Goal: Task Accomplishment & Management: Use online tool/utility

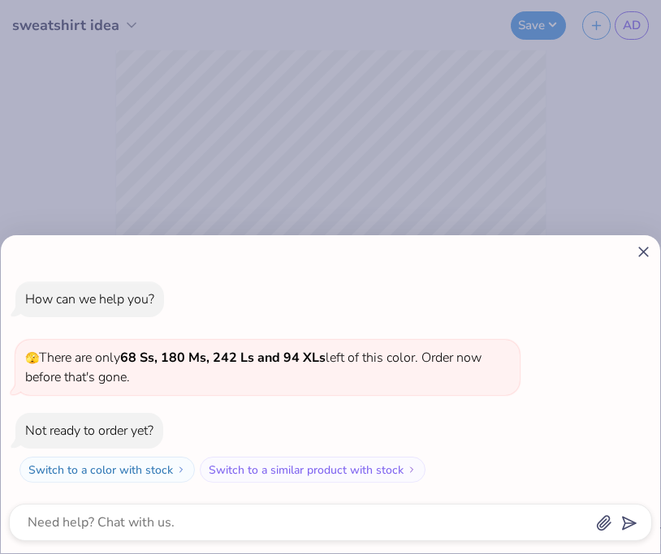
click at [642, 247] on icon at bounding box center [643, 251] width 17 height 17
type textarea "x"
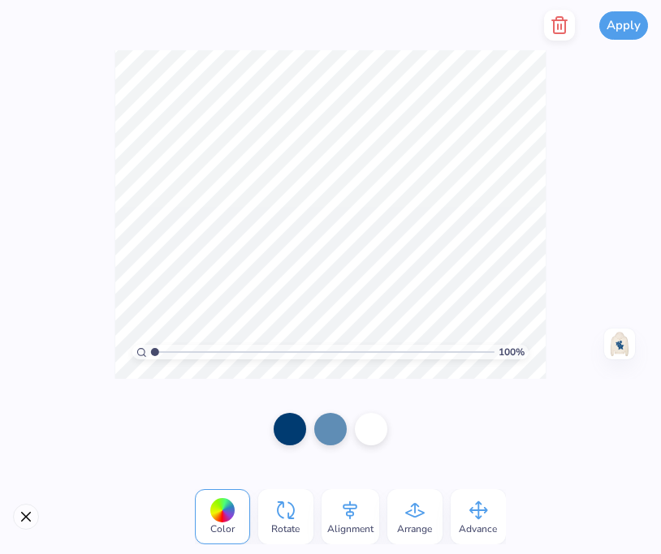
click at [643, 261] on div "100 % Need help? Chat with us. Back" at bounding box center [330, 214] width 661 height 329
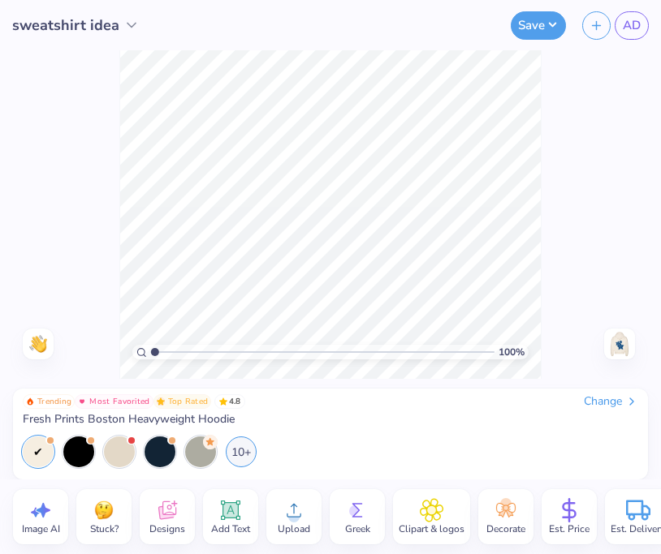
click at [616, 336] on img at bounding box center [619, 344] width 26 height 26
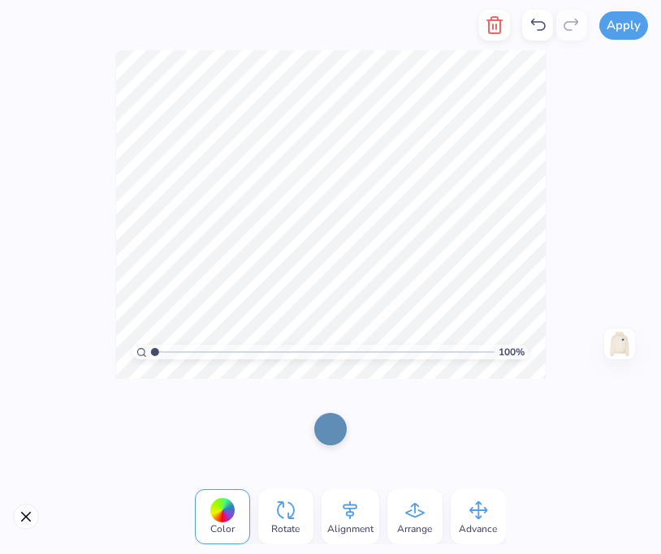
click at [533, 32] on icon at bounding box center [536, 24] width 19 height 19
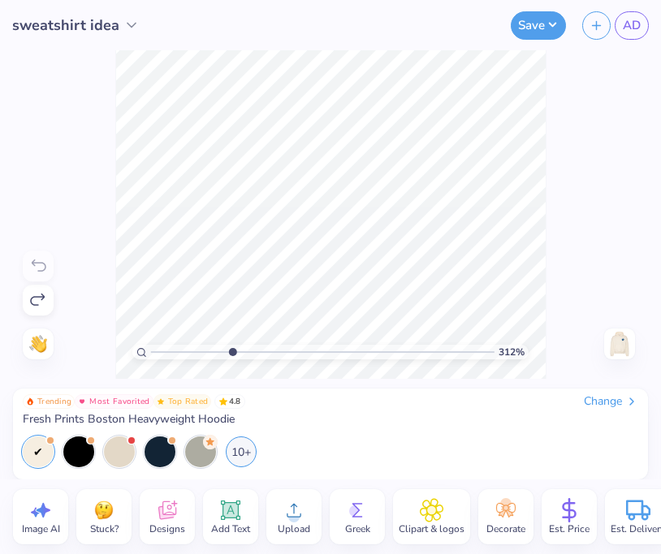
drag, startPoint x: 155, startPoint y: 349, endPoint x: 230, endPoint y: 355, distance: 75.7
click at [231, 355] on input "range" at bounding box center [322, 352] width 343 height 15
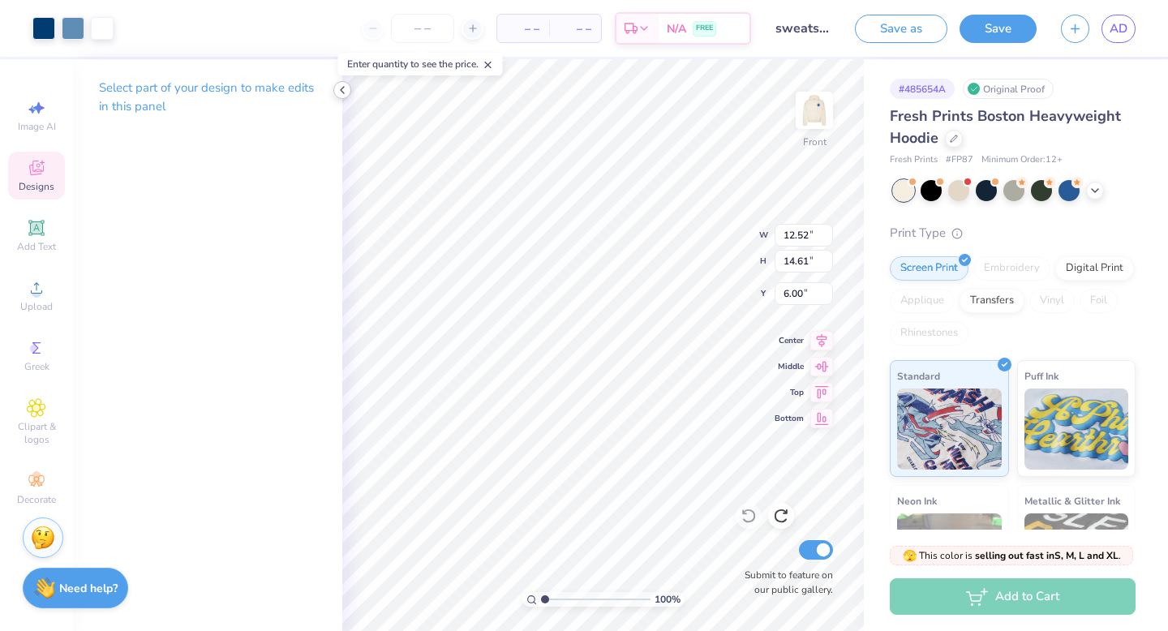
click at [342, 88] on polyline at bounding box center [342, 90] width 3 height 6
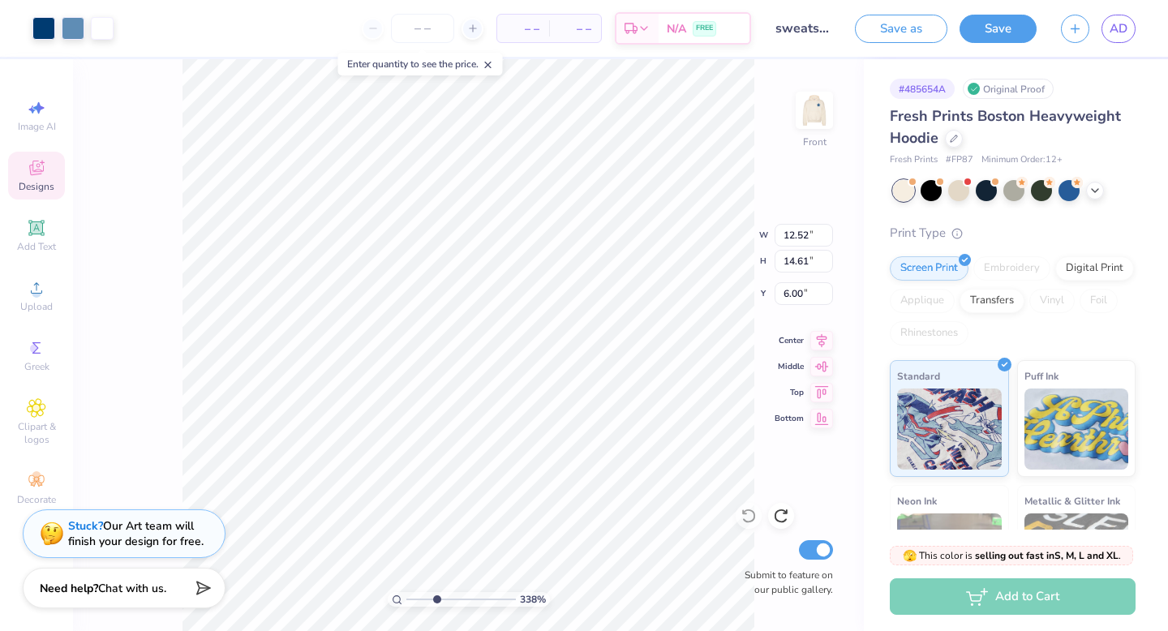
drag, startPoint x: 411, startPoint y: 596, endPoint x: 436, endPoint y: 597, distance: 24.4
type input "3.38"
click at [436, 553] on input "range" at bounding box center [462, 599] width 110 height 15
type input "7.49"
click at [660, 516] on icon at bounding box center [749, 516] width 16 height 16
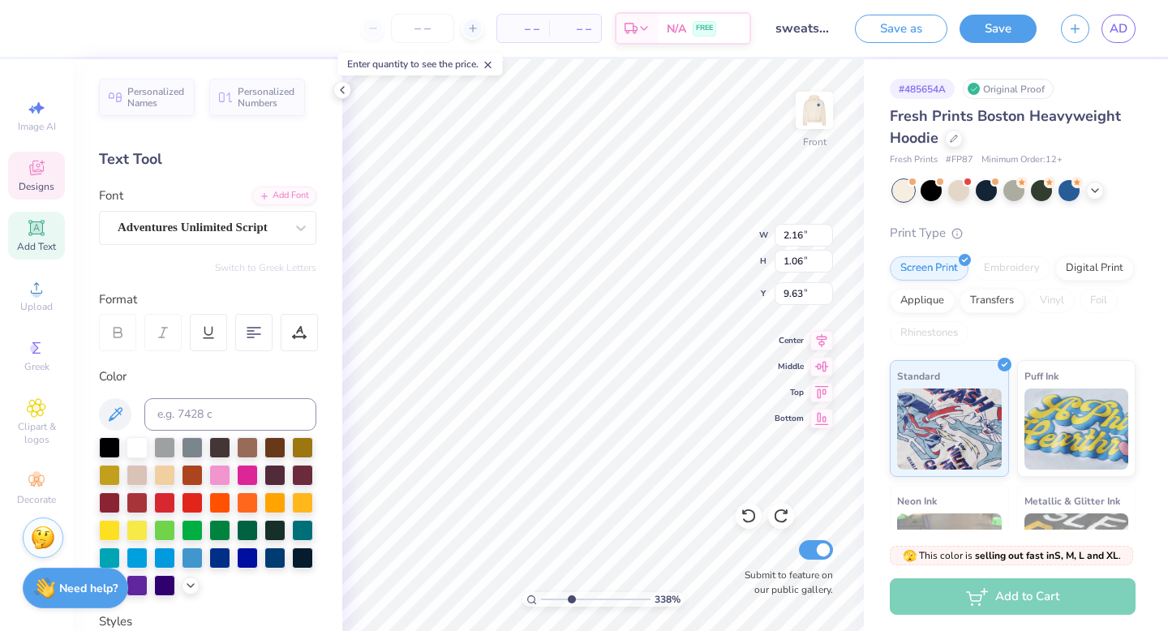
type textarea "E"
type textarea "A"
type textarea "Delta"
click at [343, 96] on icon at bounding box center [342, 90] width 13 height 13
type input "3.19"
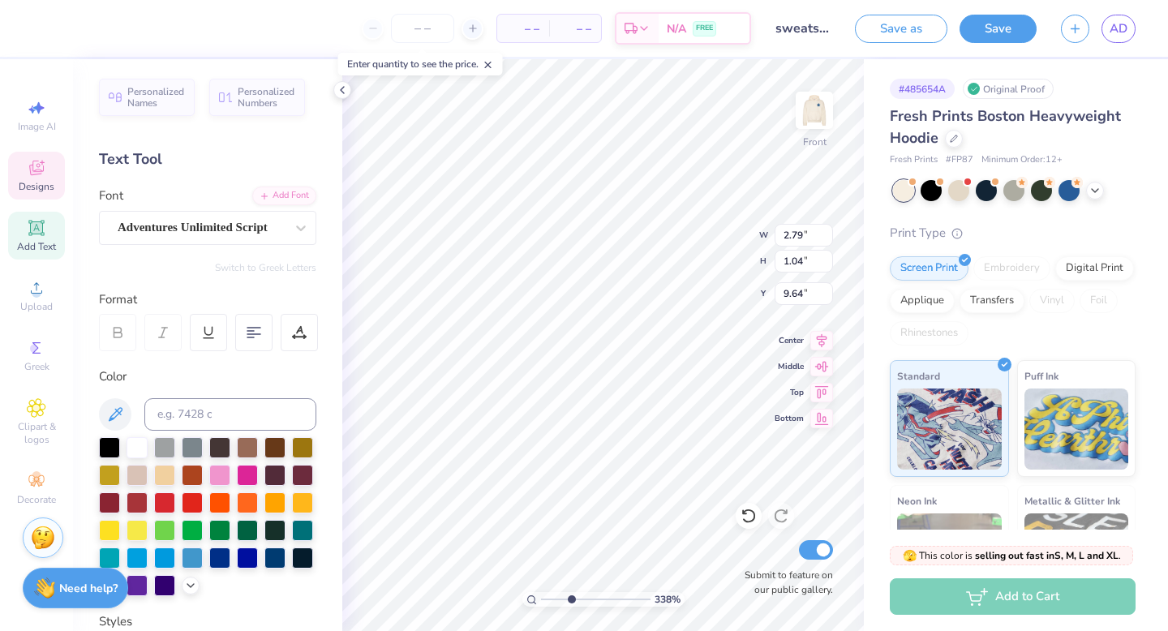
type input "1.00"
type input "11.72"
type textarea "Phi"
type input "7.29"
type input "7.39"
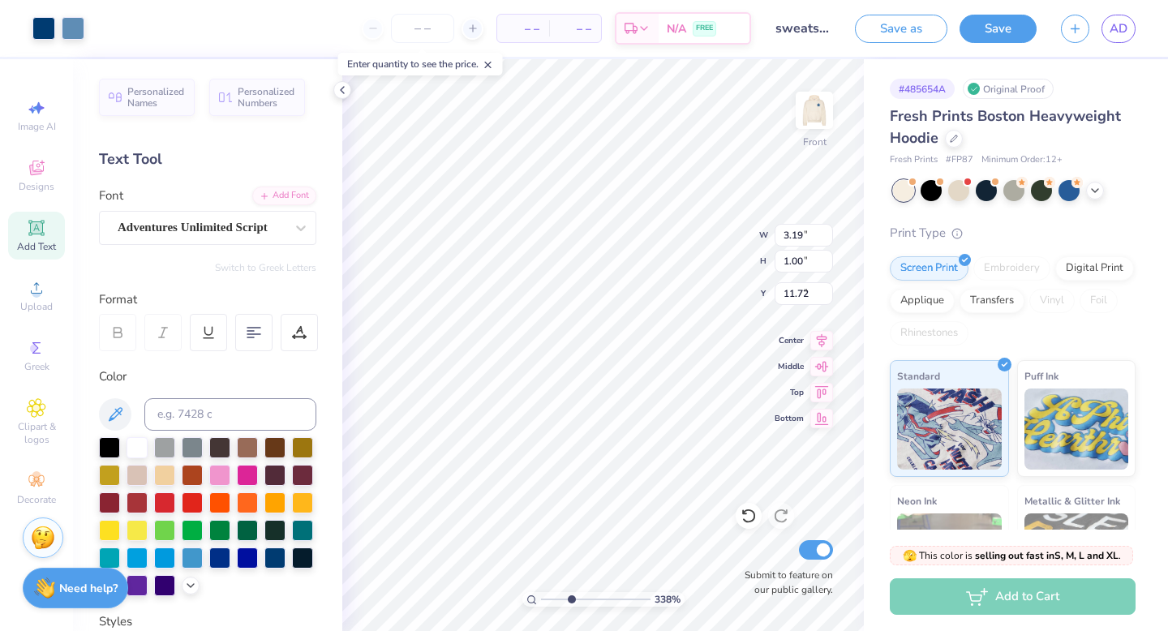
type input "7.37"
type input "10.87"
type input "2.79"
type input "1.04"
type input "9.83"
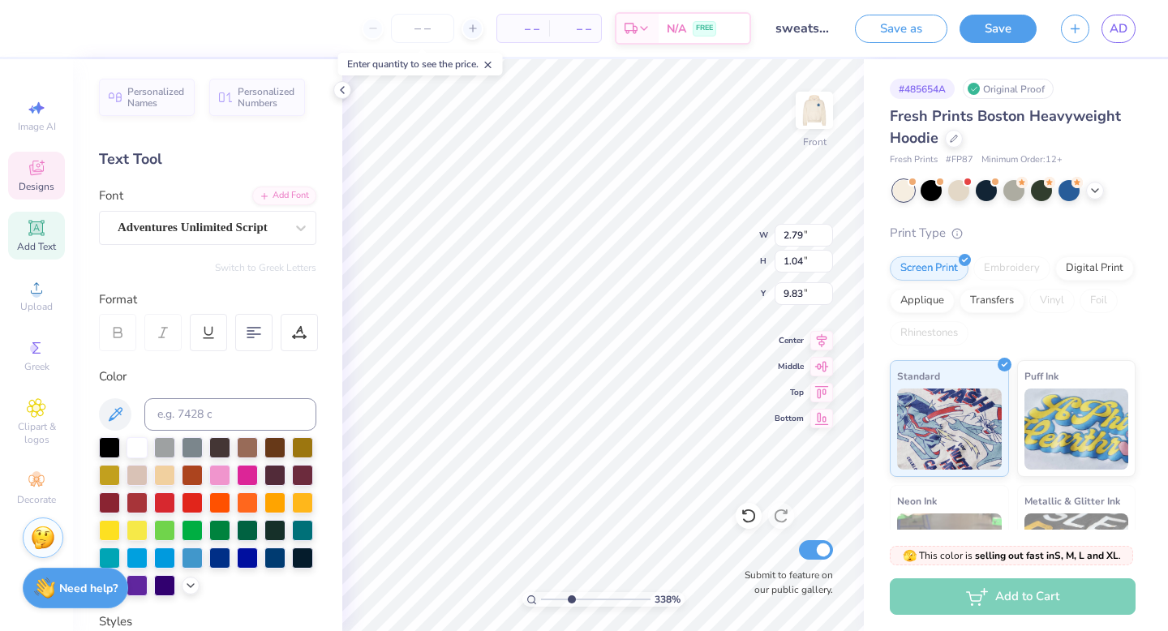
type input "1.85"
type input "0.98"
type input "11.98"
type textarea "Epsilon"
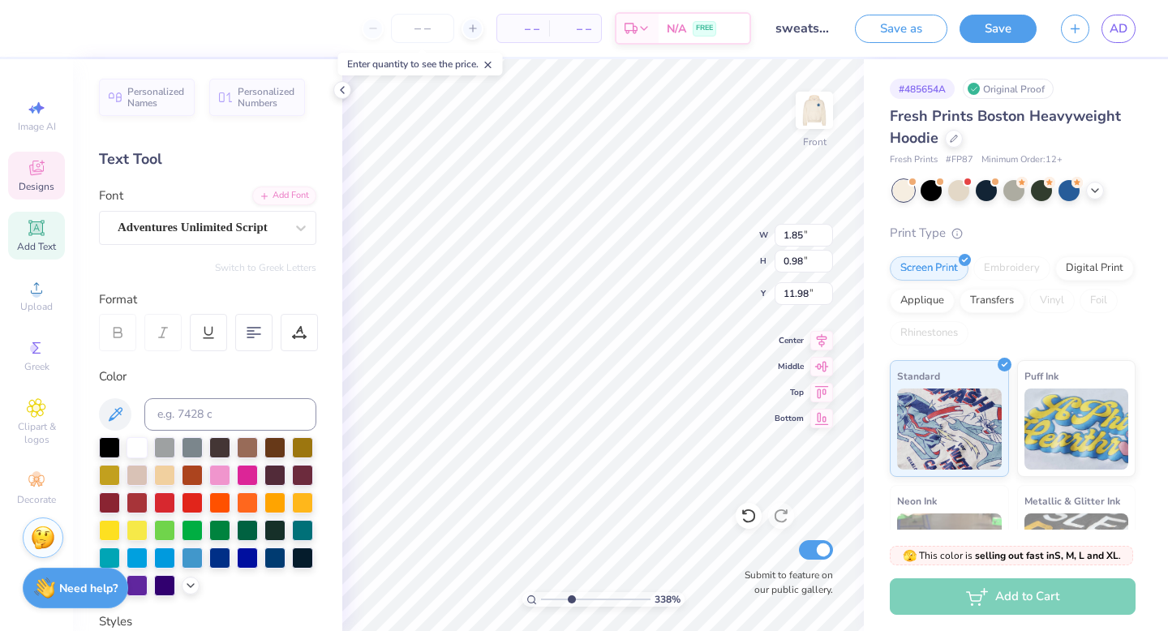
type input "7.29"
type input "7.39"
click at [660, 527] on div at bounding box center [749, 516] width 26 height 26
type input "7.37"
type input "2.79"
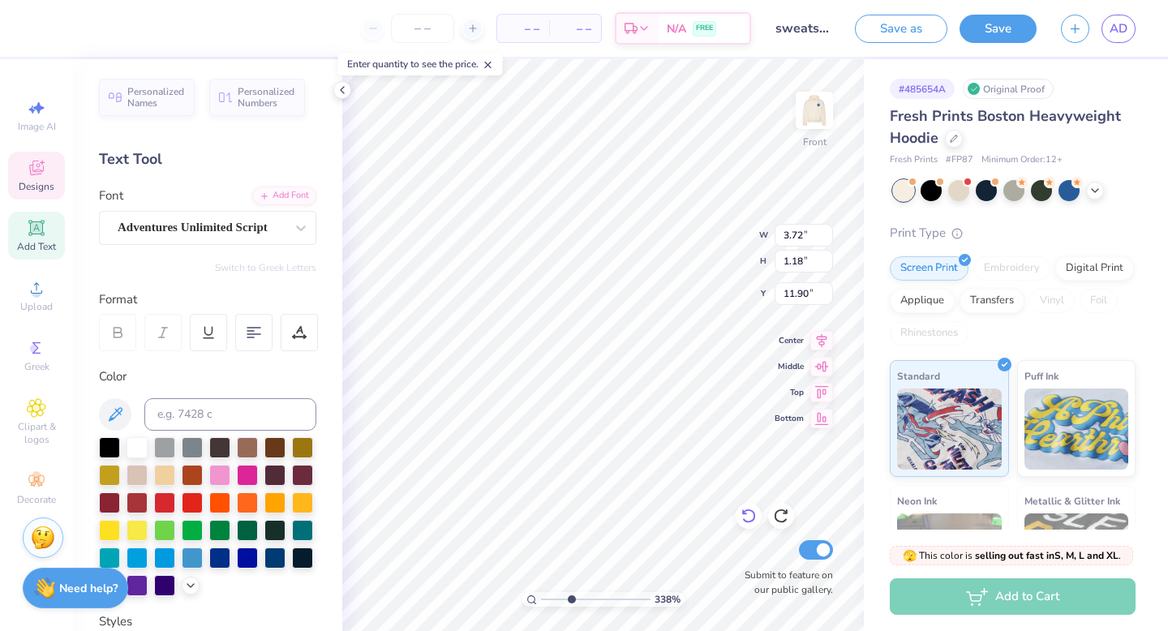
type input "1.04"
type input "9.83"
type input "3.72"
type input "1.18"
type input "11.37"
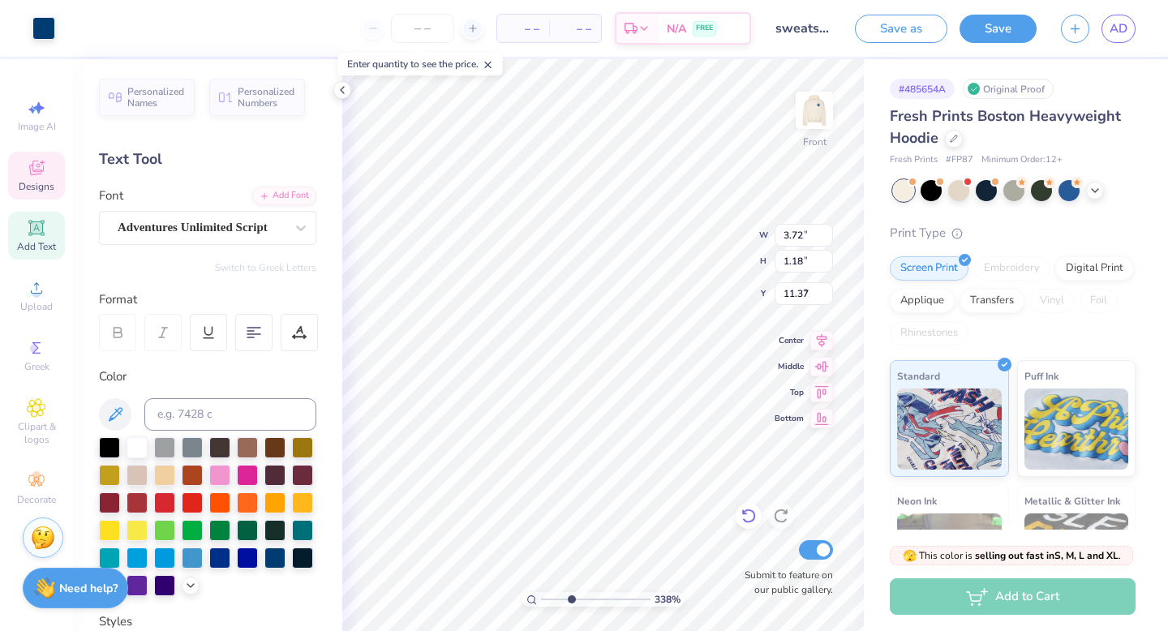
type input "7.29"
type input "7.39"
type input "7.37"
type input "1.85"
type input "0.98"
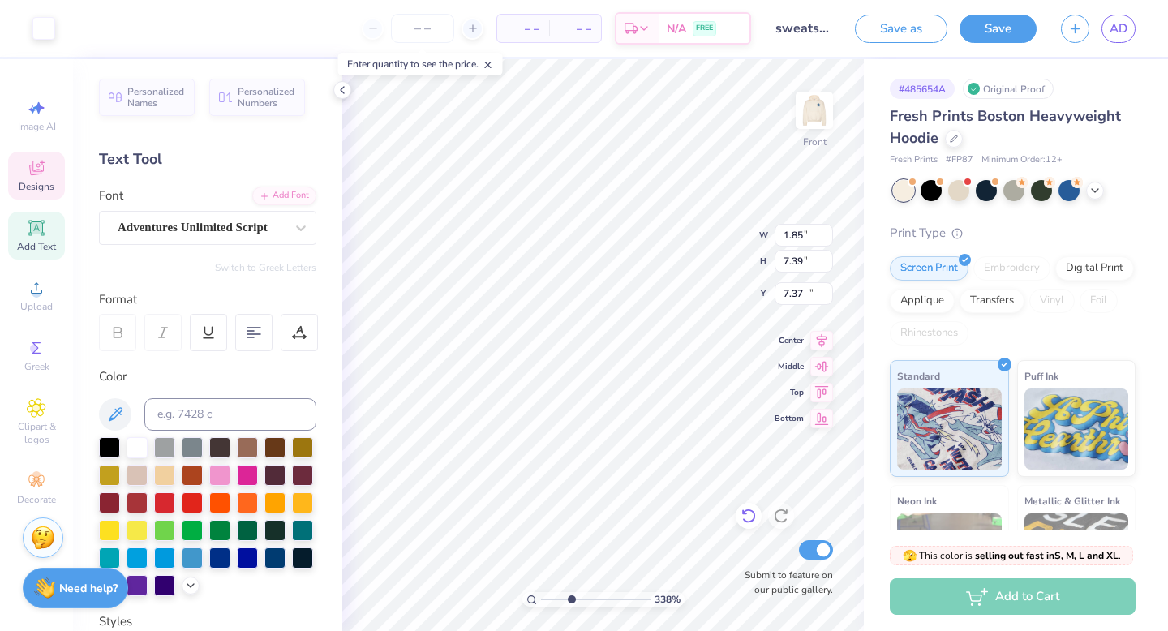
type input "10.87"
type input "3.72"
type input "1.18"
type input "11.05"
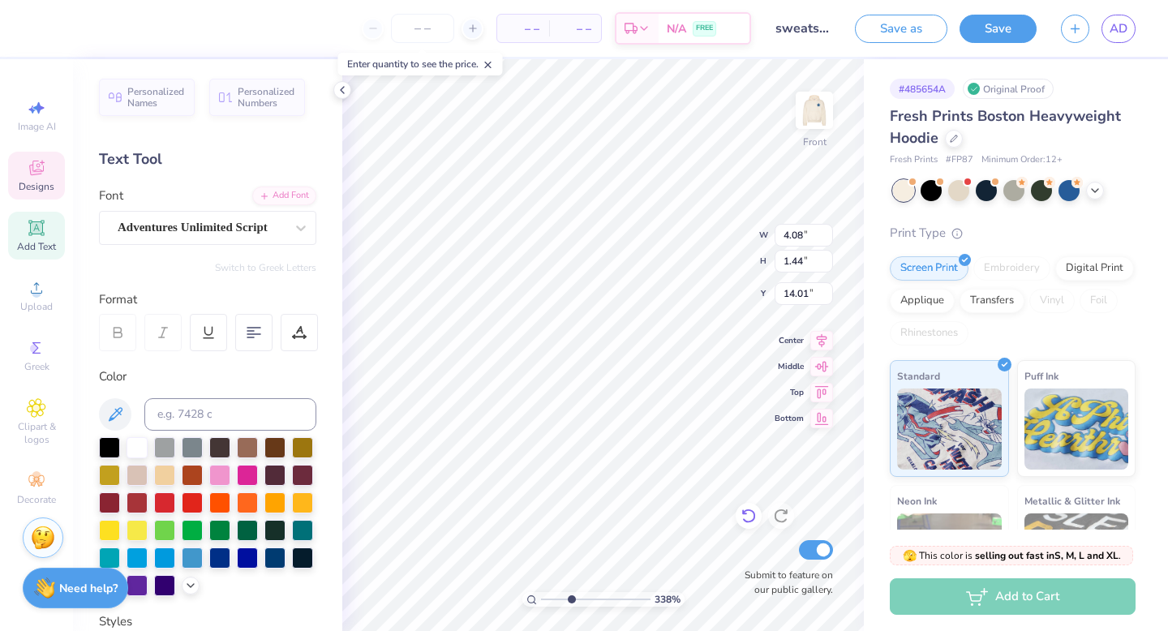
type textarea "Leadership"
type input "10.78"
type input "10.51"
type input "10.11"
click at [660, 516] on icon at bounding box center [749, 516] width 16 height 16
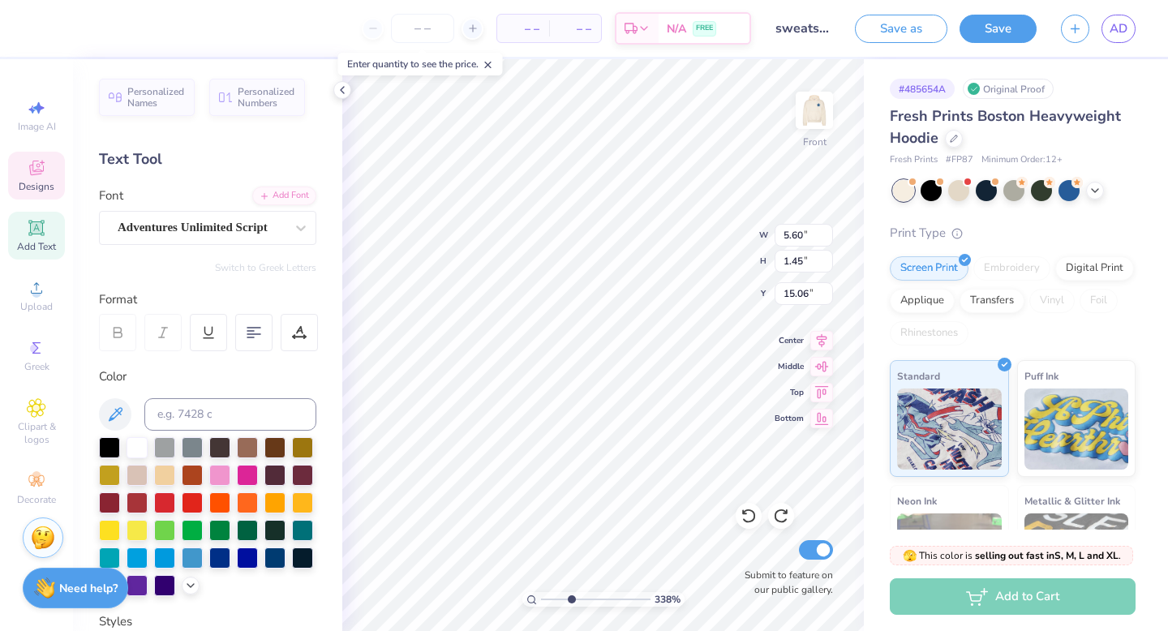
scroll to position [0, 0]
type textarea "Team"
type input "2.63"
type input "1.31"
type input "16.28"
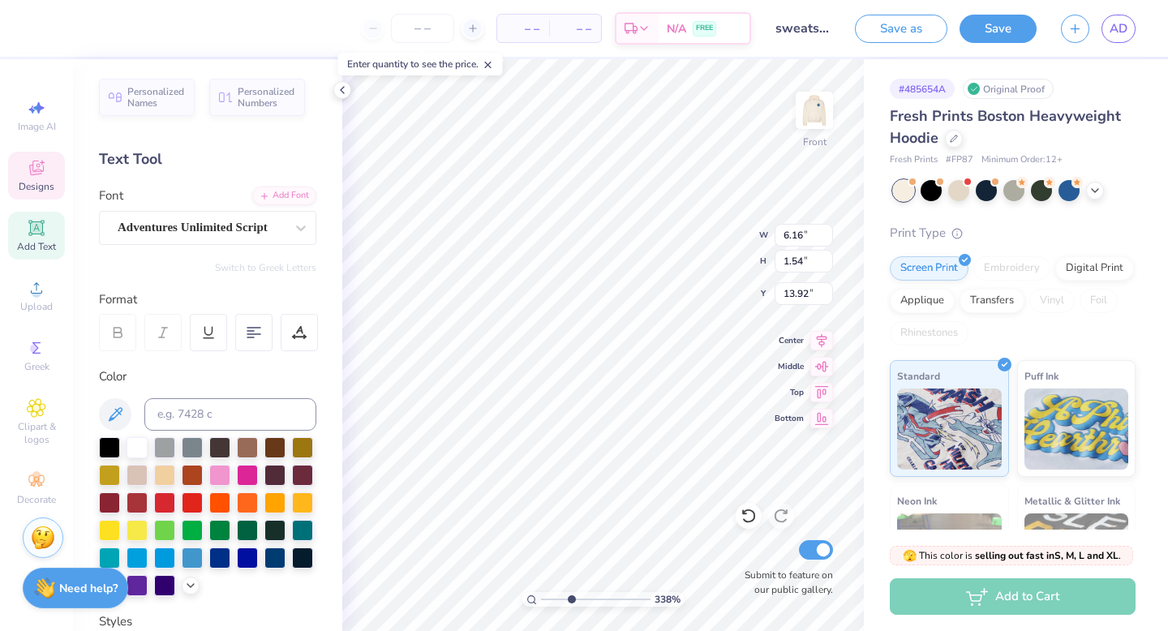
type input "6.16"
type input "1.54"
type input "14.43"
drag, startPoint x: 570, startPoint y: 602, endPoint x: 532, endPoint y: 602, distance: 38.1
click at [541, 553] on input "range" at bounding box center [596, 599] width 110 height 15
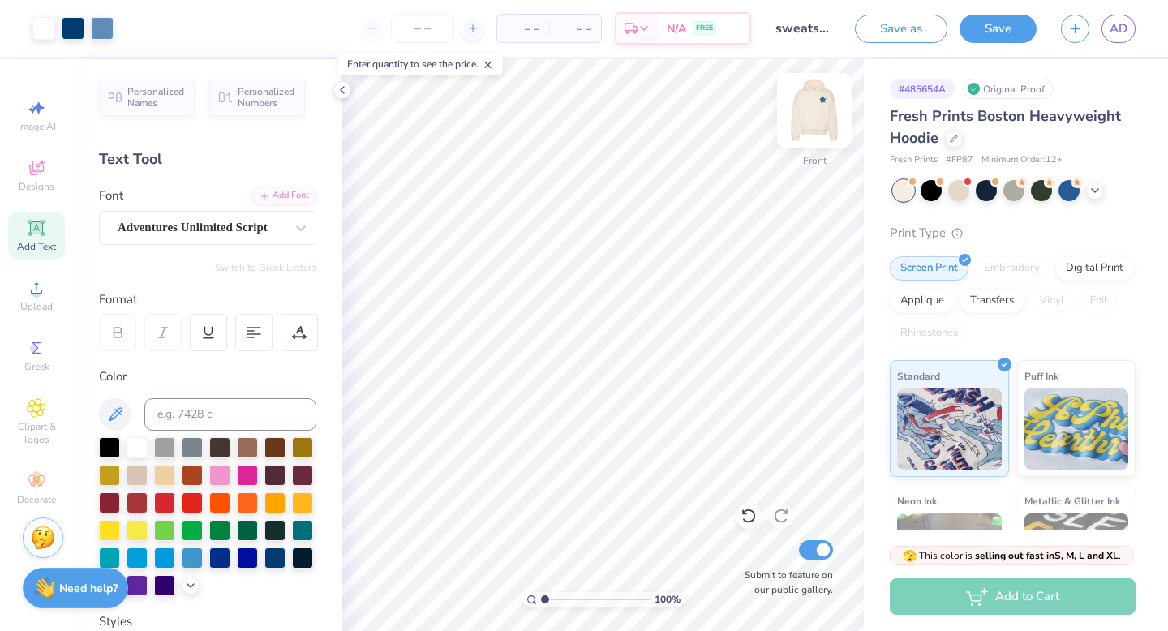
click at [660, 98] on img at bounding box center [814, 110] width 65 height 65
click at [660, 122] on img at bounding box center [814, 110] width 65 height 65
drag, startPoint x: 544, startPoint y: 600, endPoint x: 581, endPoint y: 604, distance: 37.5
click at [581, 553] on input "range" at bounding box center [596, 599] width 110 height 15
drag, startPoint x: 584, startPoint y: 601, endPoint x: 634, endPoint y: 602, distance: 49.5
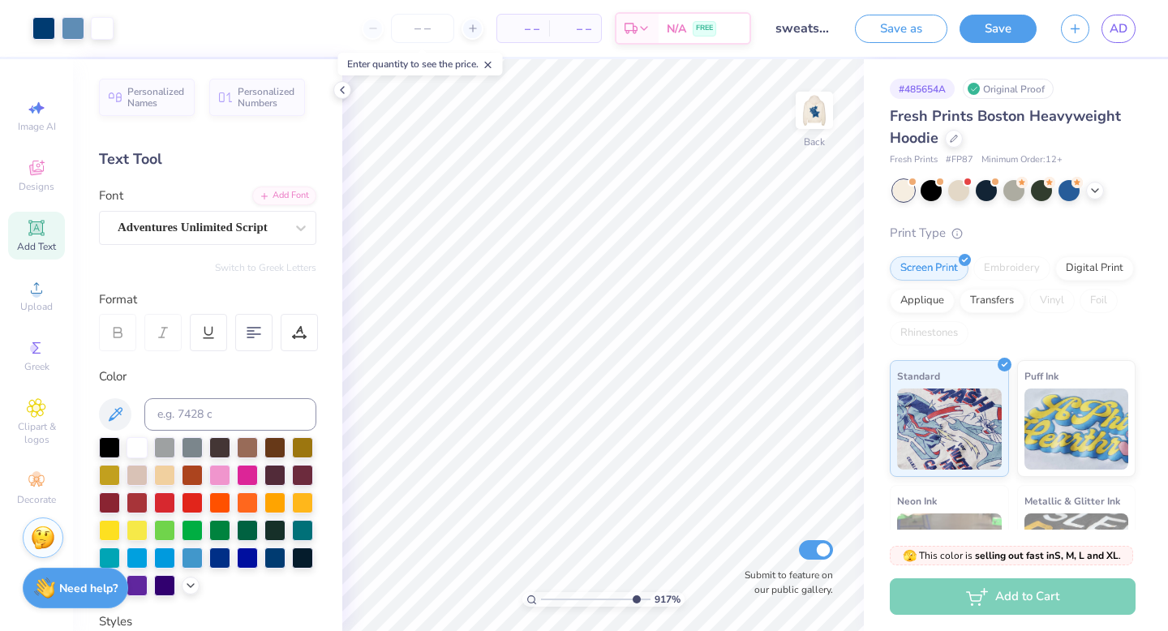
type input "9.17"
click at [634, 553] on input "range" at bounding box center [596, 599] width 110 height 15
type textarea "L-team"
type input "4.00"
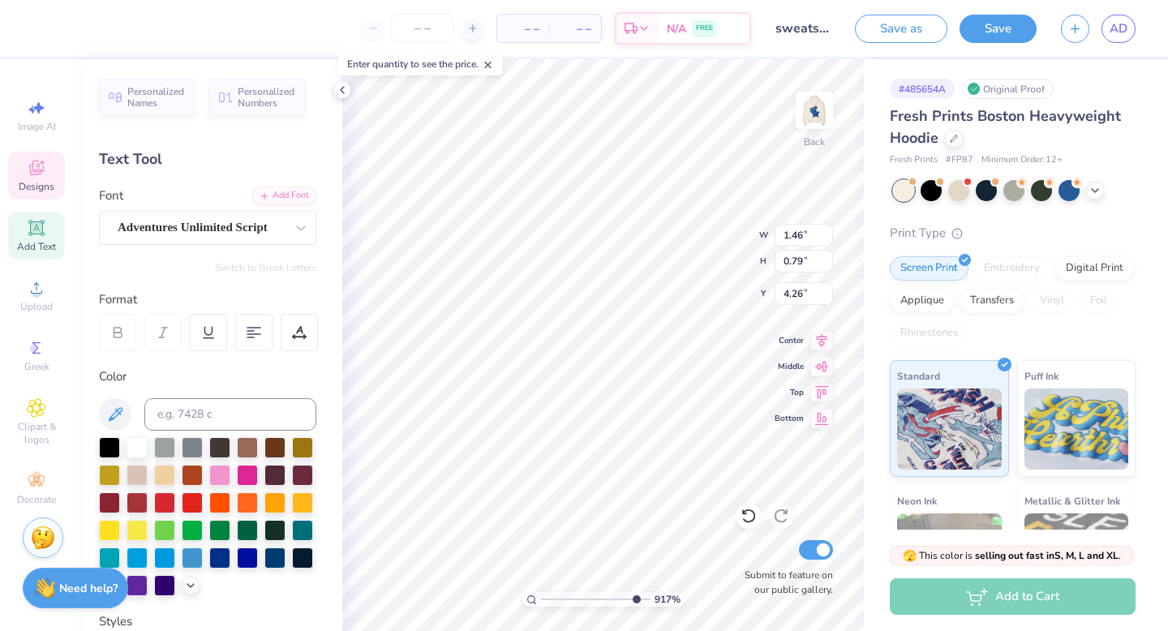
type input "3.82"
type input "3.00"
type input "1.65"
type input "0.79"
type input "4.92"
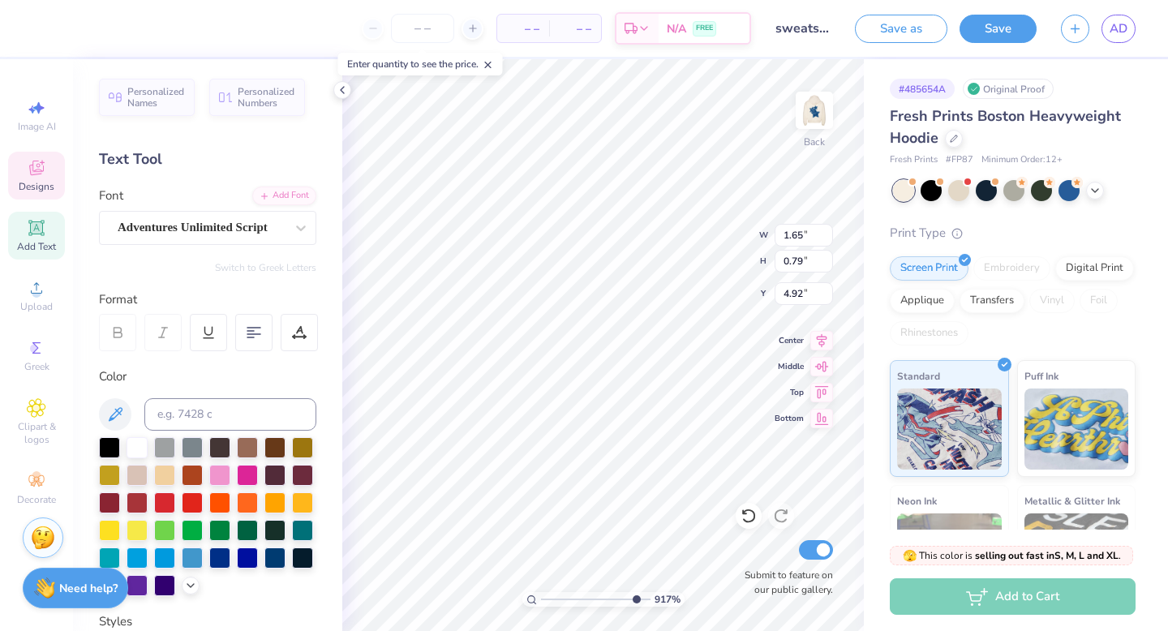
scroll to position [0, 0]
type textarea "L"
type textarea "2025-2026"
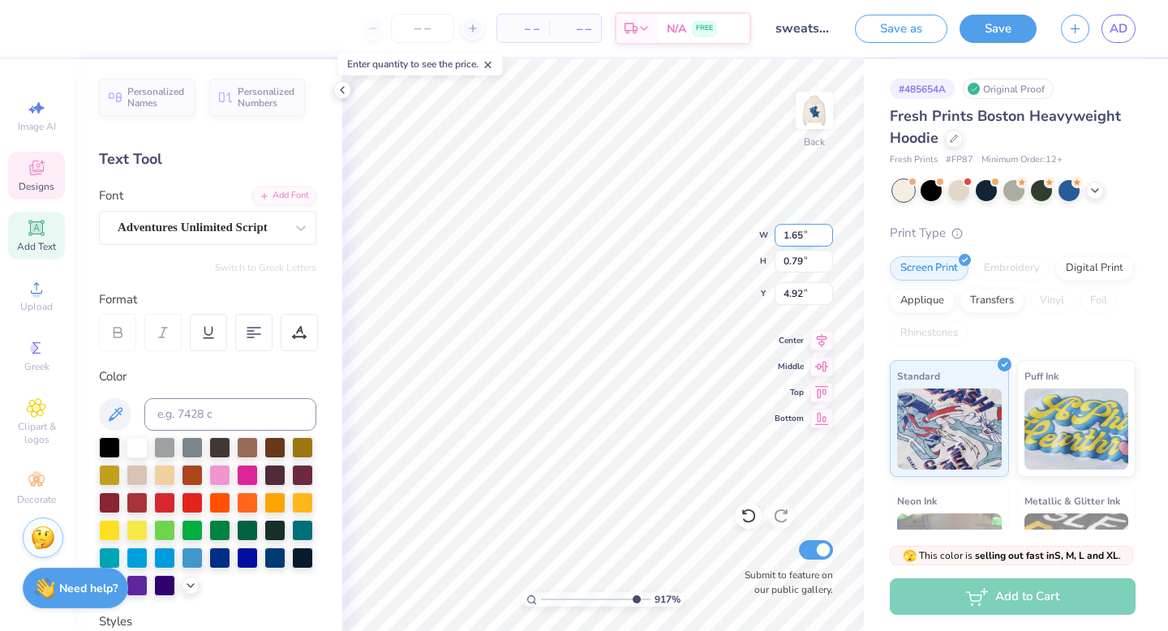
click at [660, 239] on div "917 % Back W 1.65 1.65 " H 0.79 0.79 " Y 4.92 4.92 " Center Middle Top Bottom S…" at bounding box center [603, 345] width 522 height 572
click at [660, 239] on input "2.61" at bounding box center [804, 235] width 58 height 23
click at [660, 239] on input "2.6" at bounding box center [804, 235] width 58 height 23
click at [660, 239] on input "2.59" at bounding box center [804, 235] width 58 height 23
click at [660, 239] on input "2.58" at bounding box center [804, 235] width 58 height 23
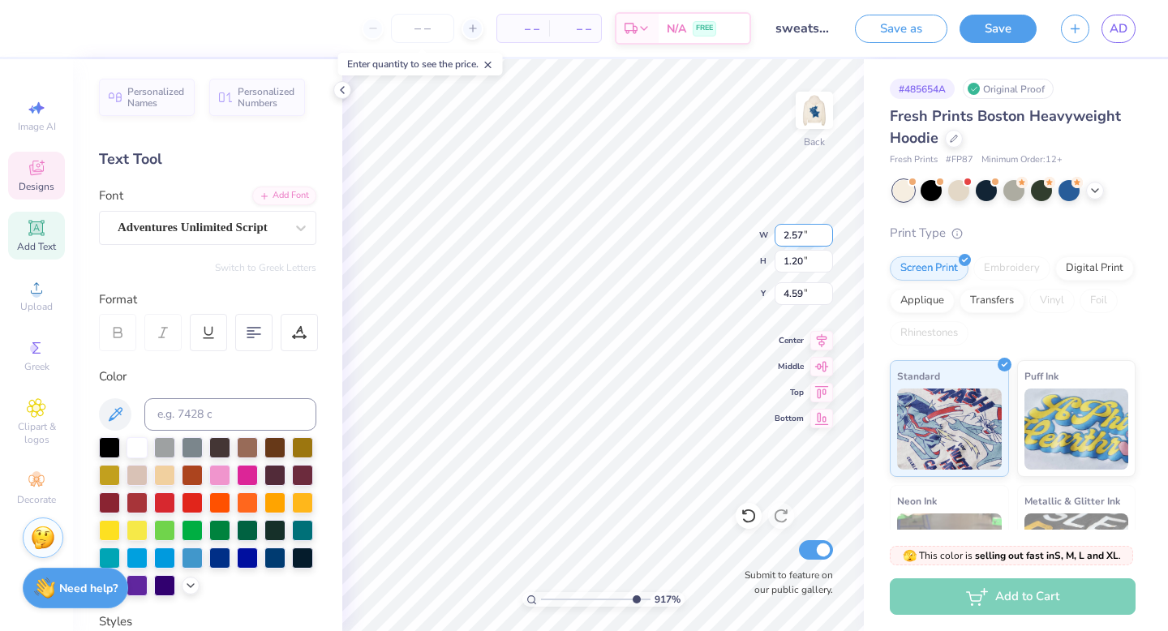
click at [660, 239] on input "2.57" at bounding box center [804, 235] width 58 height 23
click at [660, 239] on input "2.56" at bounding box center [804, 235] width 58 height 23
click at [660, 239] on input "2.55" at bounding box center [804, 235] width 58 height 23
click at [660, 239] on input "2.54" at bounding box center [804, 235] width 58 height 23
click at [660, 239] on input "2.53" at bounding box center [804, 235] width 58 height 23
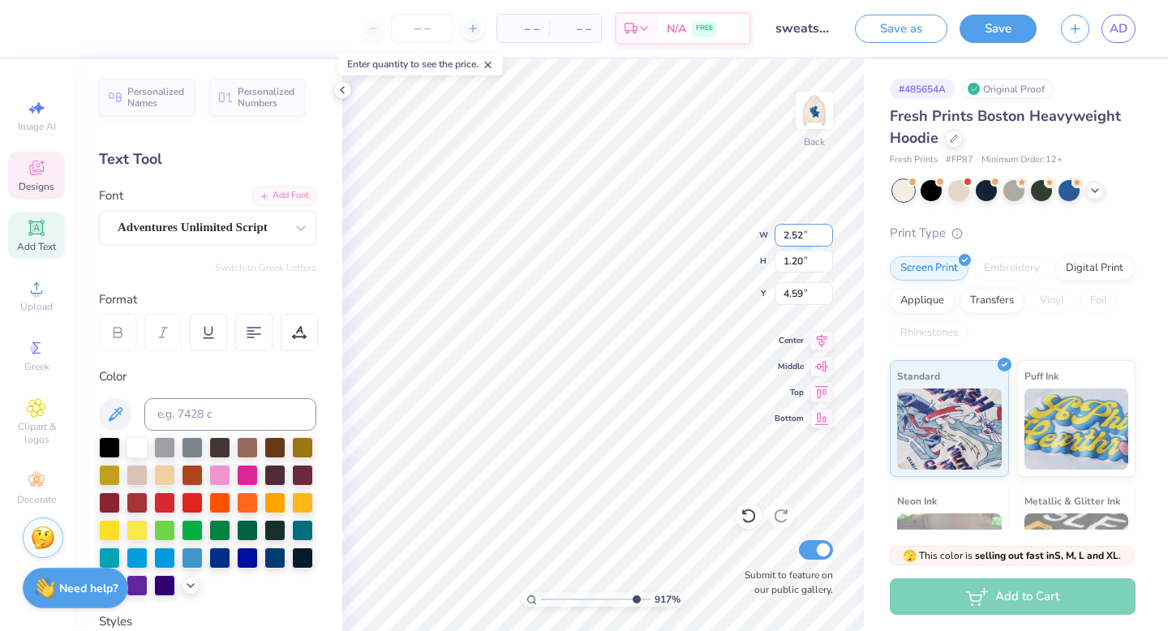
click at [660, 239] on input "2.52" at bounding box center [804, 235] width 58 height 23
click at [660, 239] on input "2.51" at bounding box center [804, 235] width 58 height 23
click at [660, 239] on input "2.5" at bounding box center [804, 235] width 58 height 23
type input "2.50"
type input "1.15"
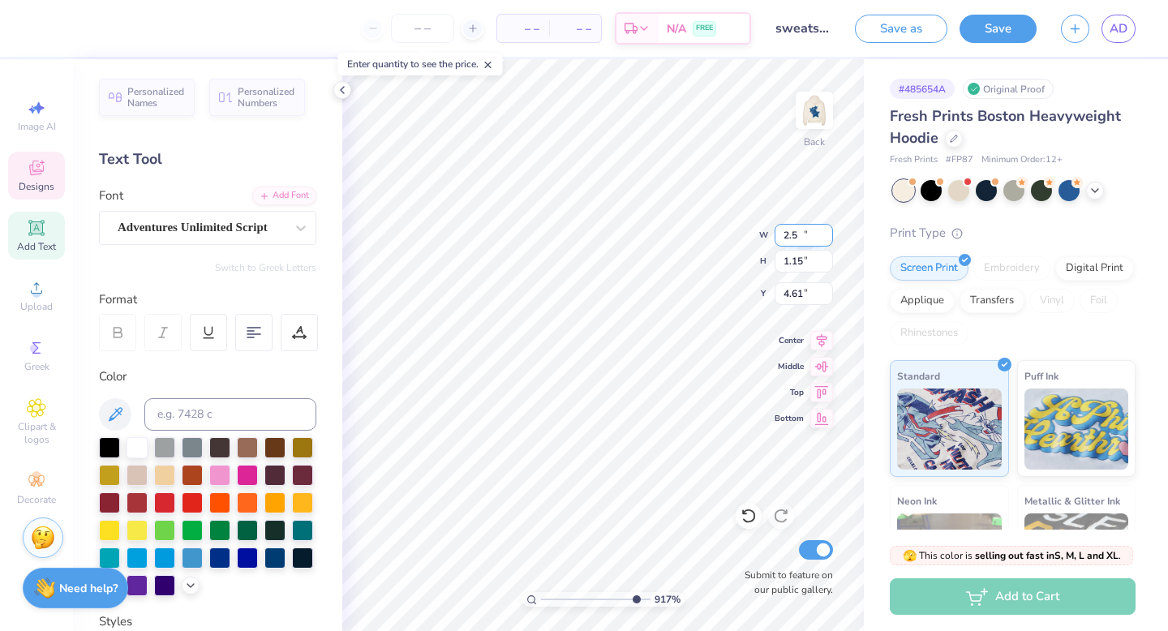
type input "4.61"
type input "2.30"
type input "1.06"
type input "4.66"
type input "2.10"
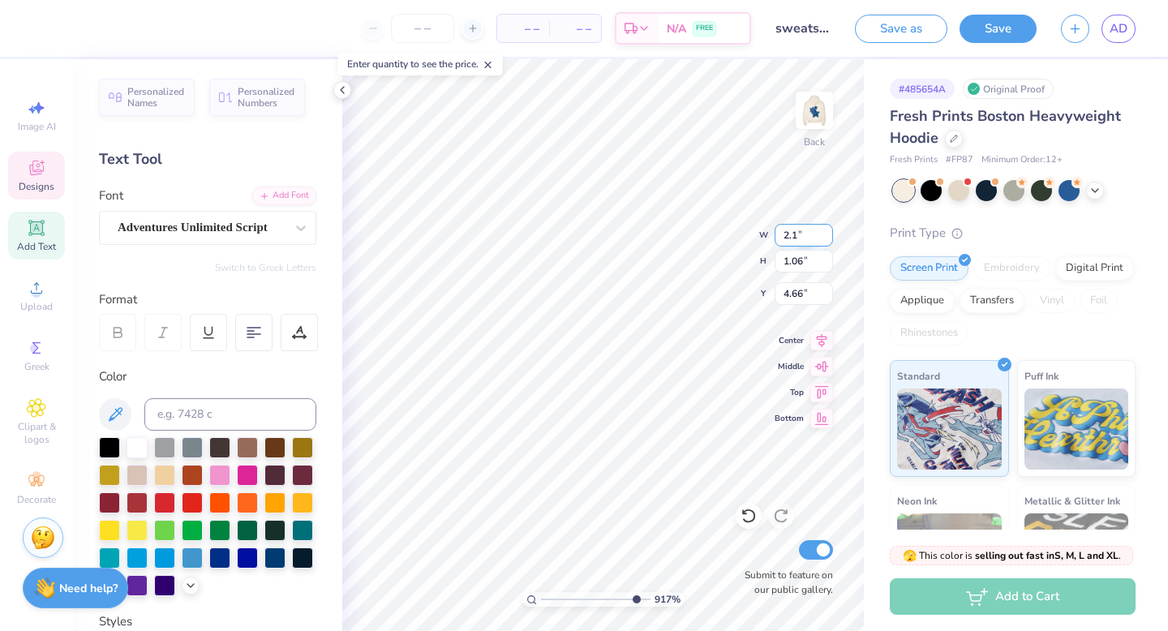
type input "0.97"
type input "4.69"
click at [660, 234] on input "2.10" at bounding box center [804, 235] width 58 height 23
type input "1.50"
type input "0.69"
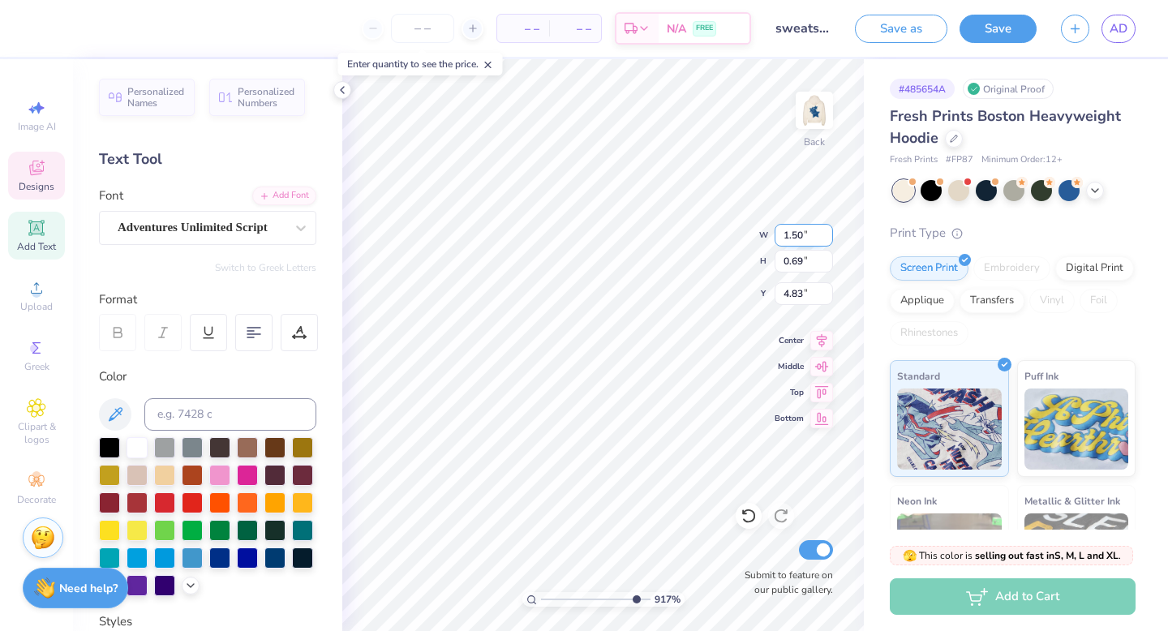
type input "4.79"
type input "1.65"
type input "0.79"
type input "4.52"
type input "1.50"
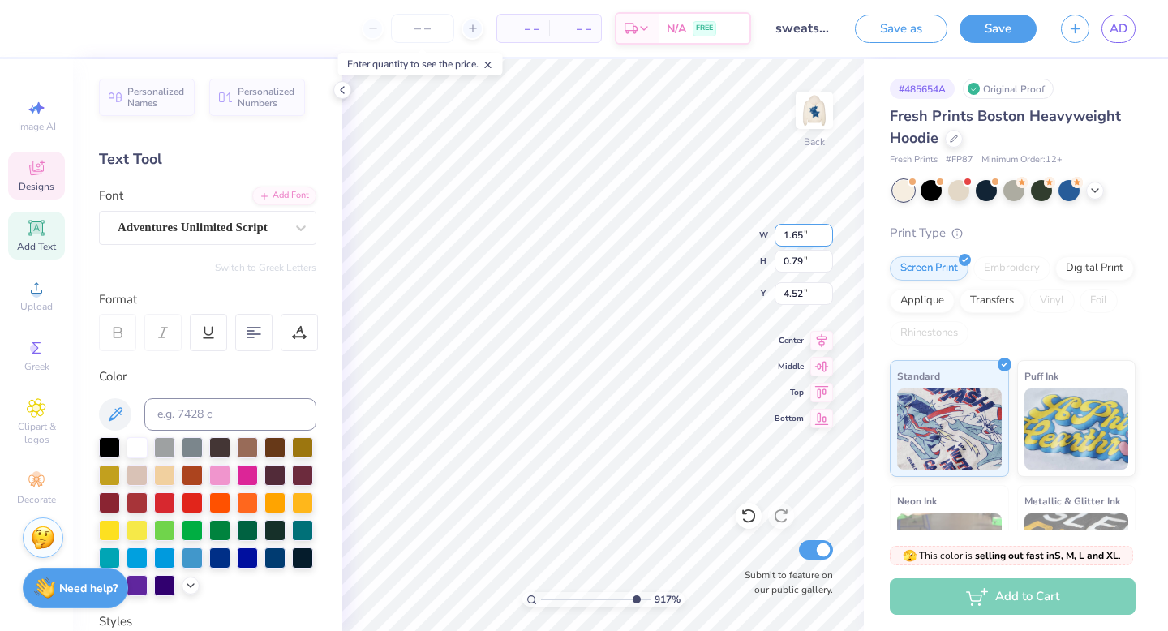
type input "0.69"
type input "4.79"
type input "1.65"
type input "0.79"
type input "4.58"
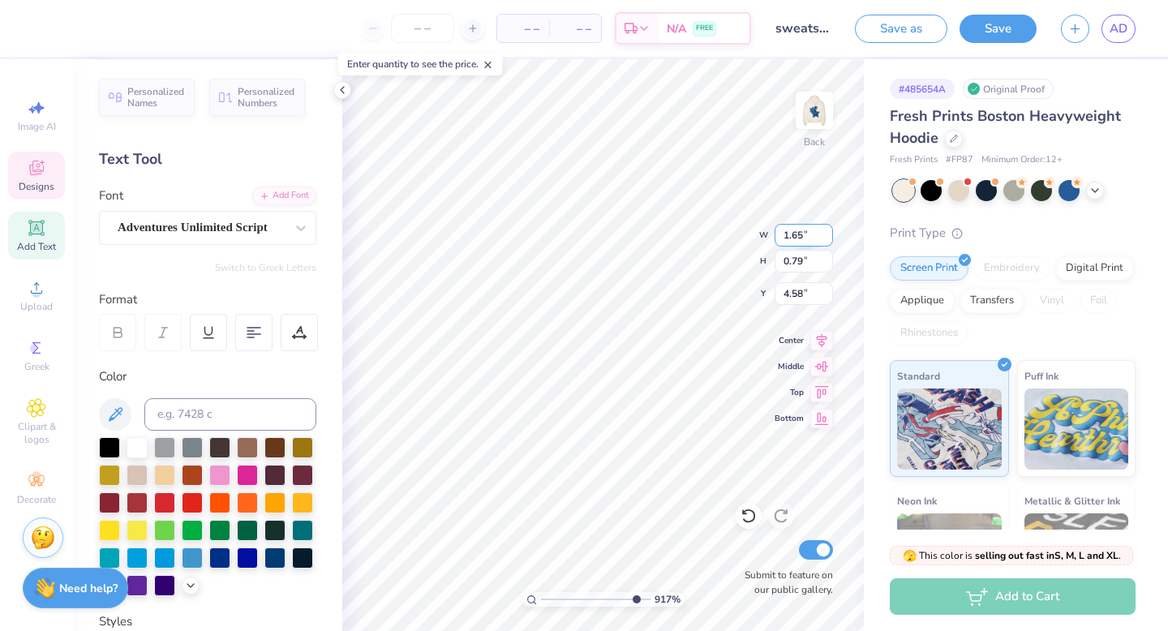
click at [660, 231] on input "1.65" at bounding box center [804, 235] width 58 height 23
type input "1.85"
type input "0.88"
type input "4.48"
type input "2.01"
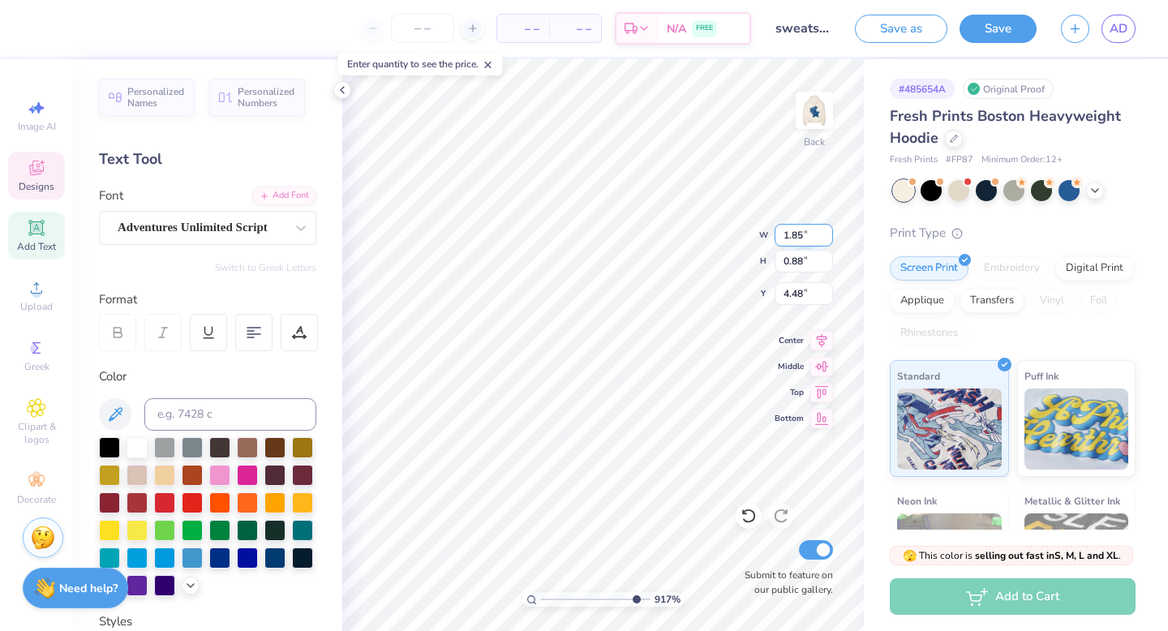
type input "0.66"
type input "4.47"
type input "1.50"
type input "0.69"
type input "4.79"
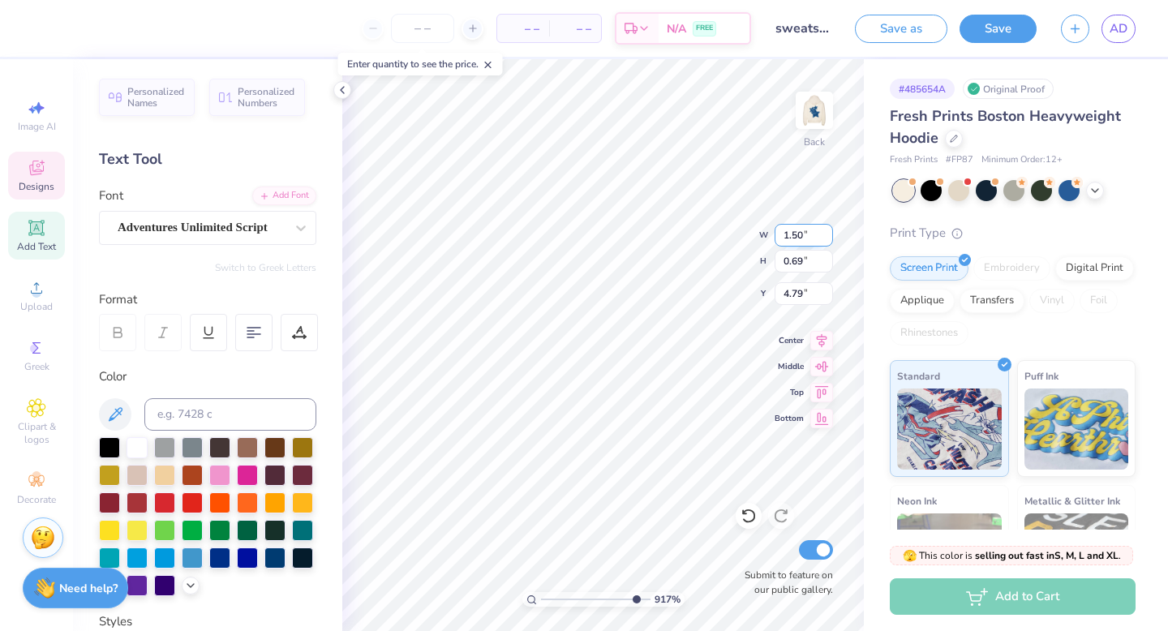
type input "1.63"
type input "0.28"
type input "5.29"
type input "2.01"
type input "0.66"
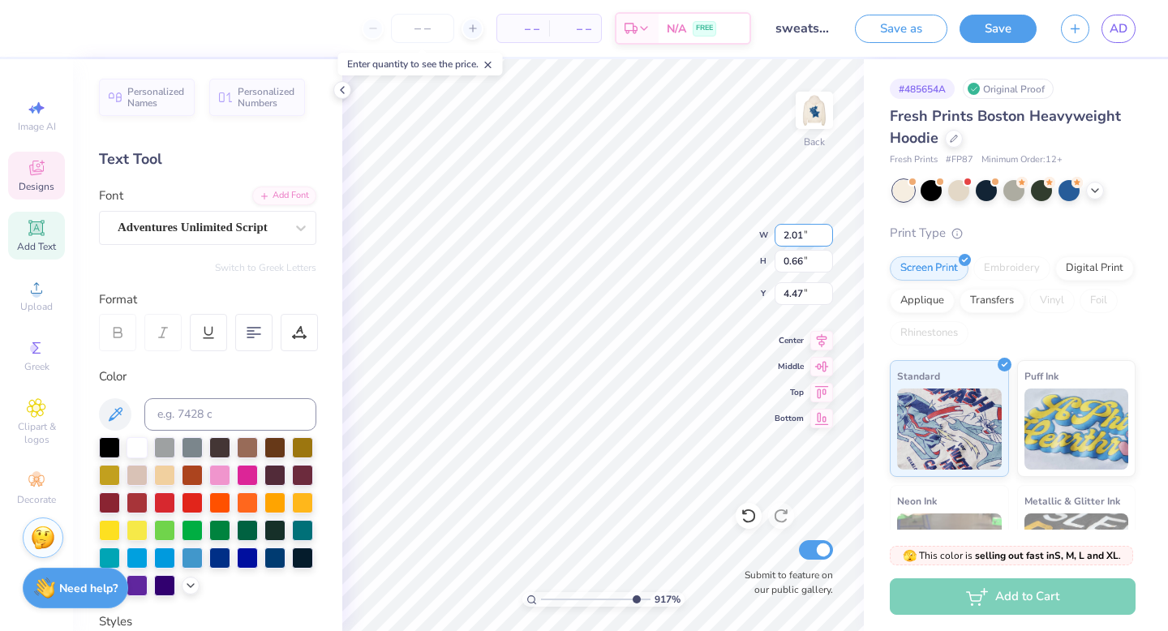
type input "4.59"
type input "4.00"
type input "3.82"
type input "3.00"
type input "1.63"
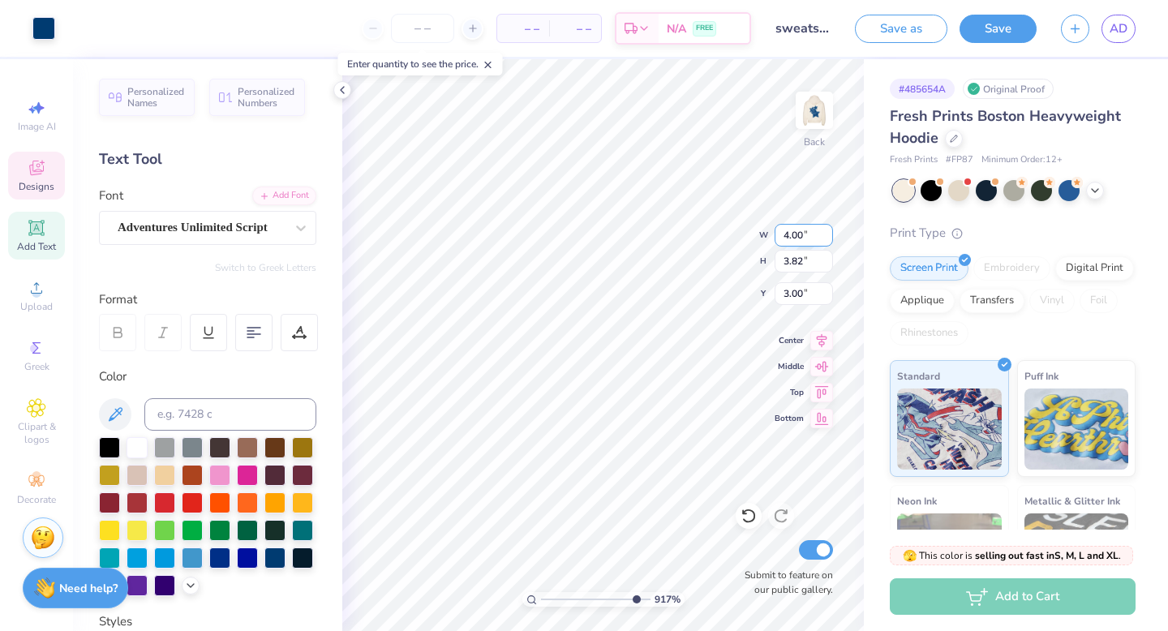
type input "0.28"
type input "5.29"
click at [660, 235] on input "1.63" at bounding box center [804, 235] width 58 height 23
type input "1.33"
type input "0.23"
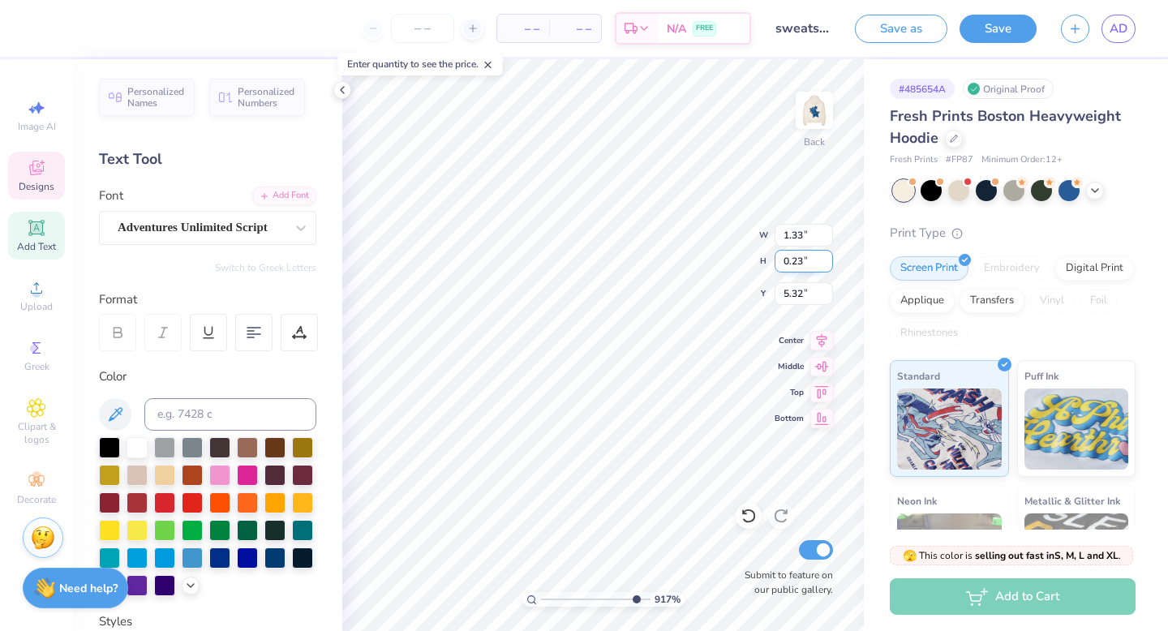
type input "5.13"
click at [660, 235] on input "1.33" at bounding box center [804, 235] width 58 height 23
type input "1.13"
type input "0.19"
type input "5.15"
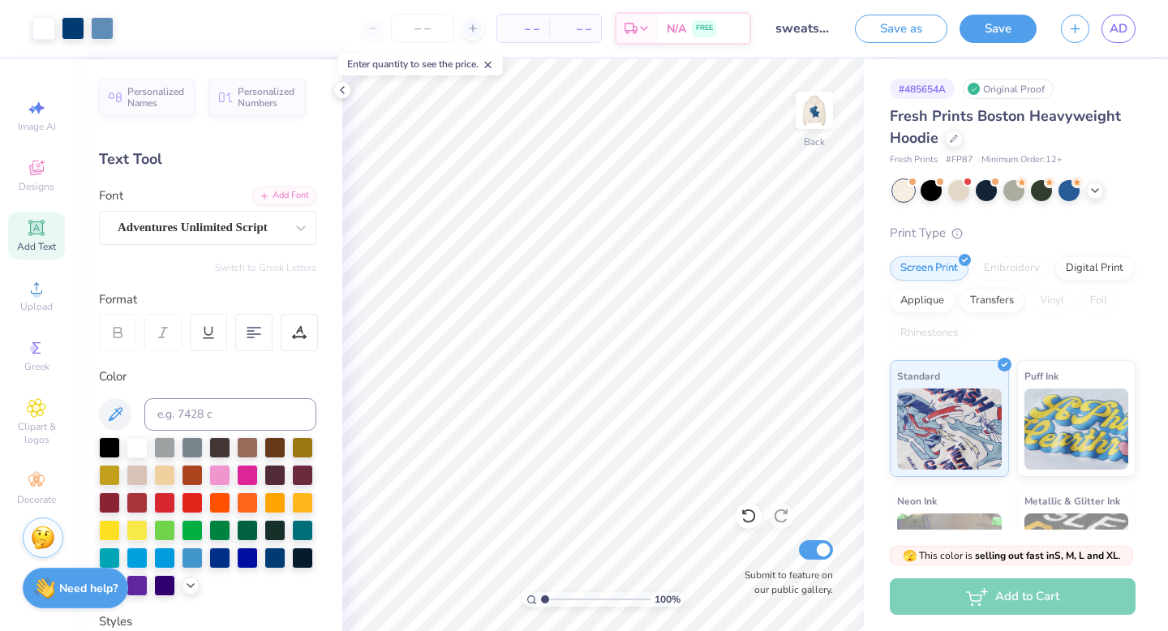
drag, startPoint x: 634, startPoint y: 600, endPoint x: 544, endPoint y: 603, distance: 89.3
click at [544, 553] on input "range" at bounding box center [596, 599] width 110 height 15
drag, startPoint x: 544, startPoint y: 603, endPoint x: 575, endPoint y: 605, distance: 30.9
type input "3.94"
click at [577, 553] on input "range" at bounding box center [596, 599] width 110 height 15
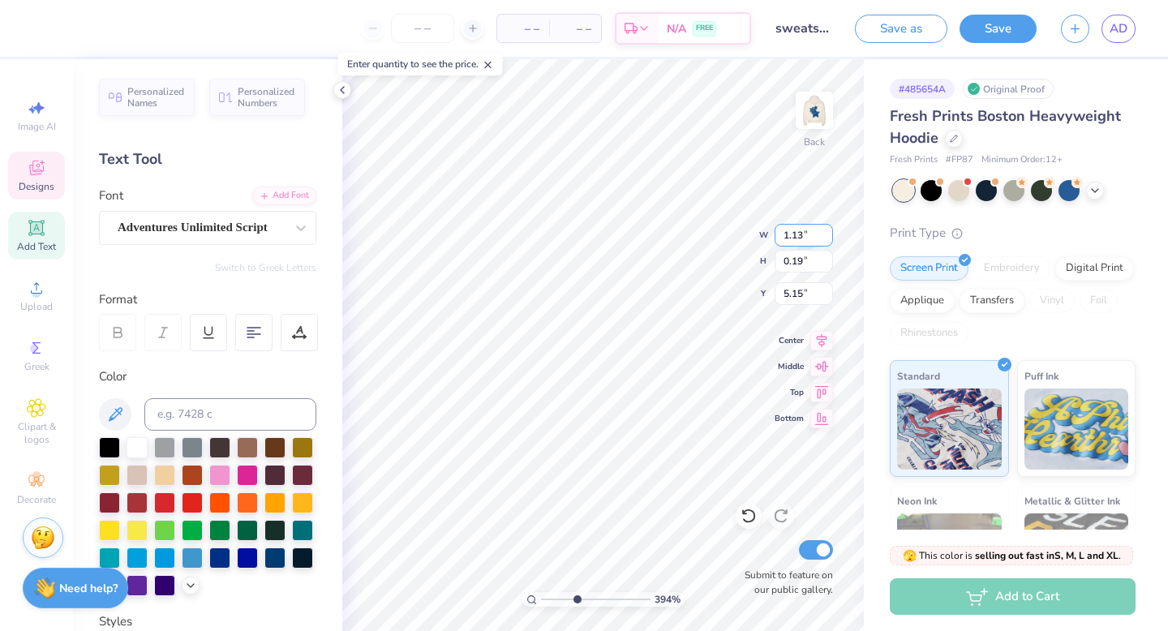
click at [660, 237] on input "1.13" at bounding box center [804, 235] width 58 height 23
type input "1.33"
type input "0.23"
type input "5.13"
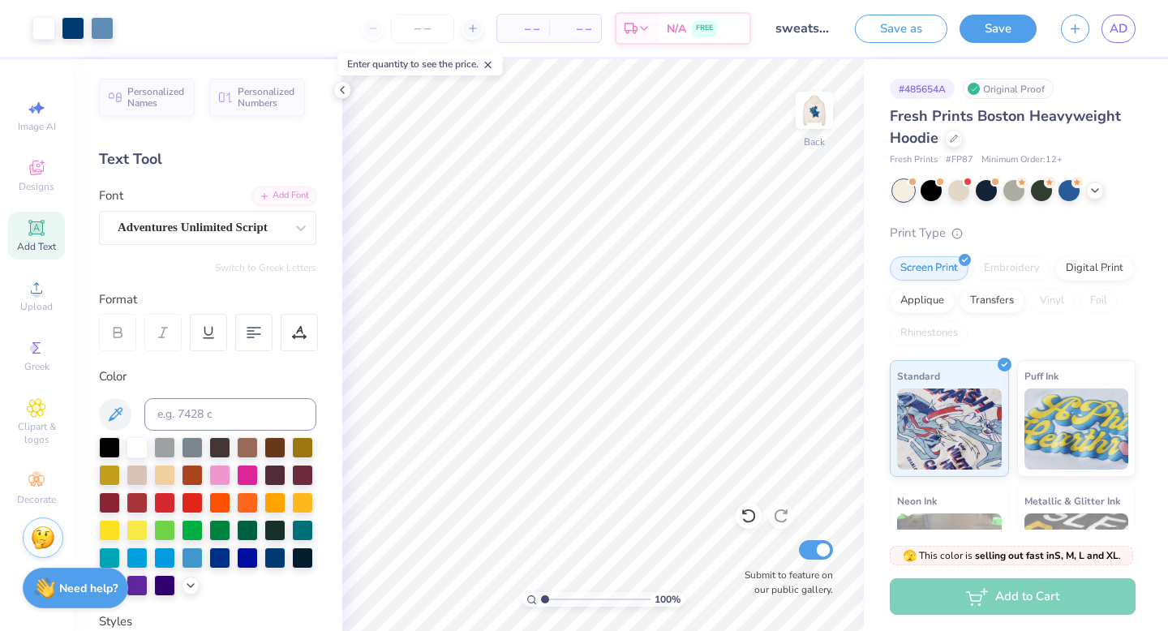
drag, startPoint x: 574, startPoint y: 597, endPoint x: 538, endPoint y: 600, distance: 35.8
type input "1"
click at [541, 553] on input "range" at bounding box center [596, 599] width 110 height 15
click at [660, 113] on img at bounding box center [814, 110] width 65 height 65
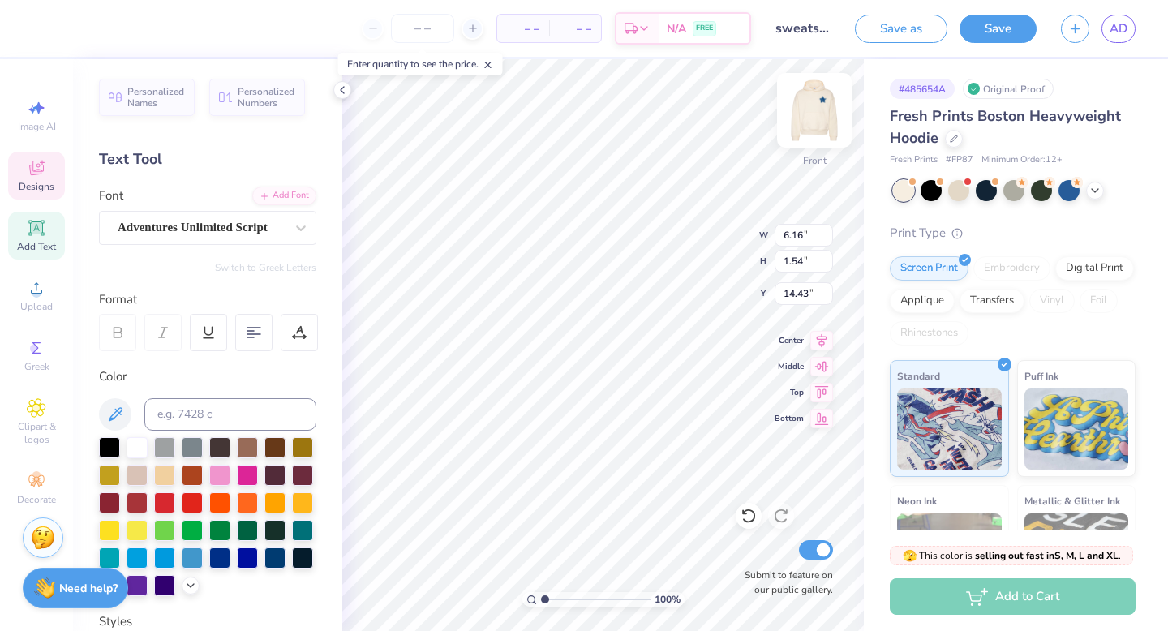
type input "9.82"
type input "9.56"
type input "10.58"
type input "2.93"
type input "1.11"
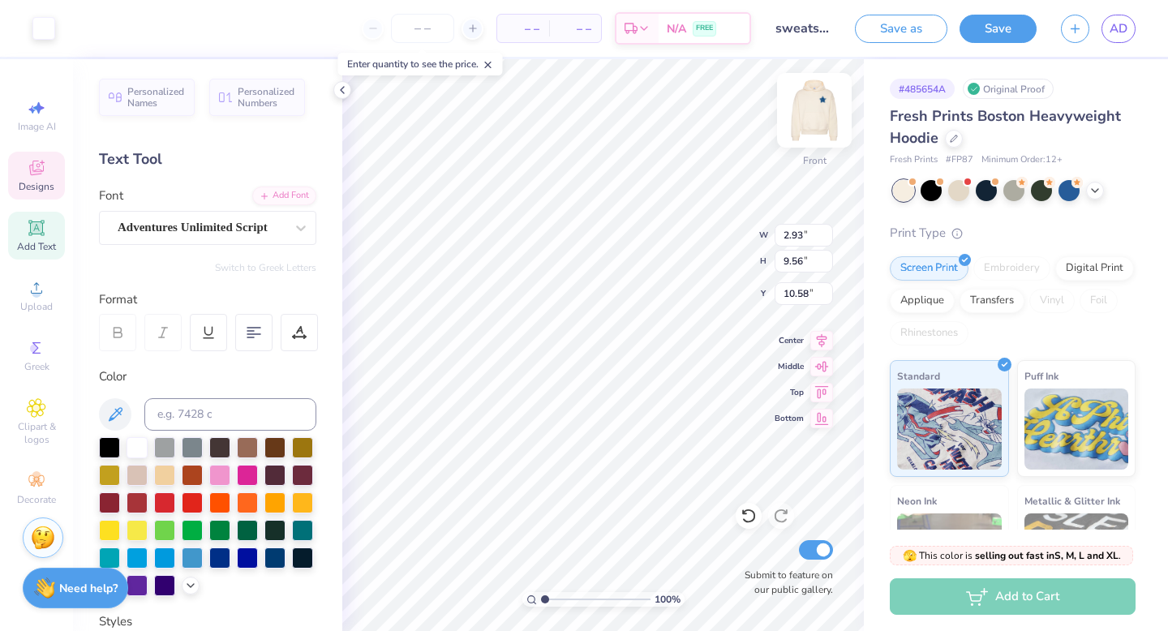
type input "16.10"
click at [660, 235] on input "6.16" at bounding box center [804, 235] width 58 height 23
click at [660, 232] on input "6.17" at bounding box center [804, 235] width 58 height 23
click at [660, 232] on input "6.18" at bounding box center [804, 235] width 58 height 23
click at [660, 232] on input "6.19" at bounding box center [804, 235] width 58 height 23
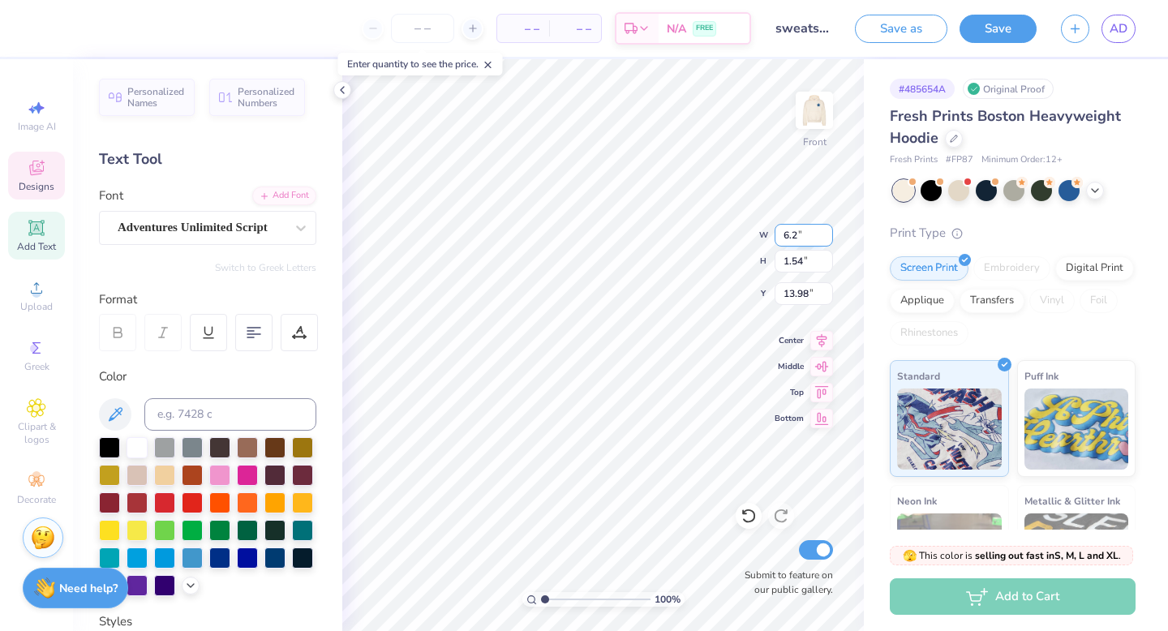
click at [660, 232] on input "6.2" at bounding box center [804, 235] width 58 height 23
click at [660, 232] on input "6.21" at bounding box center [804, 235] width 58 height 23
click at [660, 232] on input "6.22" at bounding box center [804, 235] width 58 height 23
click at [660, 232] on input "6.23" at bounding box center [804, 235] width 58 height 23
click at [660, 232] on input "6.24" at bounding box center [804, 235] width 58 height 23
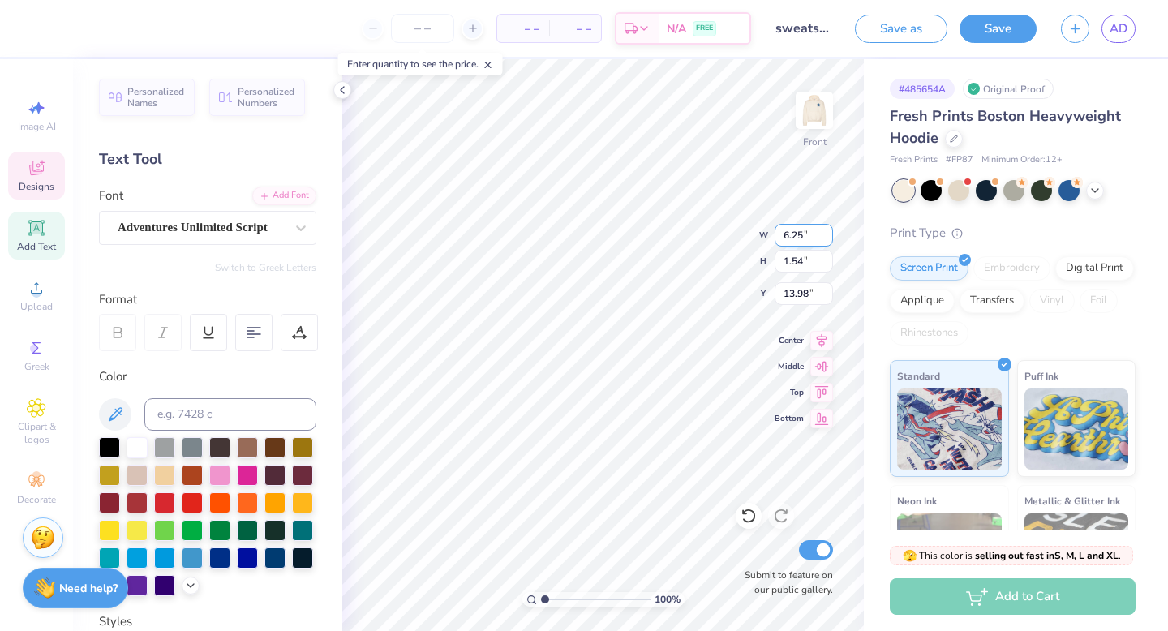
click at [660, 232] on input "6.25" at bounding box center [804, 235] width 58 height 23
click at [660, 232] on input "6.26" at bounding box center [804, 235] width 58 height 23
click at [660, 232] on input "6.27" at bounding box center [804, 235] width 58 height 23
click at [660, 232] on input "6.28" at bounding box center [804, 235] width 58 height 23
click at [660, 232] on input "6.29" at bounding box center [804, 235] width 58 height 23
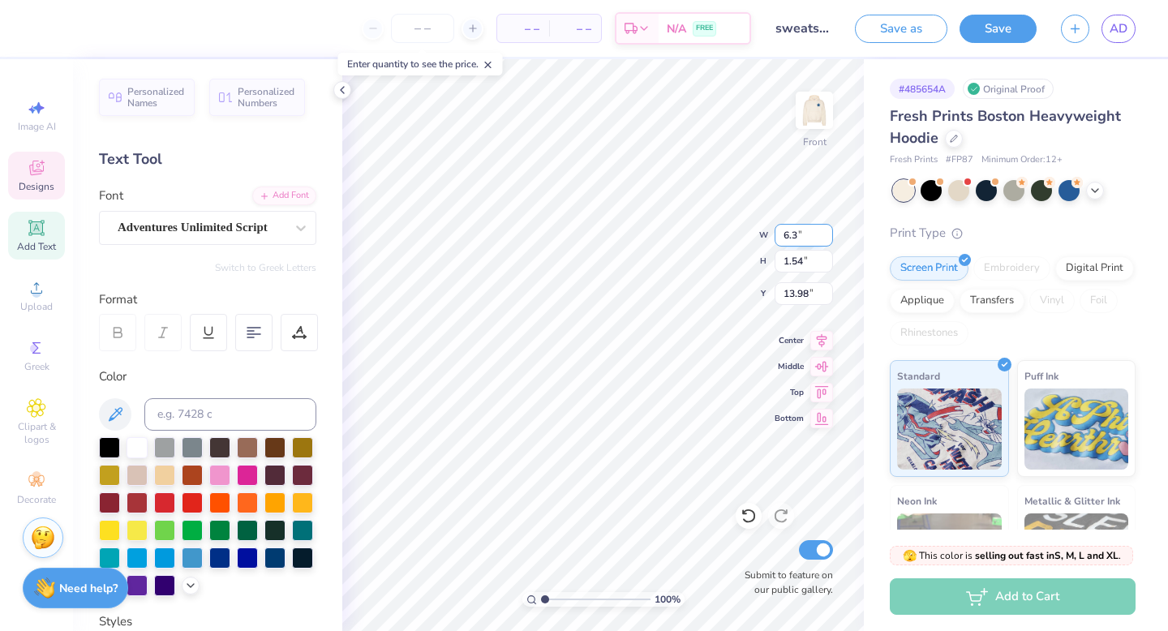
type input "6.3"
click at [660, 232] on input "6.3" at bounding box center [804, 235] width 58 height 23
type input "15.82"
click at [660, 258] on input "1.11" at bounding box center [804, 261] width 58 height 23
type input "2.11"
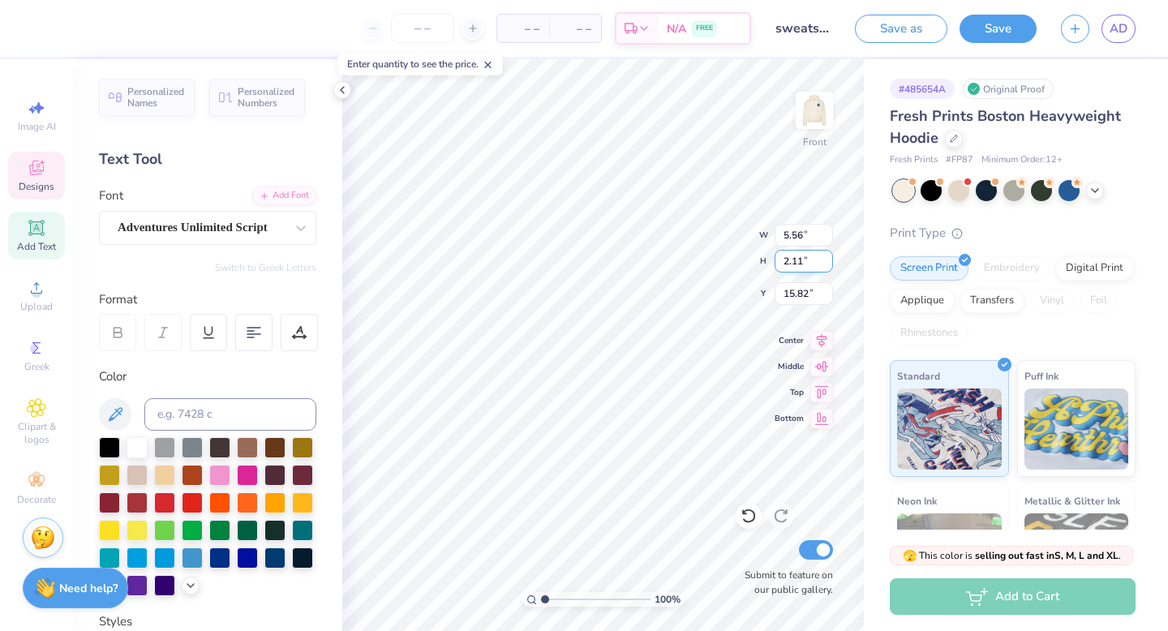
type input "5.56"
type input "15.32"
type input "1.11"
click at [660, 261] on input "1.11" at bounding box center [804, 261] width 58 height 23
type input "2.92"
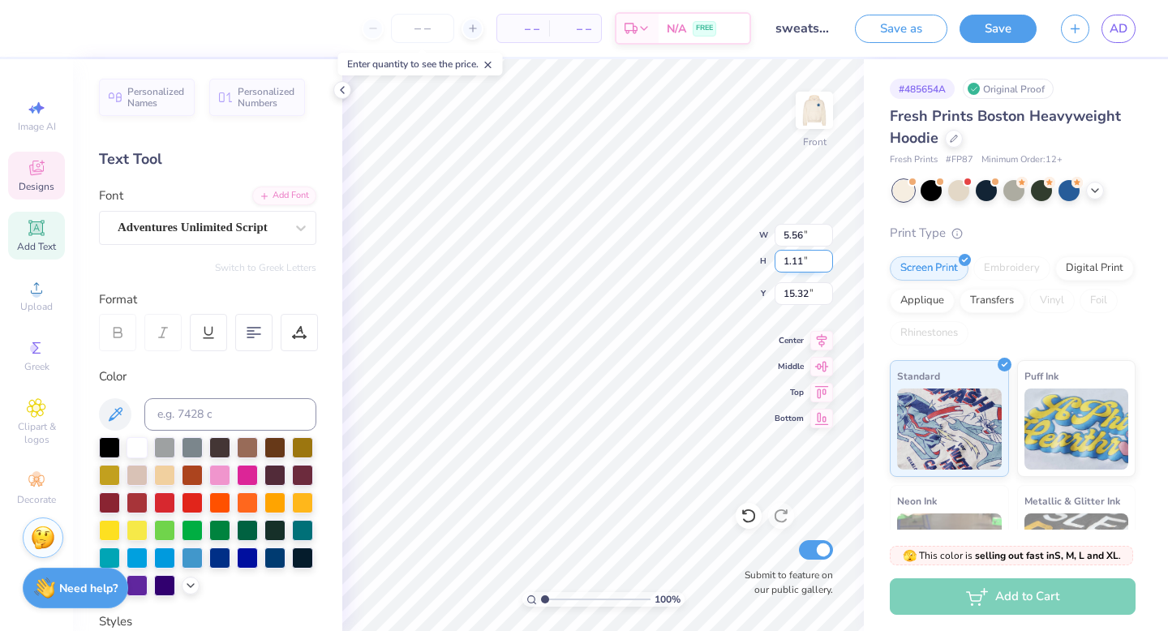
type input "15.82"
type input "1.61"
type input "4.24"
type input "15.57"
type input "6.16"
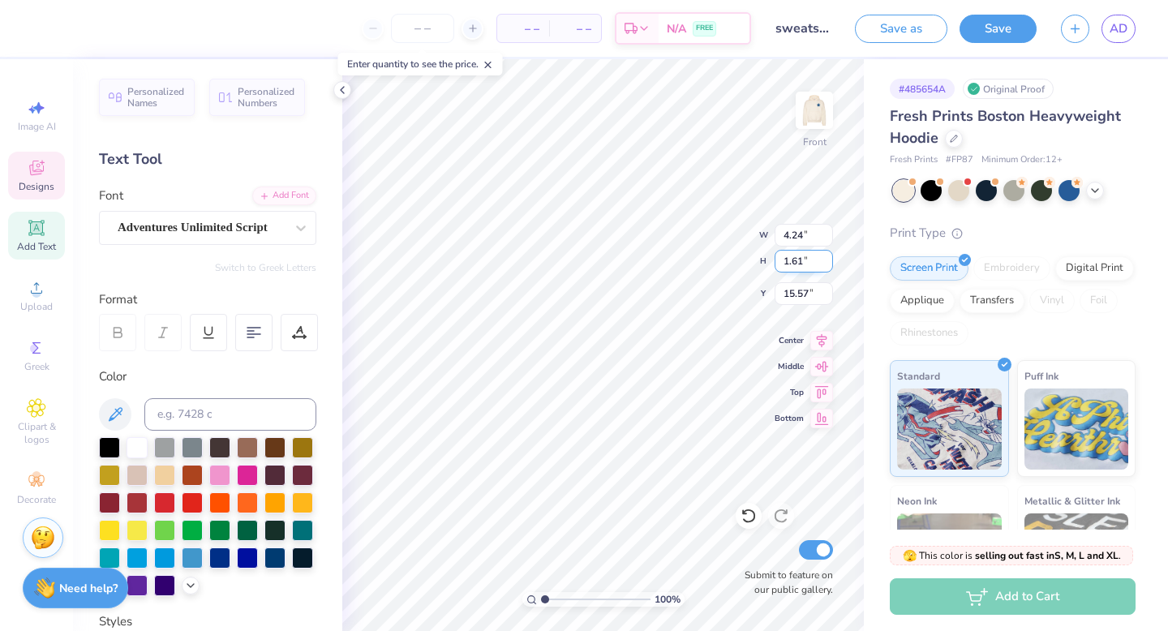
type input "1.54"
type input "13.98"
click at [660, 259] on input "1.54" at bounding box center [804, 261] width 58 height 23
click at [660, 261] on input "1.54" at bounding box center [804, 261] width 58 height 23
type input "1.84"
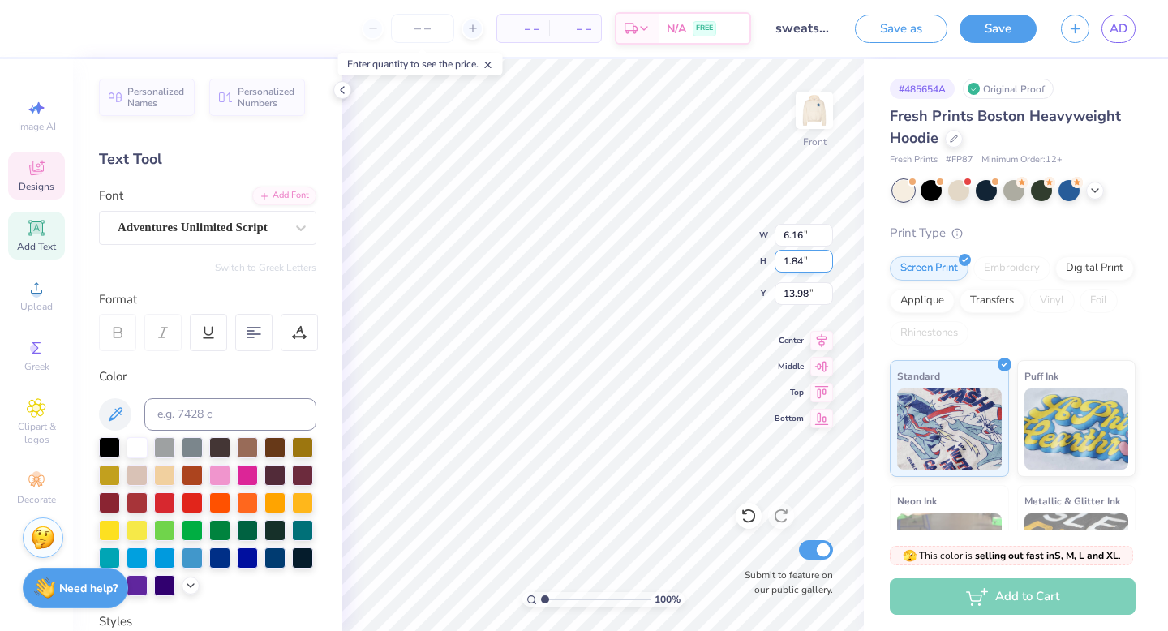
type input "7.38"
type input "13.83"
type input "4.24"
type input "1.61"
type input "15.67"
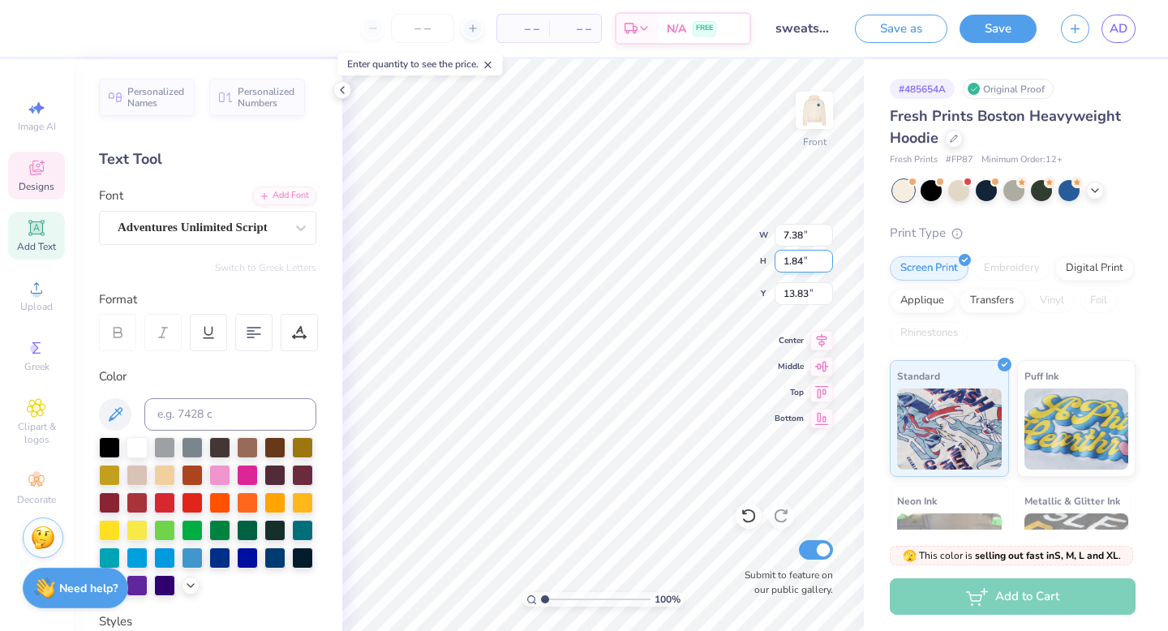
click at [660, 256] on input "1.84" at bounding box center [804, 261] width 58 height 23
type input "1.64"
type input "6.58"
type input "13.93"
click at [660, 257] on input "1.61" at bounding box center [804, 261] width 58 height 23
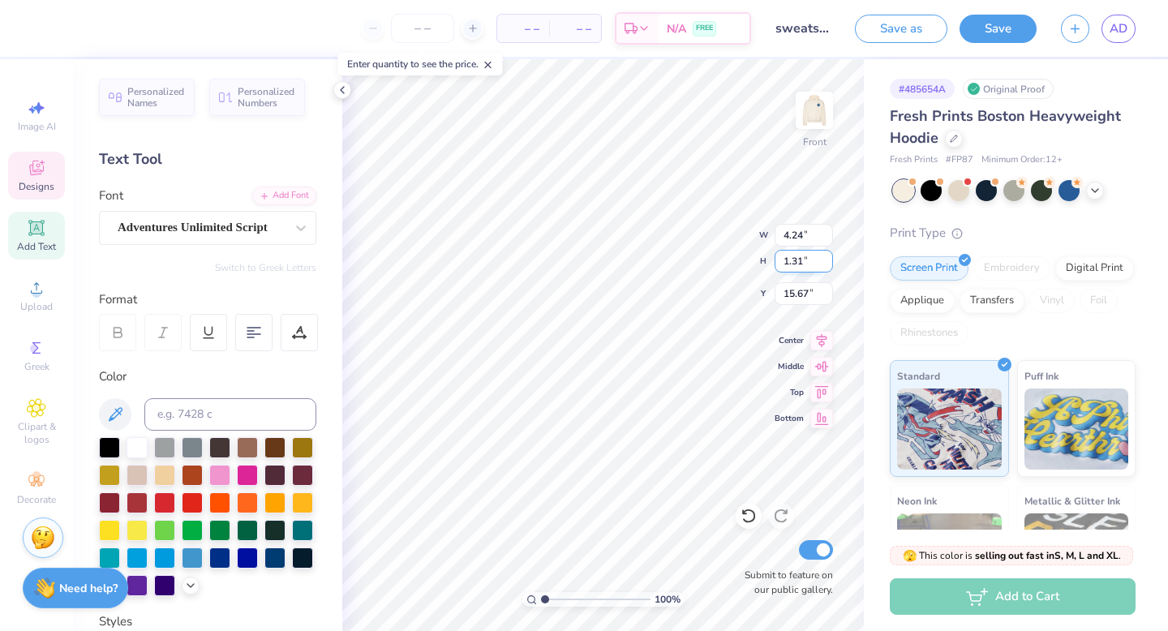
type input "1.31"
type input "3.45"
type input "15.82"
type input "10.58"
type input "10.32"
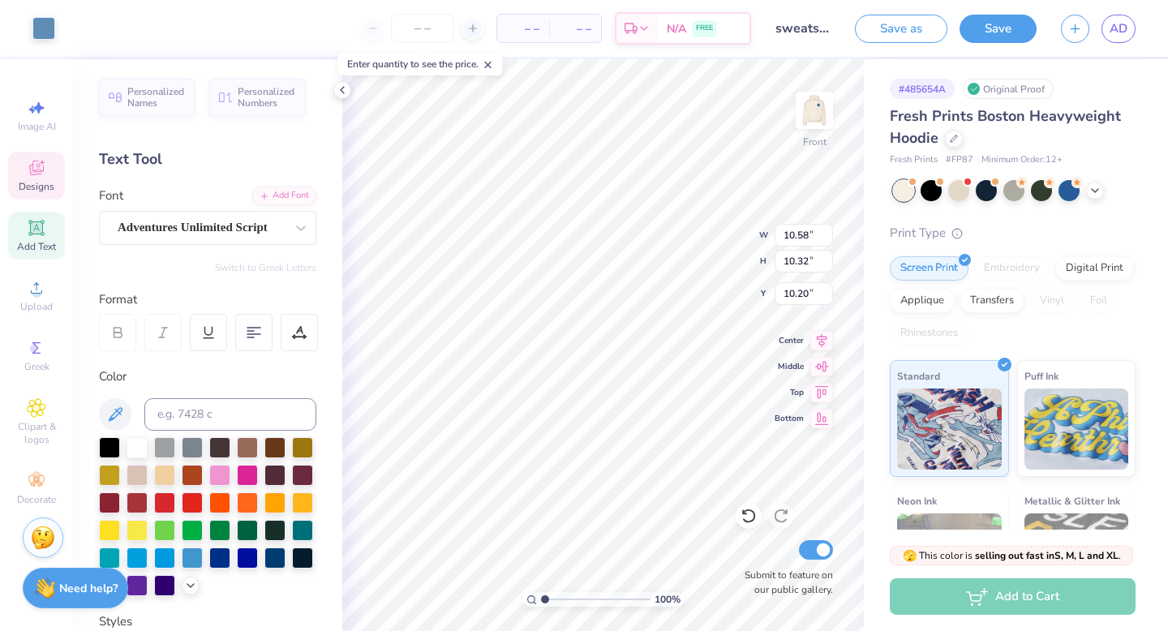
type input "10.20"
drag, startPoint x: 543, startPoint y: 596, endPoint x: 567, endPoint y: 600, distance: 24.6
type input "3.06"
click at [567, 553] on input "range" at bounding box center [596, 599] width 110 height 15
type input "6.58"
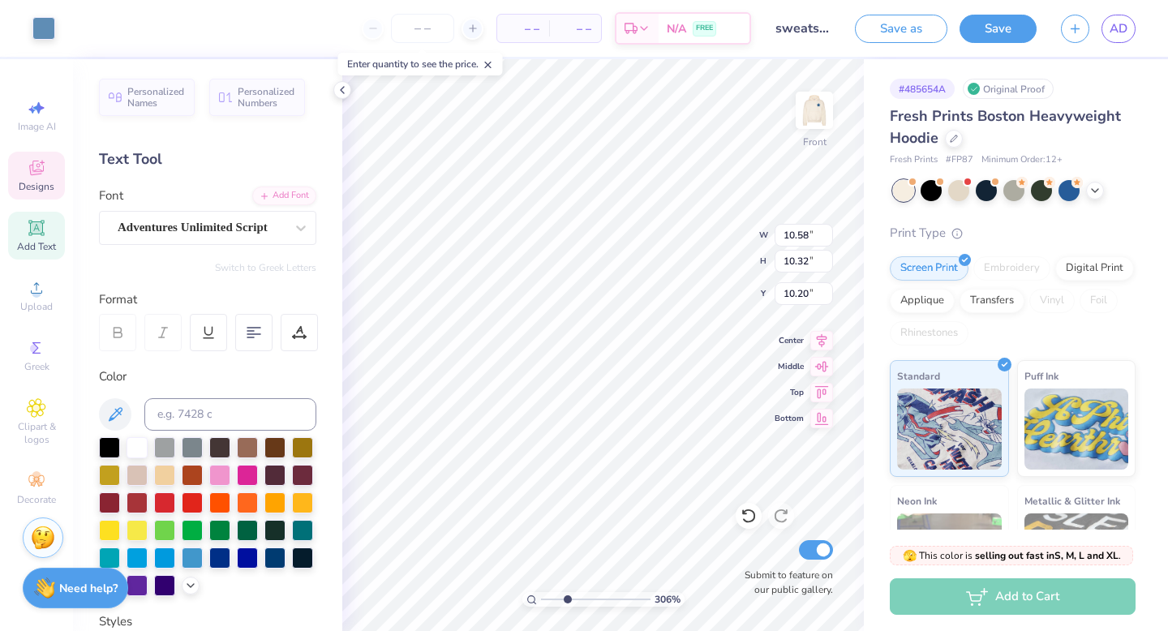
type input "1.64"
type input "13.93"
type input "3.45"
type input "1.31"
type input "15.82"
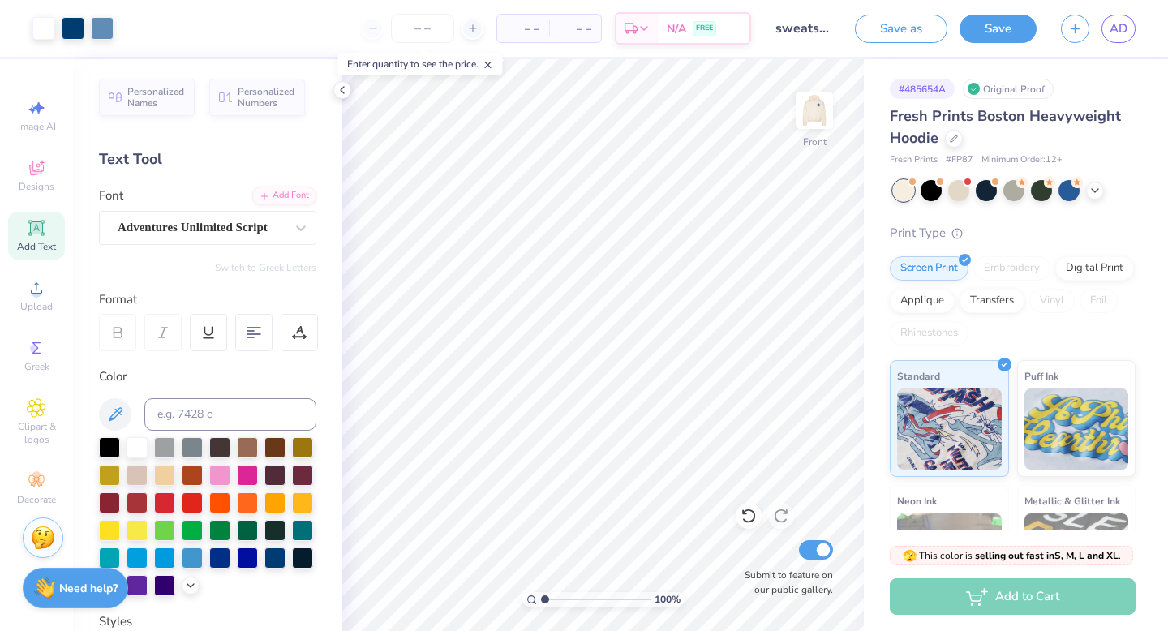
drag, startPoint x: 566, startPoint y: 597, endPoint x: 527, endPoint y: 597, distance: 38.9
click at [541, 553] on input "range" at bounding box center [596, 599] width 110 height 15
drag, startPoint x: 544, startPoint y: 599, endPoint x: 575, endPoint y: 604, distance: 32.0
type input "3.81"
click at [575, 553] on input "range" at bounding box center [596, 599] width 110 height 15
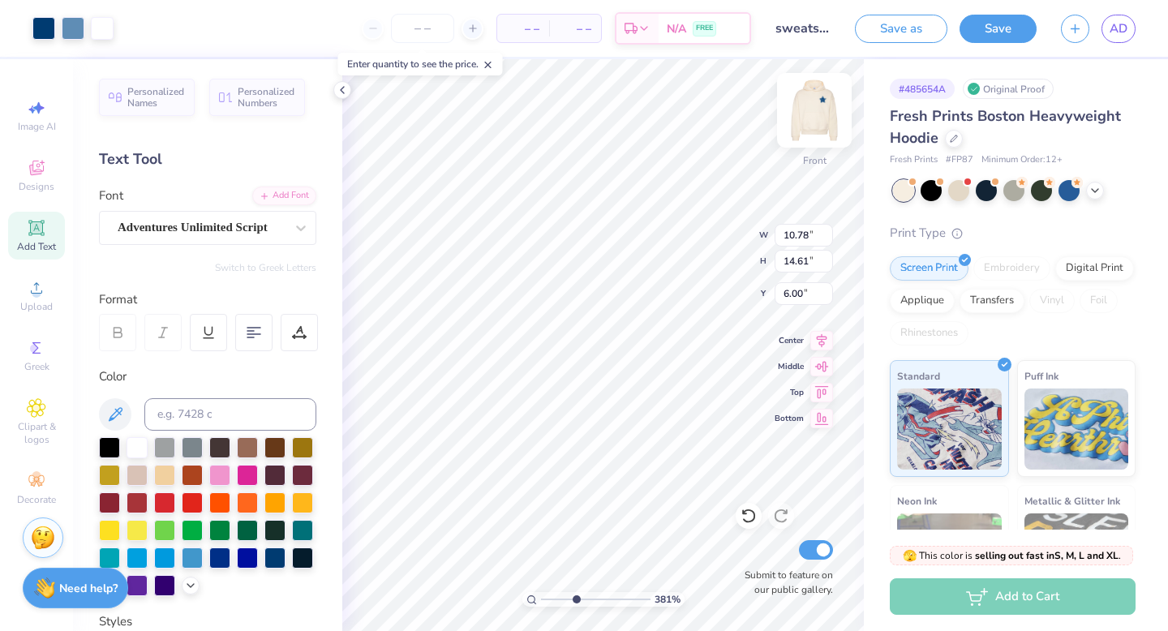
click at [660, 88] on img at bounding box center [814, 110] width 65 height 65
click at [660, 127] on img at bounding box center [814, 110] width 65 height 65
type textarea "ju"
click at [660, 257] on input "1.07" at bounding box center [804, 261] width 58 height 23
type input "1.28"
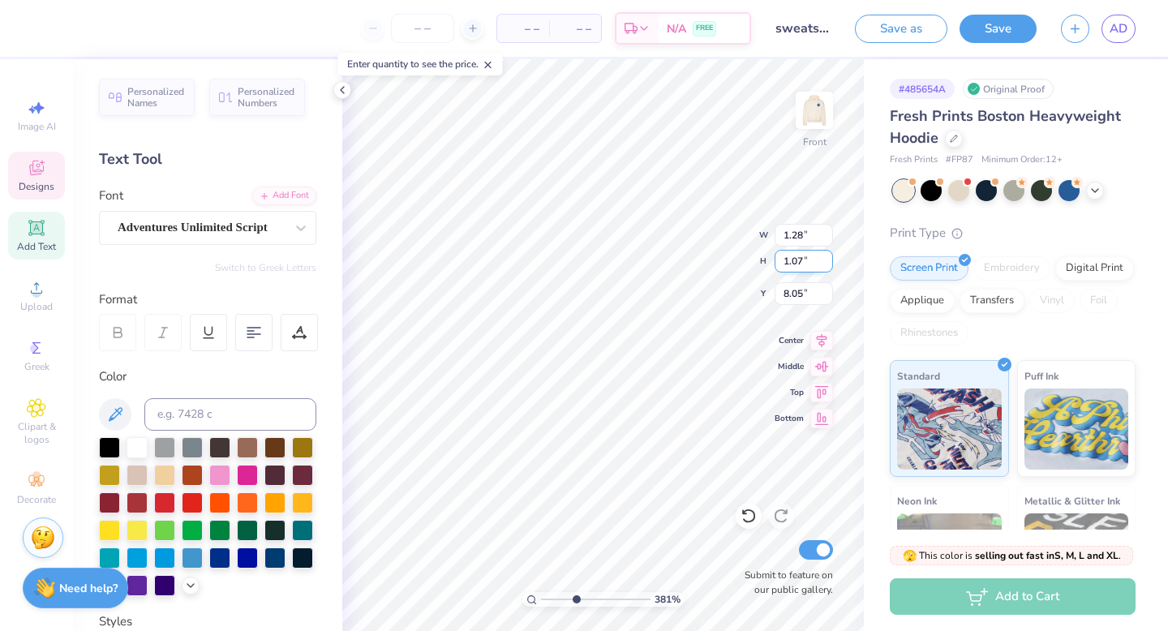
type input "8.05"
click at [660, 260] on input "1.07" at bounding box center [804, 261] width 58 height 23
type input ".57"
type input "0.68"
type input "0.57"
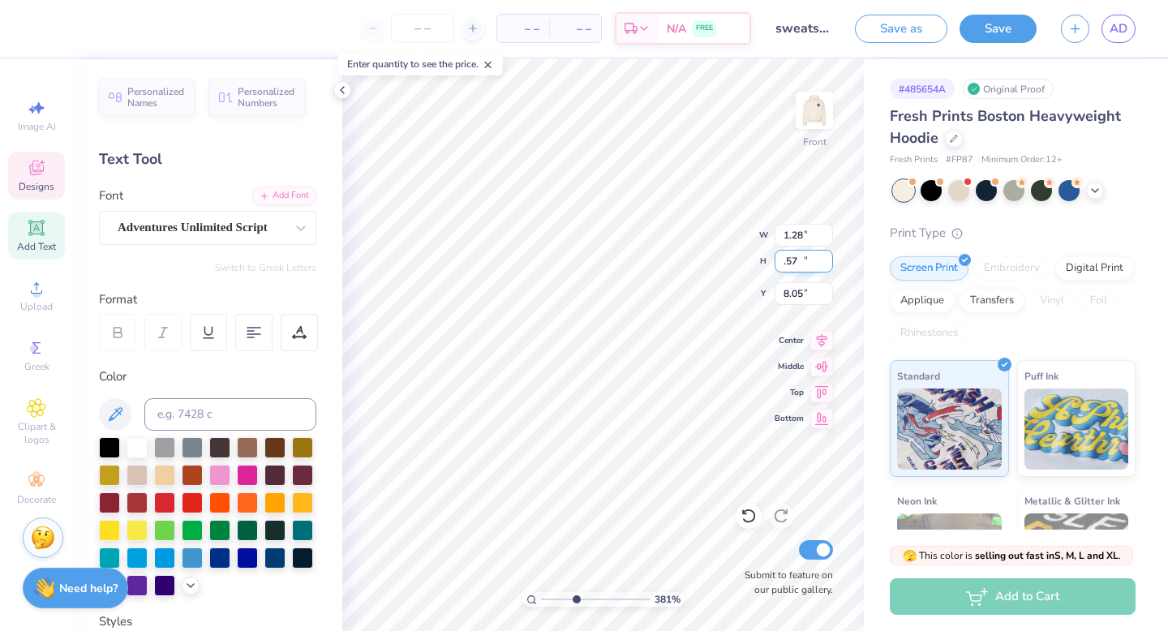
type input "8.30"
type textarea "justice,"
type input "5.06"
type input "5.10"
type input "6.00"
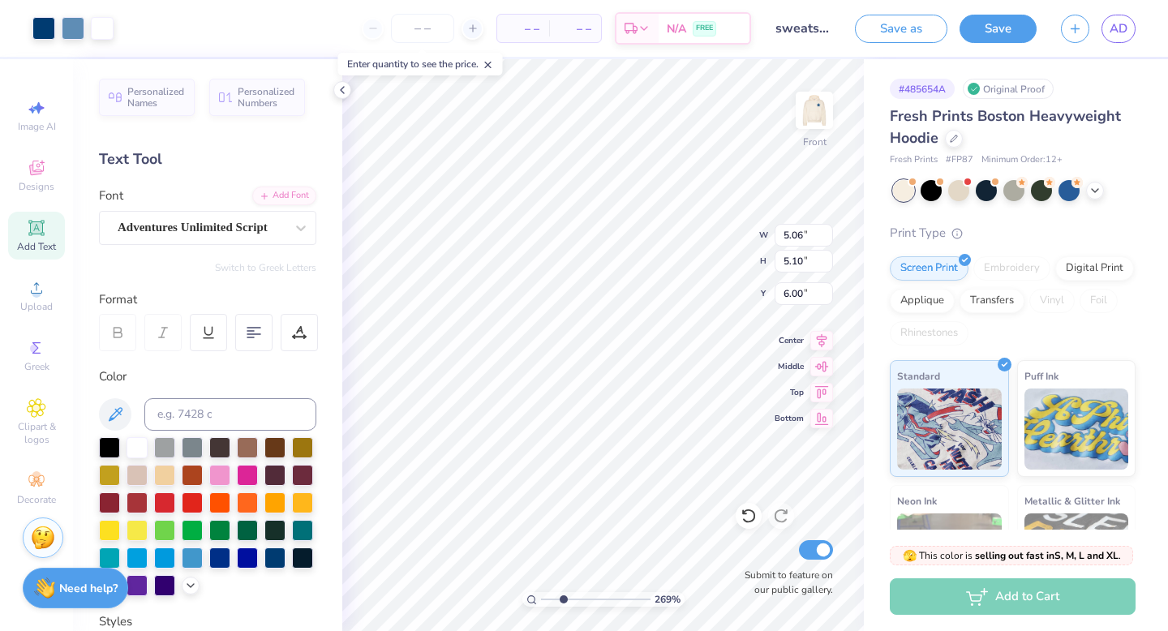
type input "2.64"
drag, startPoint x: 575, startPoint y: 601, endPoint x: 562, endPoint y: 602, distance: 13.0
click at [562, 553] on input "range" at bounding box center [596, 599] width 110 height 15
type input "8.10"
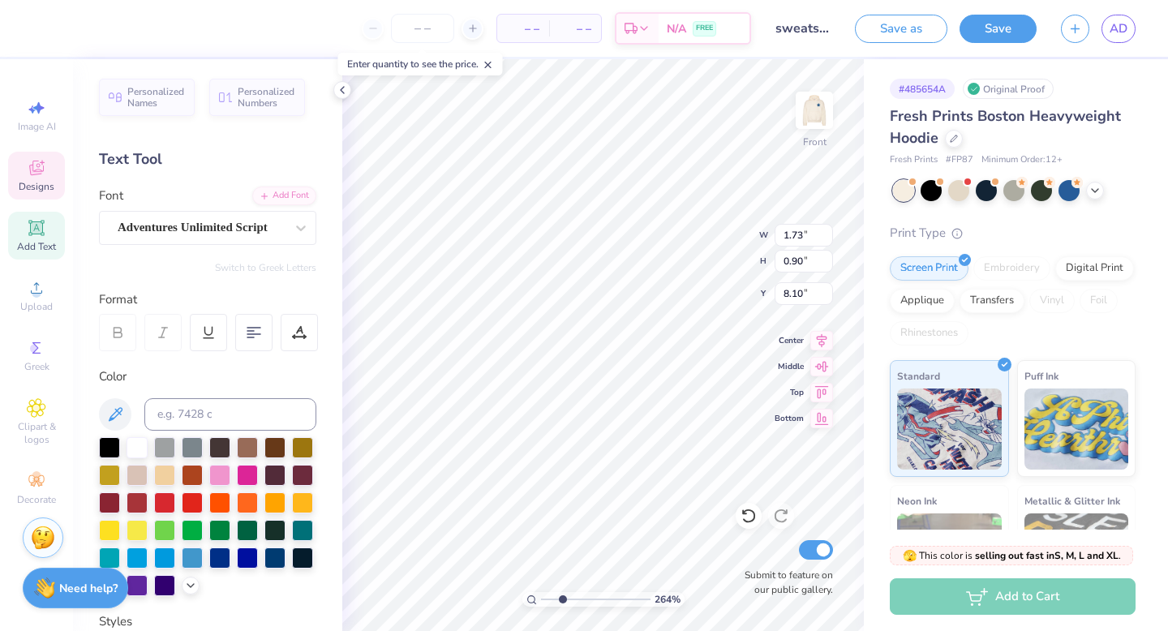
type textarea "sisterhood,"
type input "7.82"
type input "1.73"
type input "0.90"
type input "8.90"
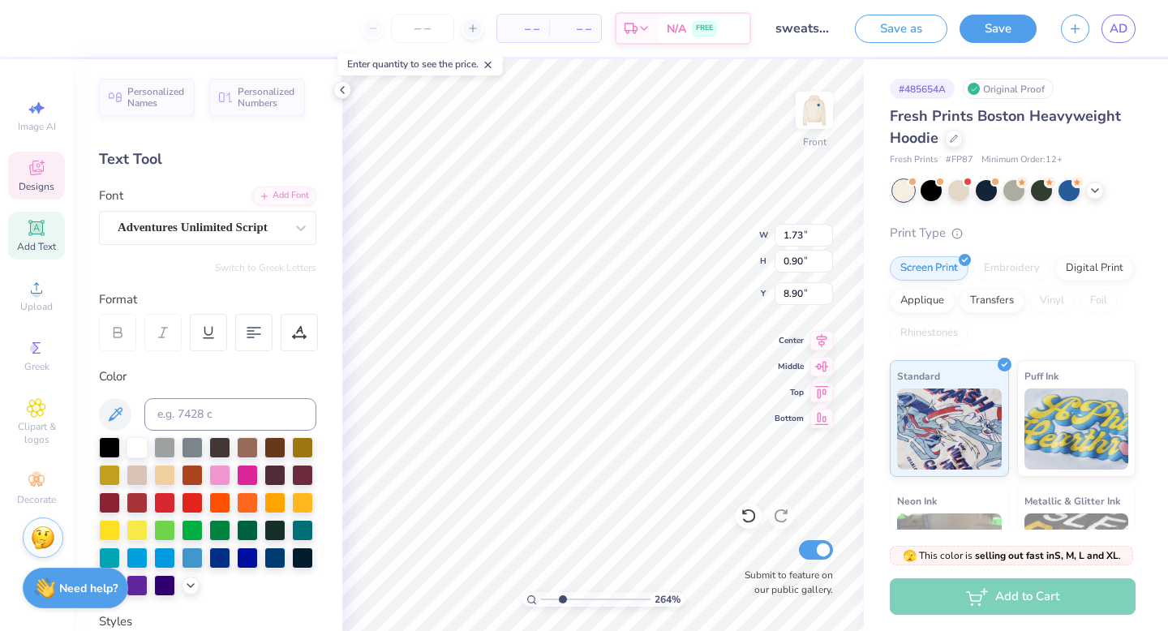
type textarea ","
type textarea "and love"
type input "8.66"
drag, startPoint x: 562, startPoint y: 599, endPoint x: 544, endPoint y: 599, distance: 17.0
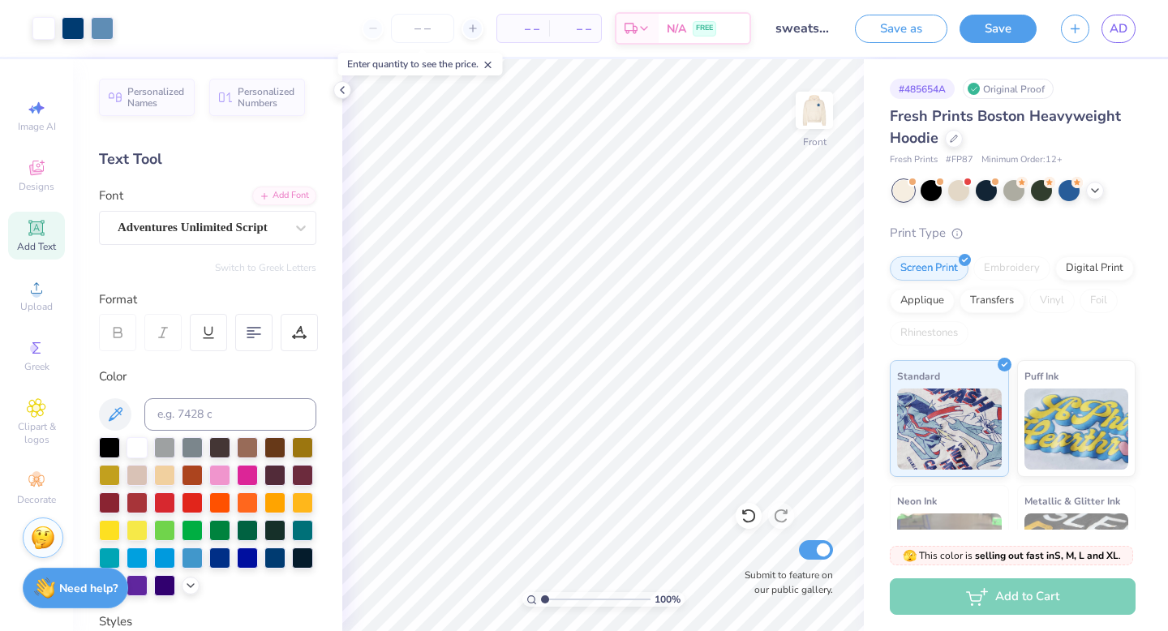
click at [544, 553] on input "range" at bounding box center [596, 599] width 110 height 15
click at [660, 120] on img at bounding box center [814, 110] width 65 height 65
click at [660, 120] on img at bounding box center [814, 110] width 32 height 32
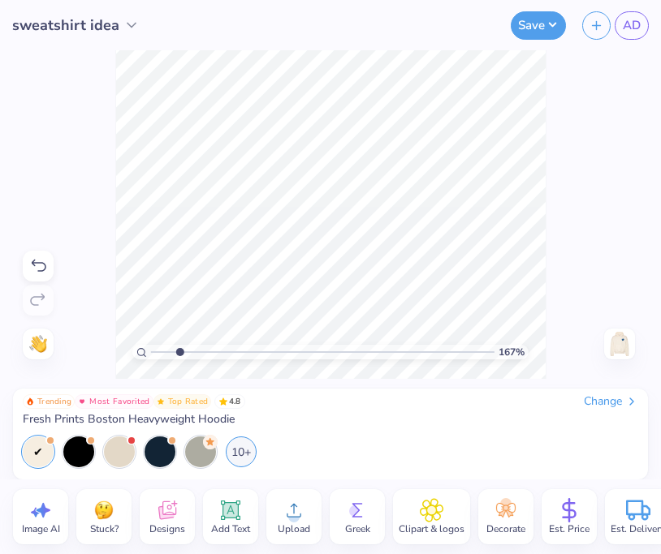
drag, startPoint x: 156, startPoint y: 349, endPoint x: 179, endPoint y: 349, distance: 23.5
click at [179, 349] on input "range" at bounding box center [322, 352] width 343 height 15
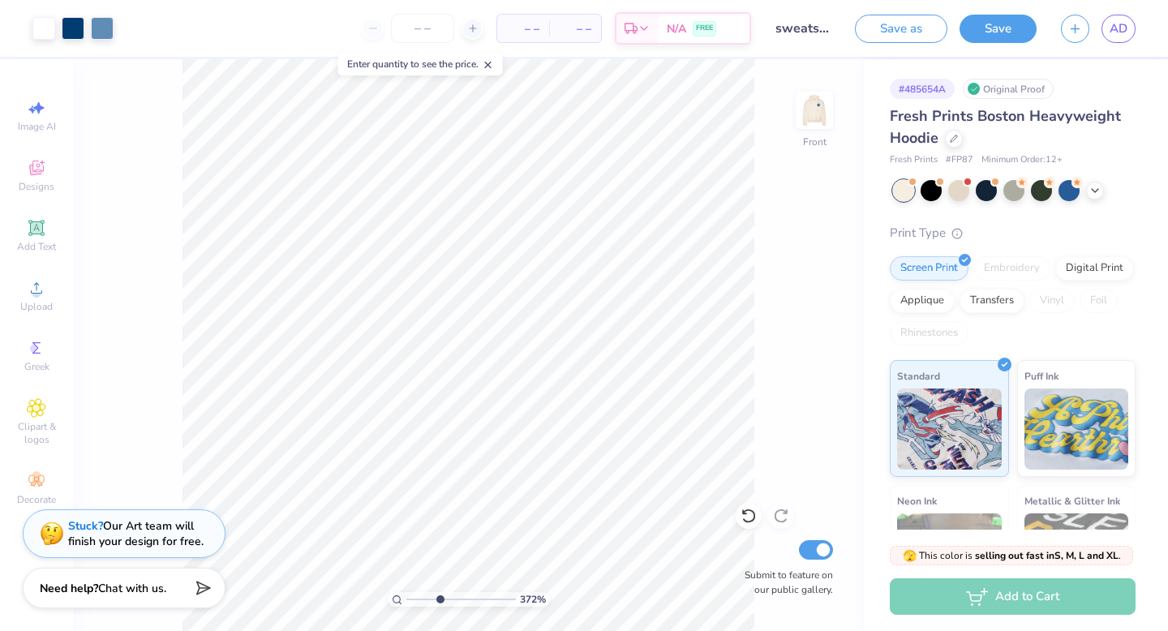
drag, startPoint x: 411, startPoint y: 599, endPoint x: 439, endPoint y: 600, distance: 27.6
type input "3.72"
click at [439, 553] on input "range" at bounding box center [462, 599] width 110 height 15
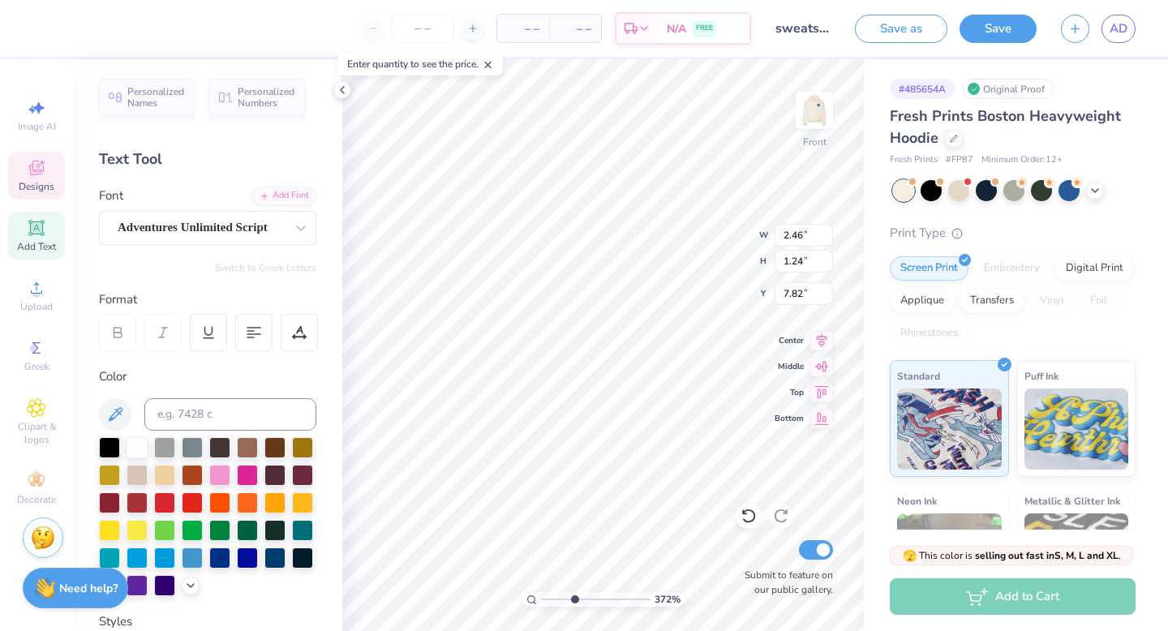
type textarea ","
type input "1.73"
type input "0.90"
type textarea ","
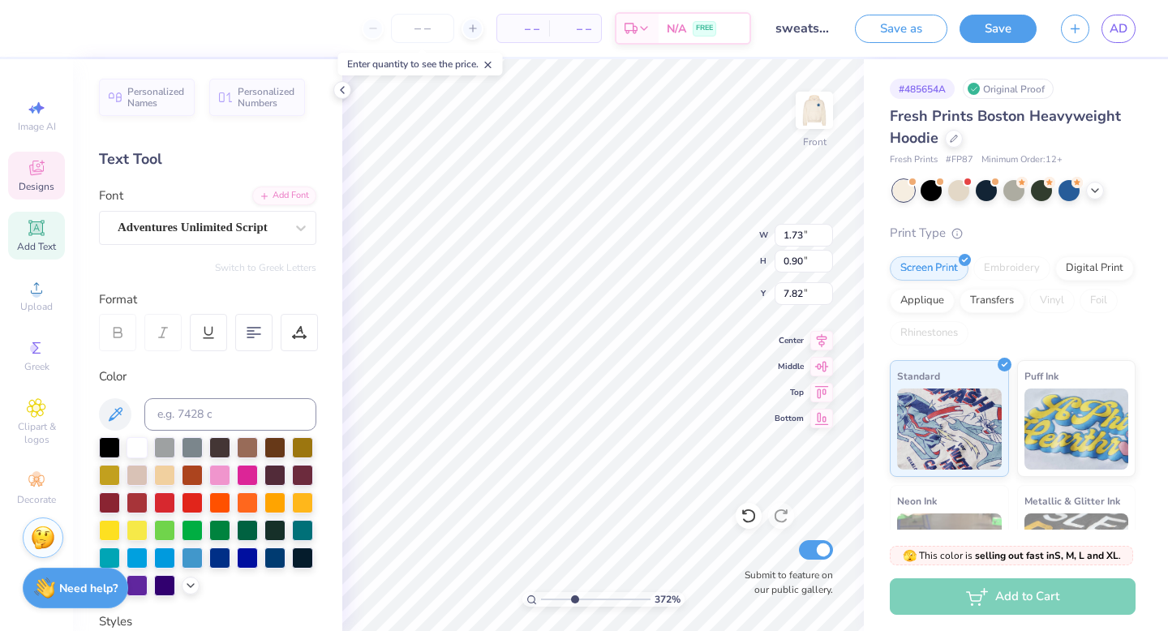
scroll to position [0, 0]
type input "0.05"
type input "0.09"
type input "8.39"
click at [336, 95] on icon at bounding box center [342, 90] width 13 height 13
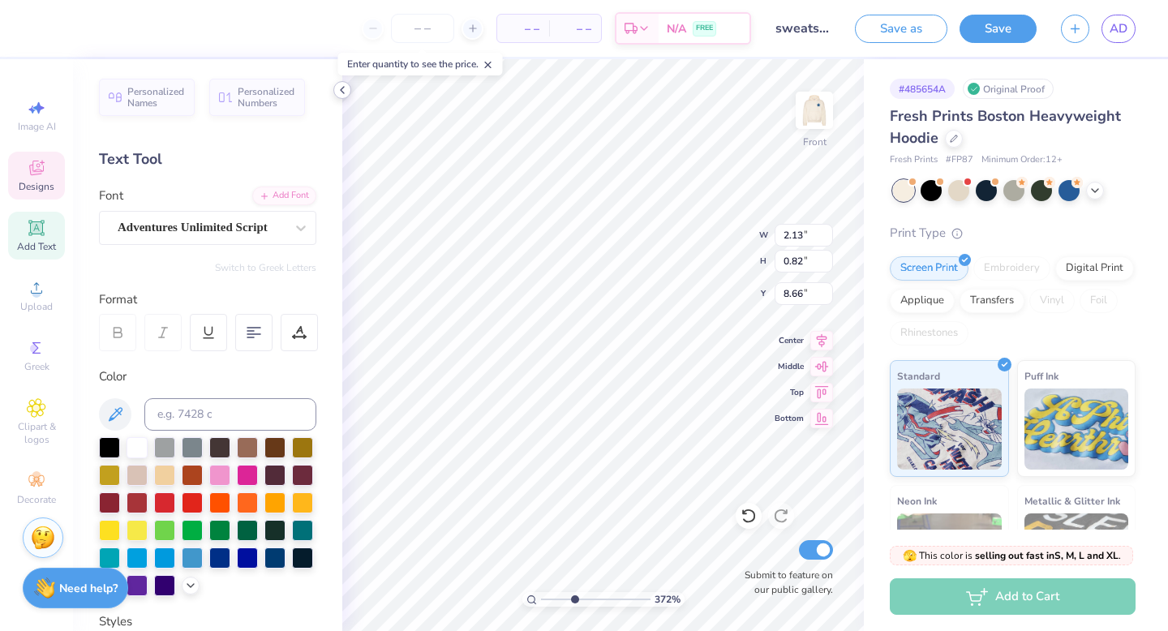
type input "7.95"
type textarea "love"
type input "0.98"
type input "0.51"
type input "8.14"
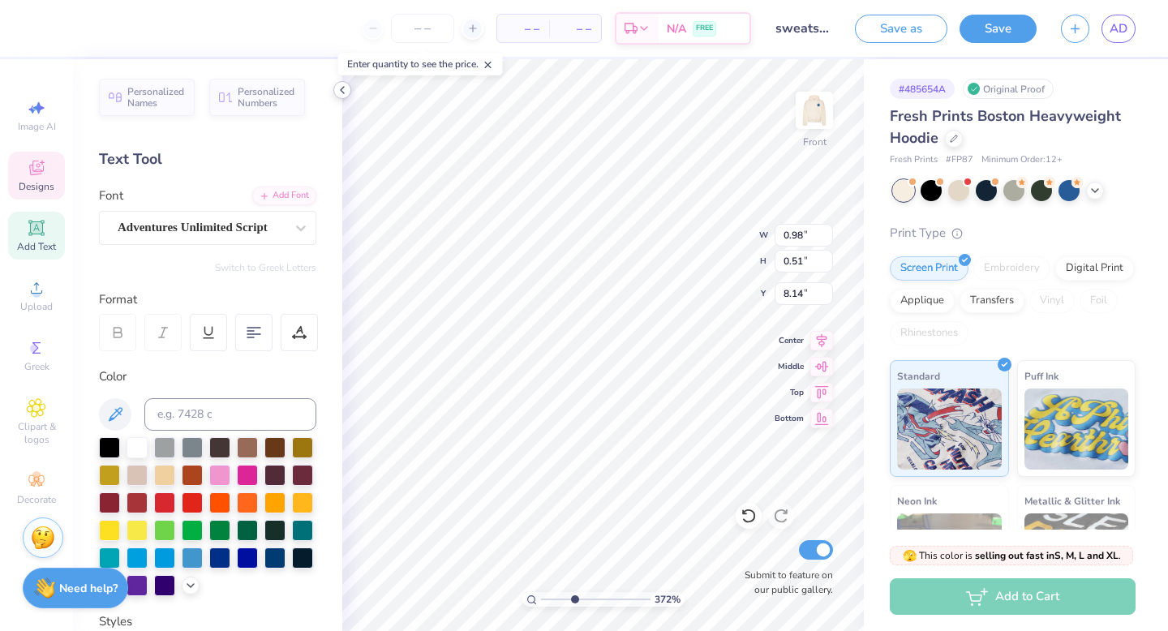
type textarea "Dphie"
click at [660, 259] on input "0.51" at bounding box center [804, 261] width 58 height 23
type input ".51"
click at [660, 259] on input ".51" at bounding box center [804, 261] width 58 height 23
type input "1.51"
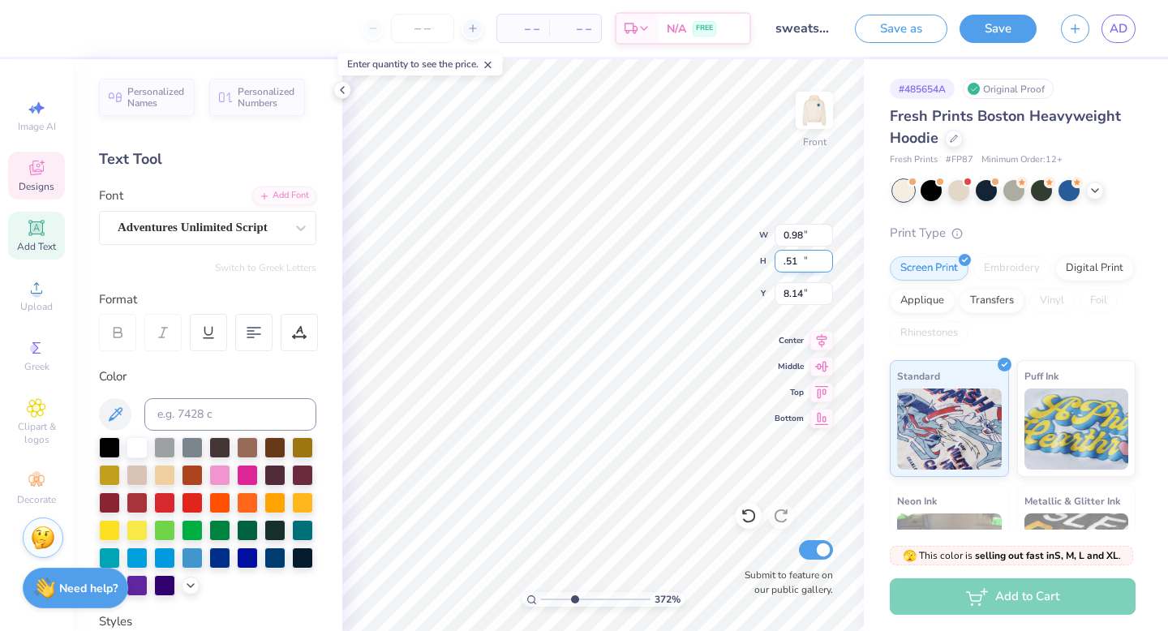
type input "7.97"
type input "1.51"
type input "3.08"
type input "7.59"
click at [660, 261] on input "1.51" at bounding box center [804, 261] width 58 height 23
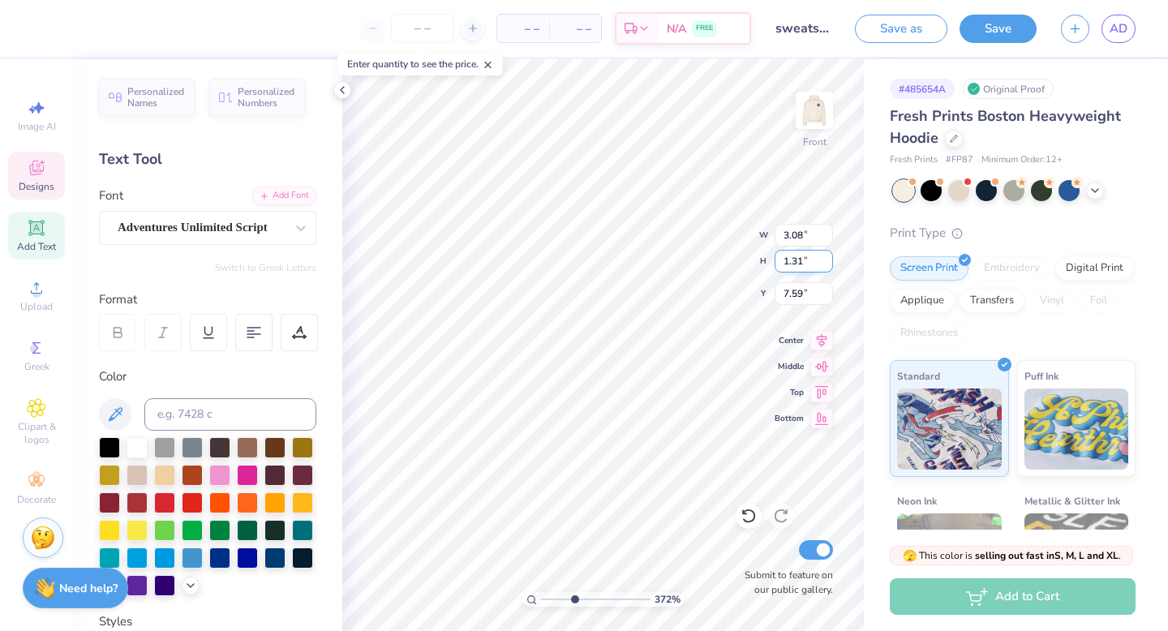
type input "1.31"
type input "2.67"
type input "7.69"
click at [660, 263] on input "1.04" at bounding box center [804, 261] width 58 height 23
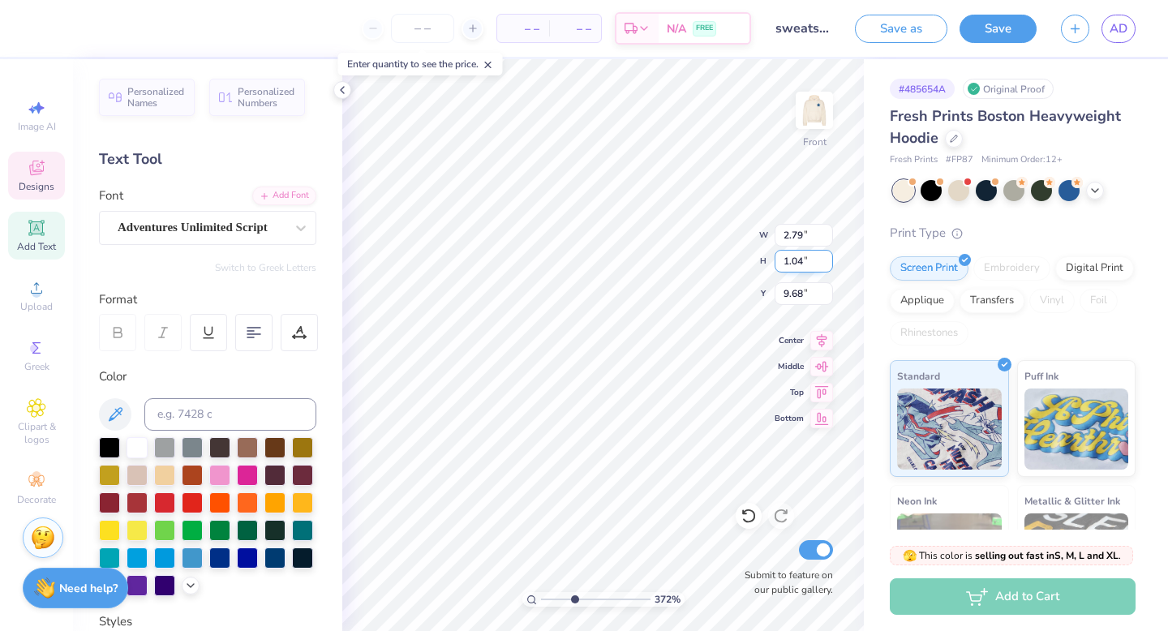
click at [660, 261] on input "1.04" at bounding box center [804, 261] width 58 height 23
click at [660, 264] on input "0.75" at bounding box center [804, 261] width 58 height 23
click at [660, 264] on input "0.98" at bounding box center [804, 261] width 58 height 23
click at [660, 263] on input "1.22" at bounding box center [804, 261] width 58 height 23
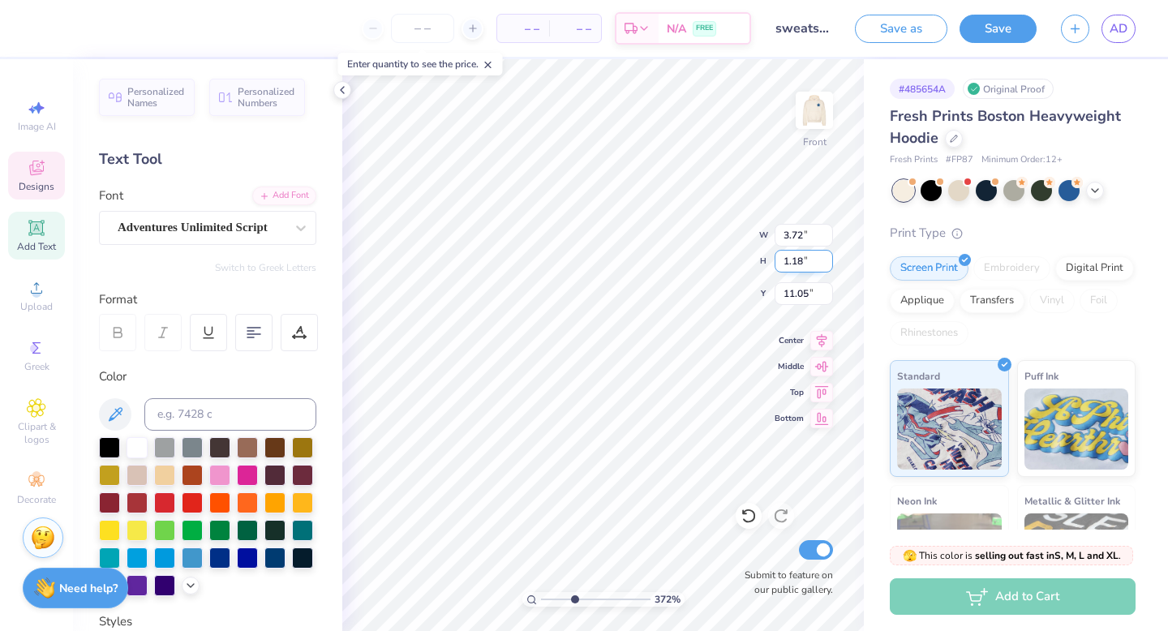
click at [660, 256] on input "1.18" at bounding box center [804, 261] width 58 height 23
click at [660, 260] on input "1.18" at bounding box center [804, 261] width 58 height 23
click at [660, 262] on input "0.69" at bounding box center [804, 261] width 58 height 23
click at [660, 259] on input "0.39" at bounding box center [804, 261] width 58 height 23
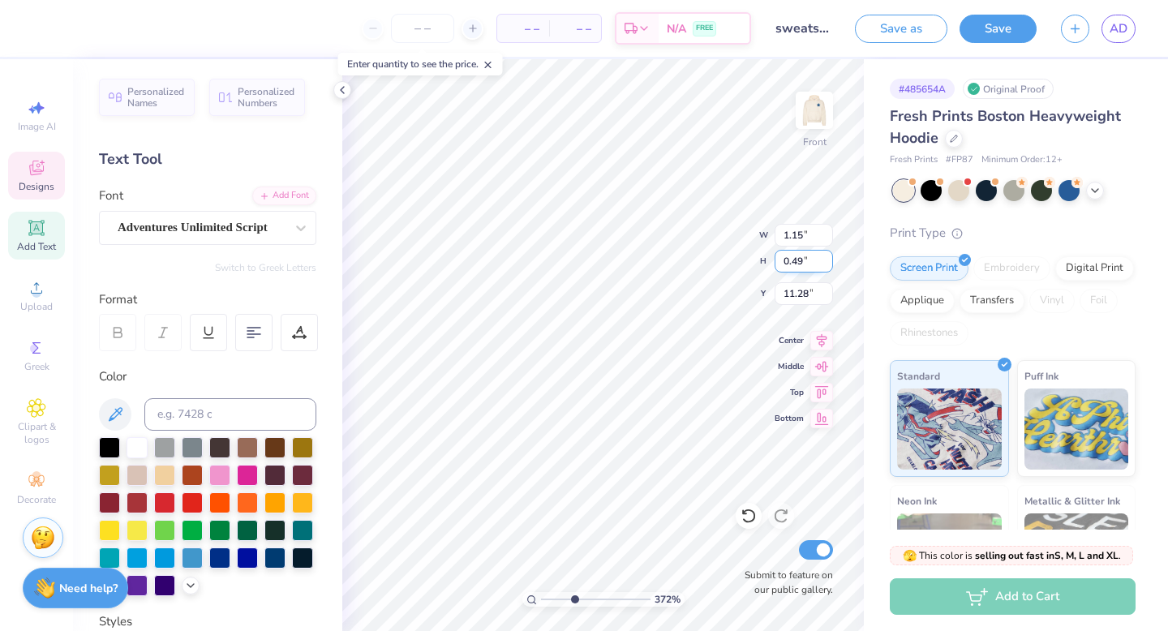
click at [660, 260] on input "0.49" at bounding box center [804, 261] width 58 height 23
click at [660, 263] on input "0.51" at bounding box center [804, 261] width 58 height 23
drag, startPoint x: 573, startPoint y: 598, endPoint x: 552, endPoint y: 598, distance: 21.1
click at [552, 553] on input "range" at bounding box center [596, 599] width 110 height 15
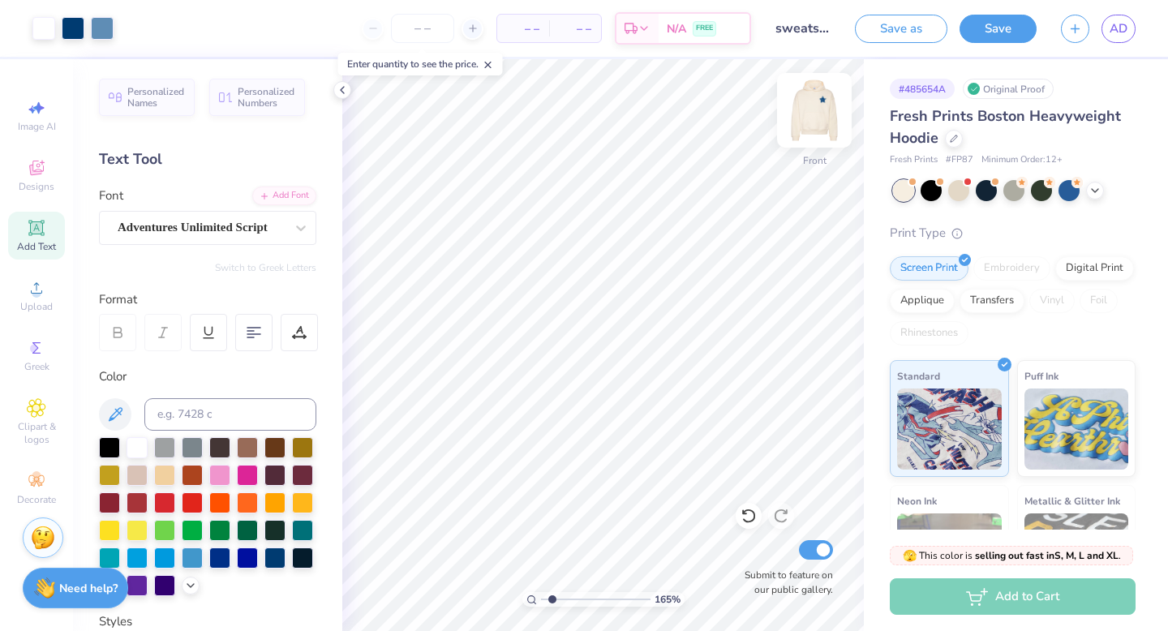
click at [660, 117] on img at bounding box center [814, 110] width 65 height 65
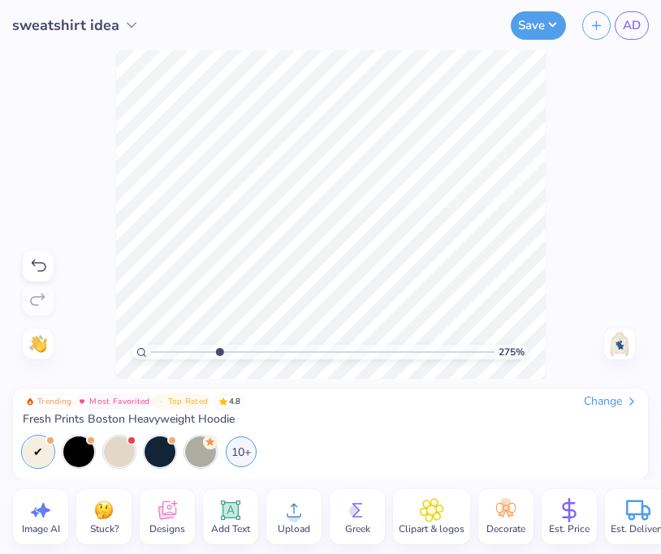
drag, startPoint x: 153, startPoint y: 350, endPoint x: 219, endPoint y: 353, distance: 66.6
click at [219, 353] on input "range" at bounding box center [322, 352] width 343 height 15
drag, startPoint x: 219, startPoint y: 353, endPoint x: 262, endPoint y: 359, distance: 43.4
click at [262, 359] on input "range" at bounding box center [322, 352] width 343 height 15
click at [628, 352] on img at bounding box center [619, 344] width 26 height 26
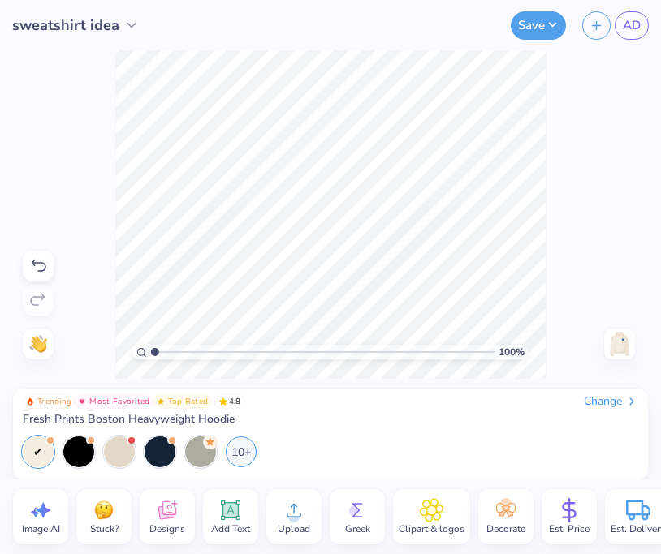
drag, startPoint x: 265, startPoint y: 351, endPoint x: 148, endPoint y: 348, distance: 116.1
click at [151, 348] on input "range" at bounding box center [322, 352] width 343 height 15
drag, startPoint x: 153, startPoint y: 352, endPoint x: 177, endPoint y: 352, distance: 23.5
click at [177, 352] on input "range" at bounding box center [322, 352] width 343 height 15
click at [524, 26] on button "Save" at bounding box center [537, 23] width 55 height 28
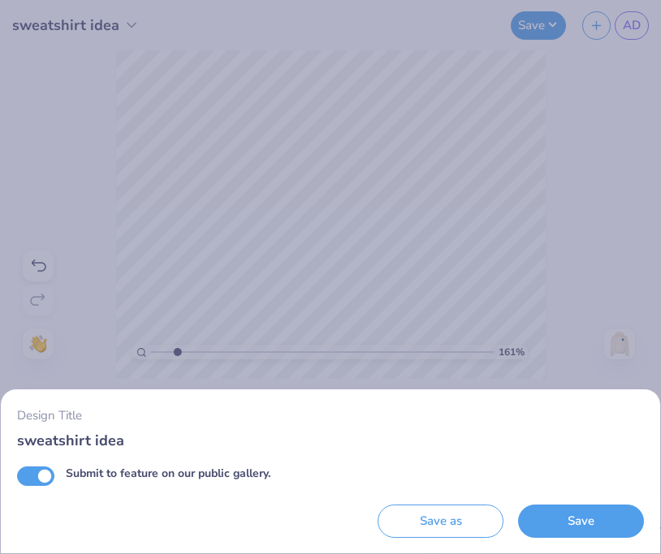
click at [55, 112] on div "Design Title sweatshirt idea Submit to feature on our public gallery. Save as S…" at bounding box center [330, 277] width 661 height 554
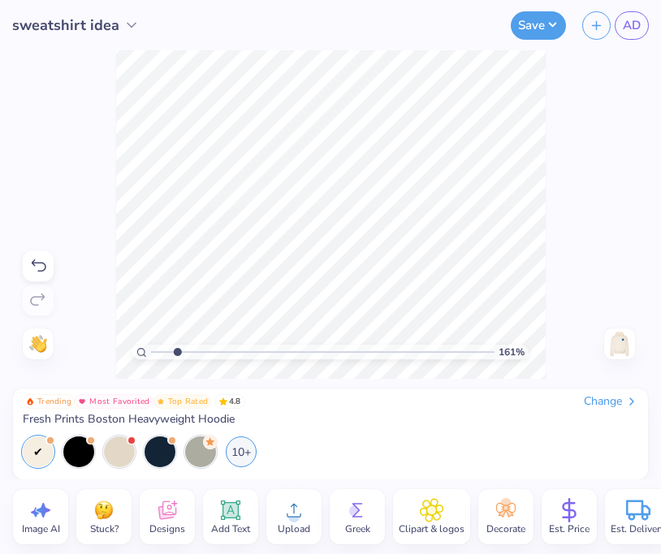
click at [84, 15] on span "sweatshirt idea" at bounding box center [65, 26] width 107 height 22
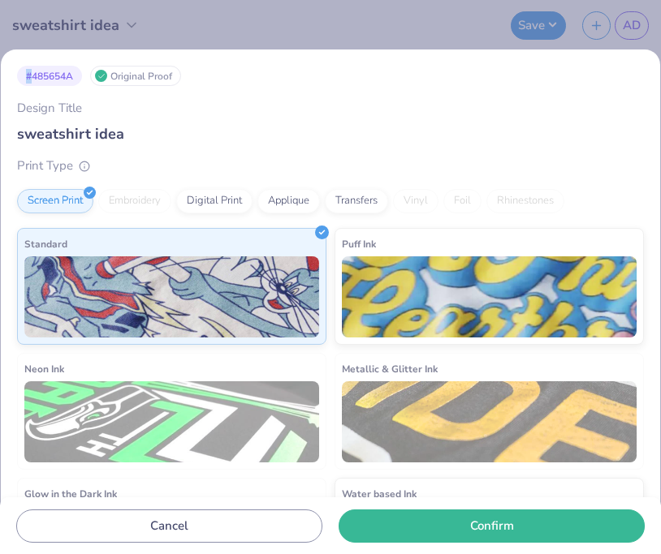
click at [84, 14] on div "# 485654A Original Proof Design Title sweatshirt idea Print Type Screen Print E…" at bounding box center [330, 277] width 661 height 554
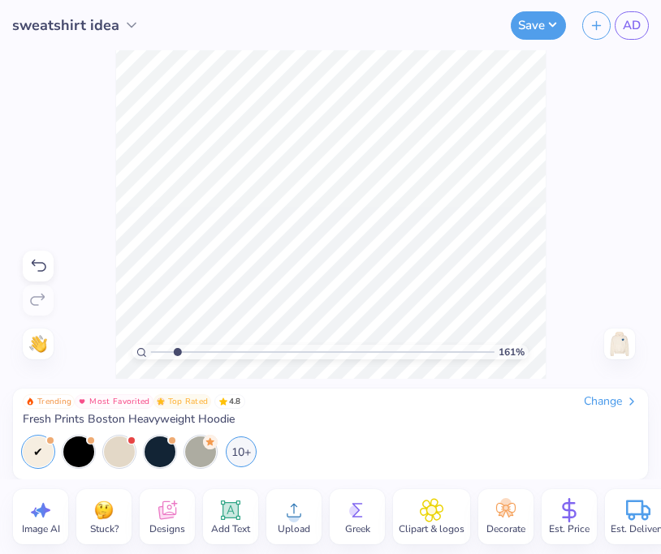
click at [89, 28] on span "sweatshirt idea" at bounding box center [65, 26] width 107 height 22
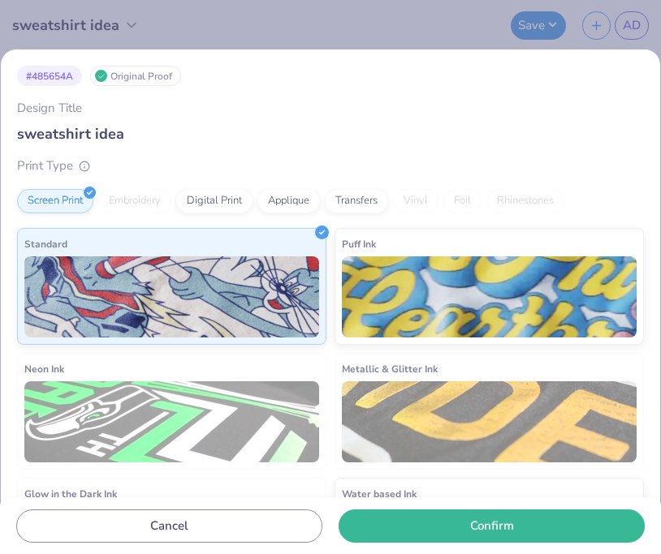
click at [91, 136] on input "sweatshirt idea" at bounding box center [330, 133] width 626 height 21
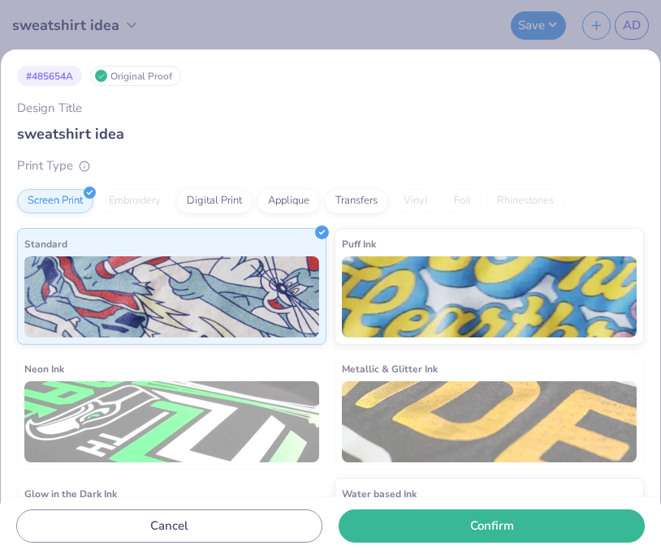
click at [91, 136] on input "sweatshirt idea" at bounding box center [330, 133] width 626 height 21
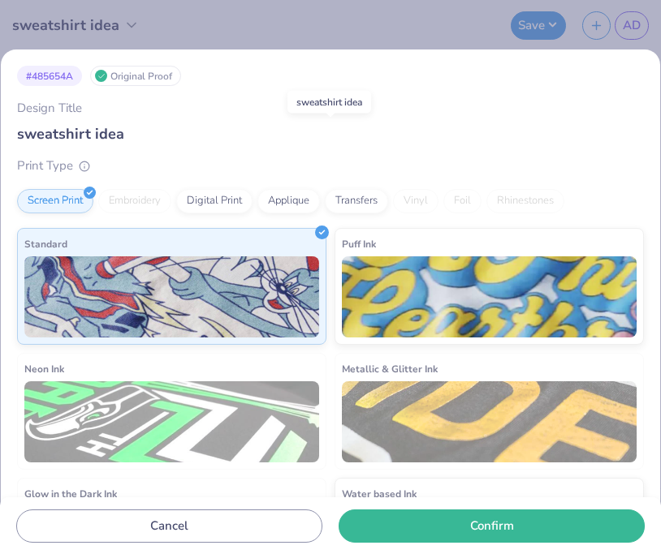
click at [225, 23] on div "# 485654A Original Proof Design Title sweatshirt idea Print Type Screen Print E…" at bounding box center [330, 277] width 661 height 554
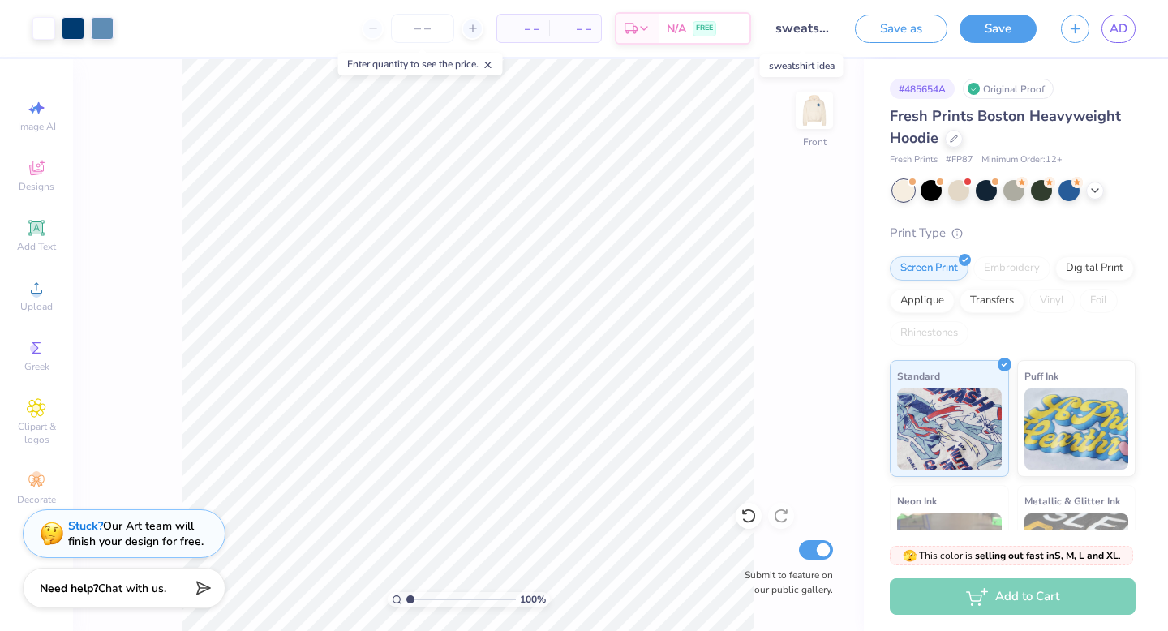
click at [660, 19] on input "sweatshirt idea" at bounding box center [804, 28] width 80 height 32
click at [660, 31] on input "sweatshirt idea" at bounding box center [804, 28] width 80 height 32
click at [660, 34] on button "Save" at bounding box center [998, 26] width 77 height 28
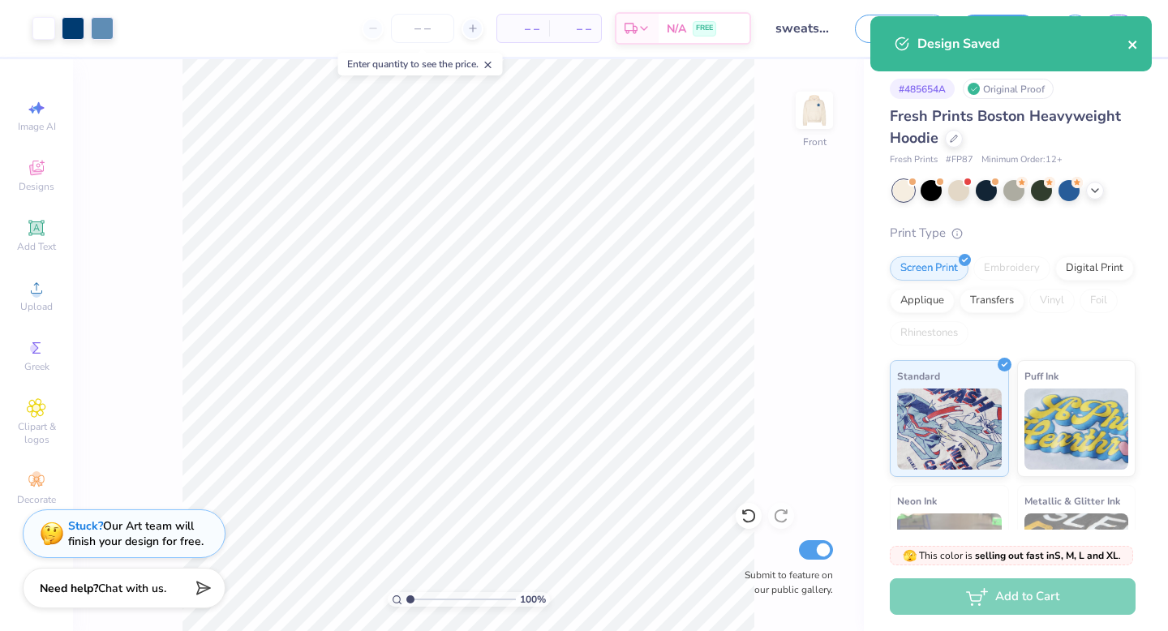
click at [660, 35] on button "close" at bounding box center [1133, 43] width 11 height 19
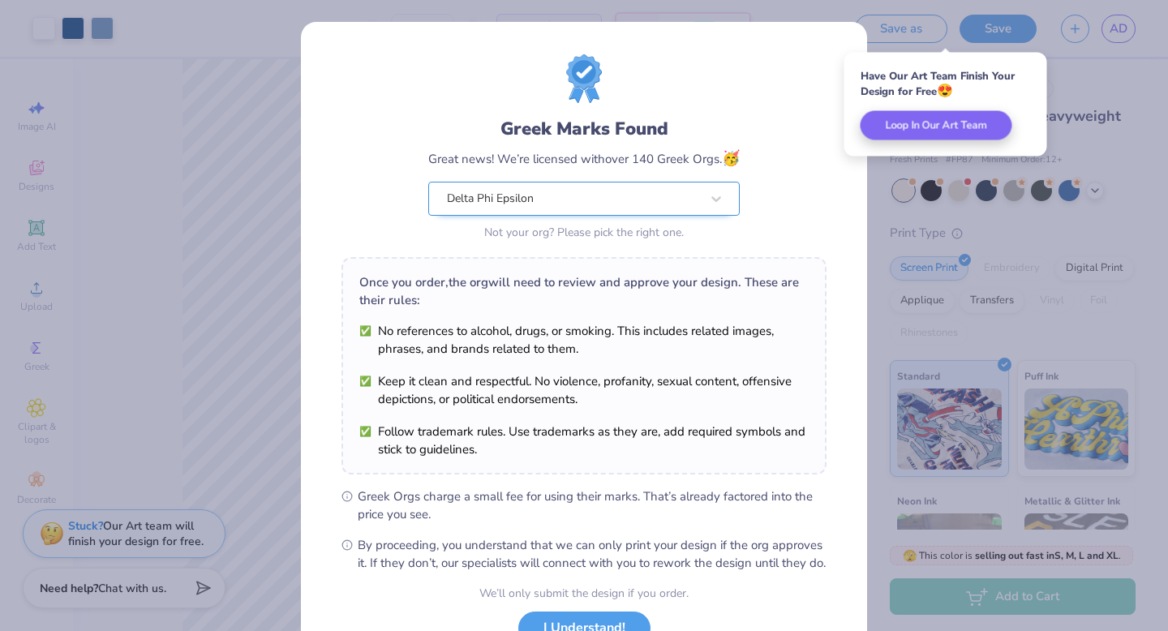
scroll to position [128, 0]
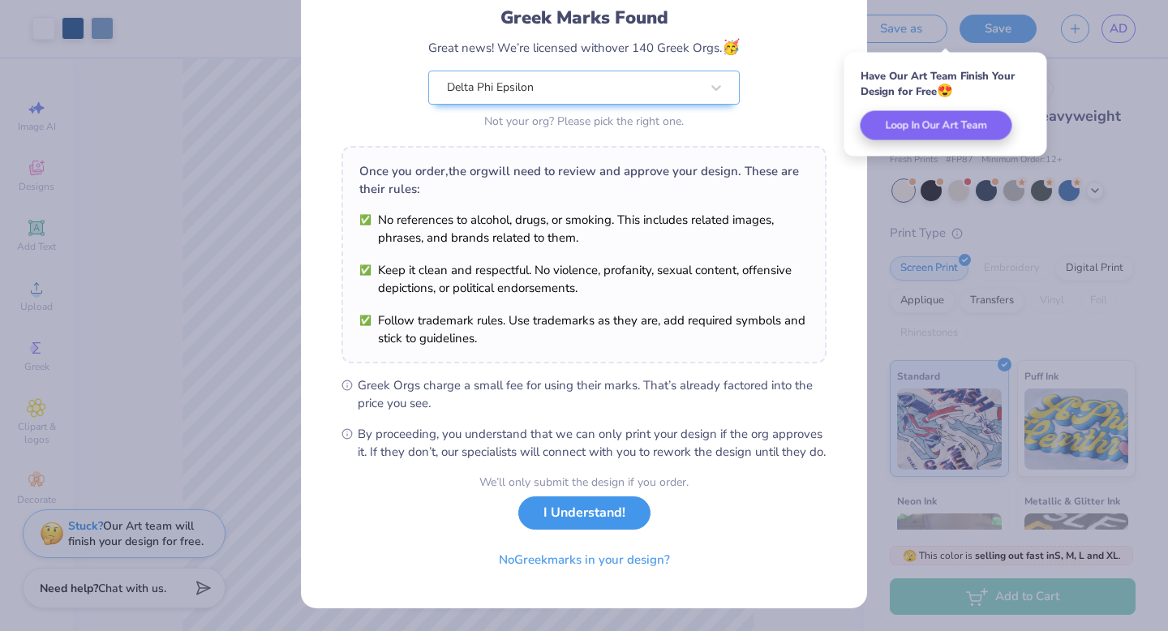
click at [602, 533] on div "We’ll only submit the design if you order. I Understand! No Greek marks in your…" at bounding box center [584, 525] width 209 height 102
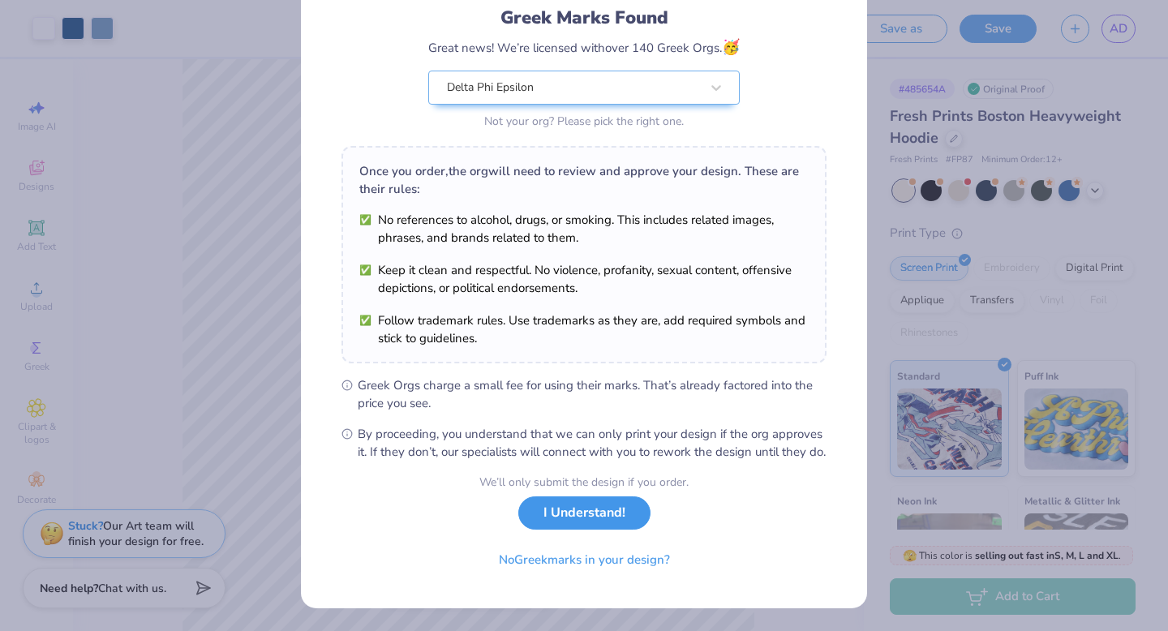
click at [595, 506] on button "I Understand!" at bounding box center [585, 513] width 132 height 33
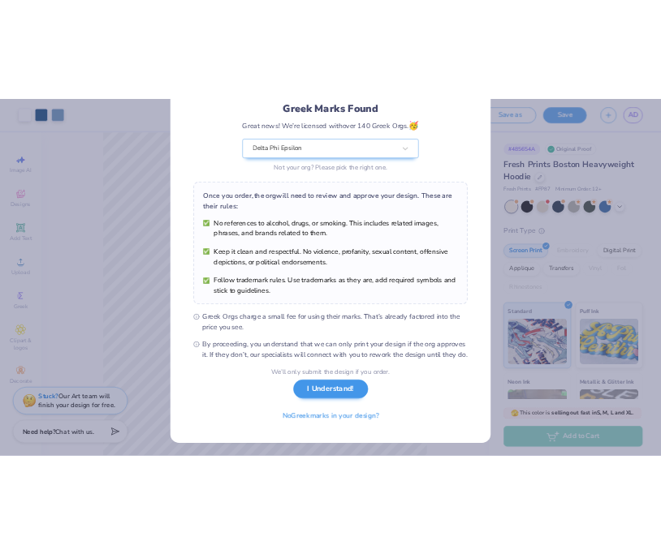
scroll to position [0, 0]
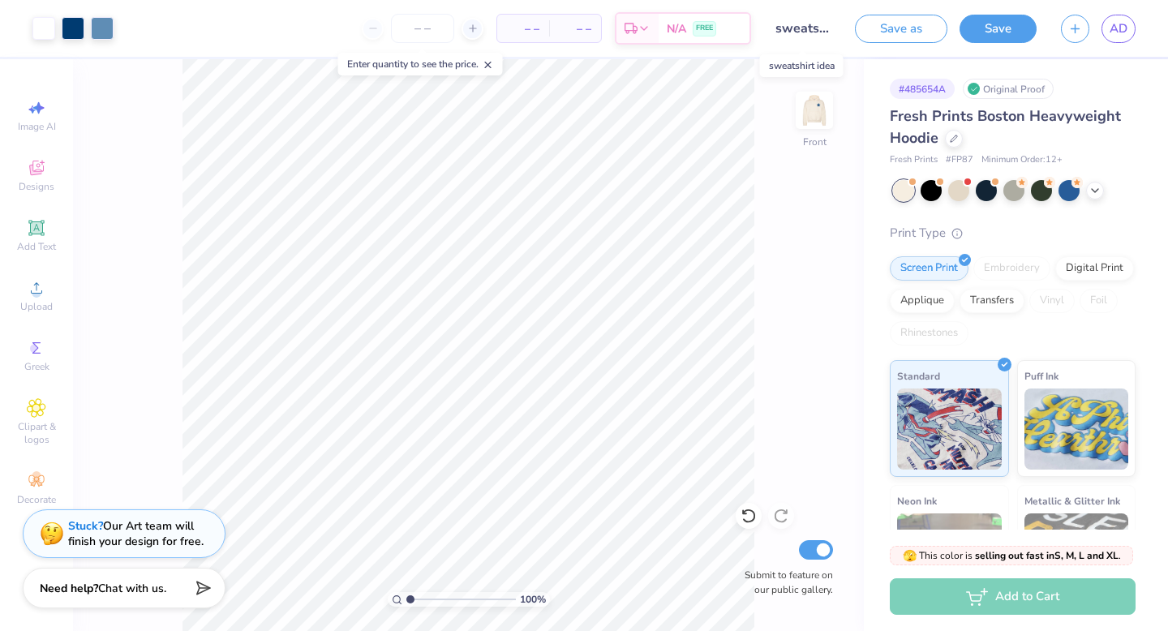
click at [660, 35] on input "sweatshirt idea" at bounding box center [804, 28] width 80 height 32
click at [660, 27] on input "sweatshirt idea" at bounding box center [804, 28] width 80 height 32
click at [660, 32] on link "AD" at bounding box center [1119, 29] width 34 height 28
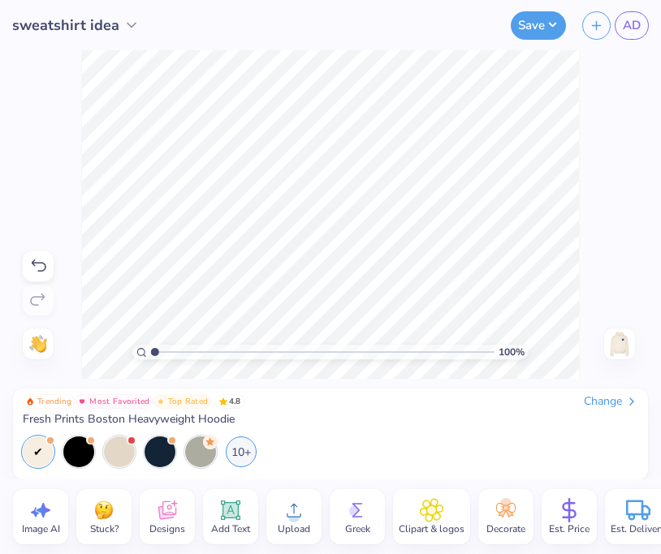
click at [95, 19] on span "sweatshirt idea" at bounding box center [65, 26] width 107 height 22
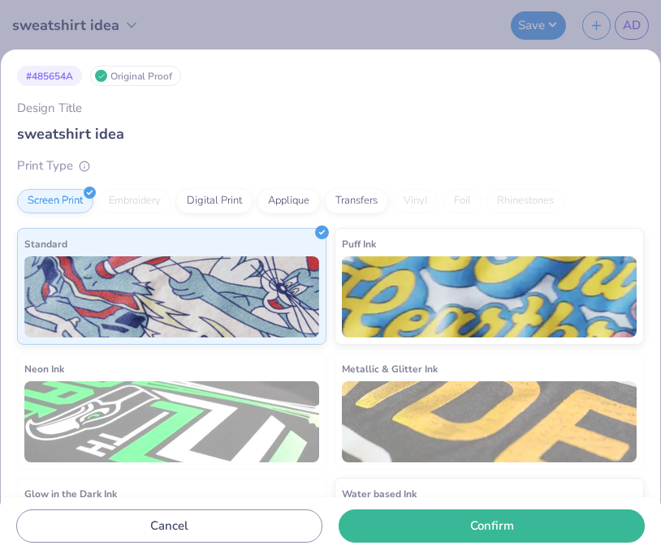
click at [111, 131] on input "sweatshirt idea" at bounding box center [330, 133] width 626 height 21
click at [140, 130] on input "sweatshirt idea" at bounding box center [330, 133] width 626 height 21
click at [39, 102] on label "Design Title" at bounding box center [49, 108] width 65 height 19
click at [39, 123] on input "sweatshirt idea" at bounding box center [330, 133] width 626 height 21
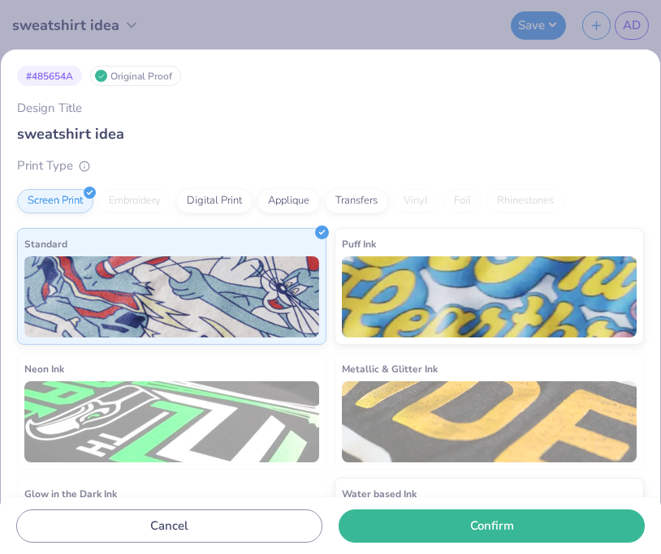
click at [125, 132] on input "sweatshirt idea" at bounding box center [330, 133] width 626 height 21
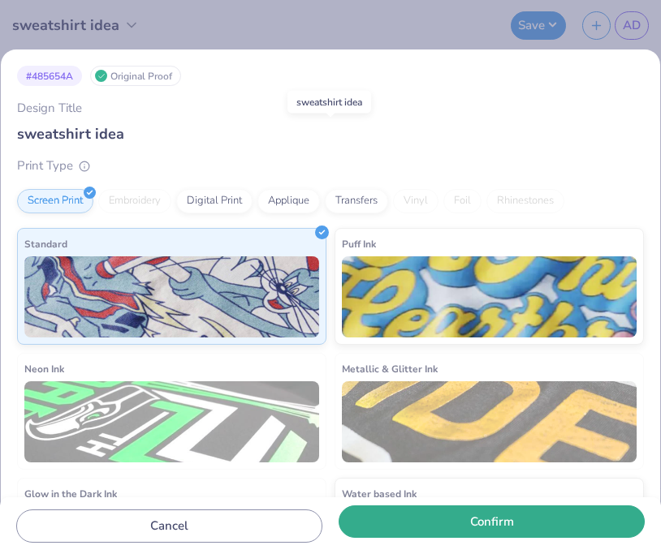
click at [489, 514] on button "Confirm" at bounding box center [491, 522] width 306 height 33
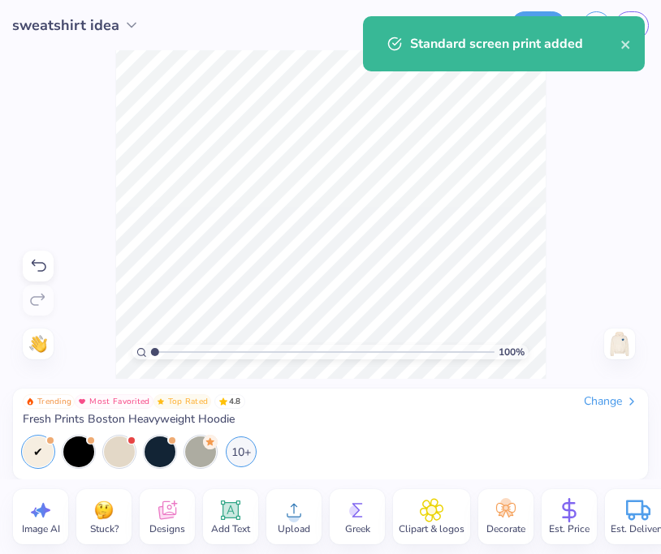
click at [123, 19] on icon at bounding box center [131, 25] width 16 height 16
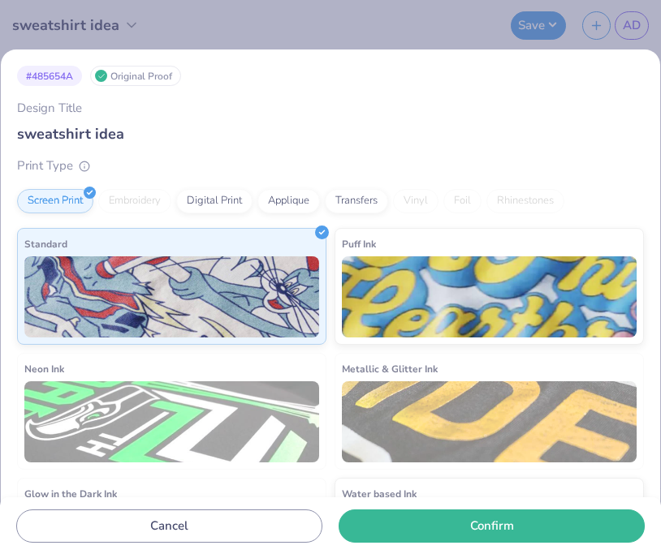
click at [165, 196] on div at bounding box center [167, 194] width 14 height 14
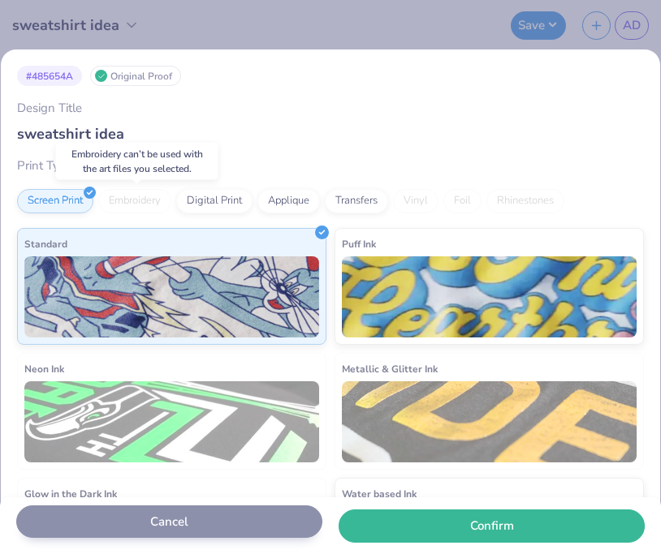
click at [247, 519] on button "Cancel" at bounding box center [169, 522] width 306 height 33
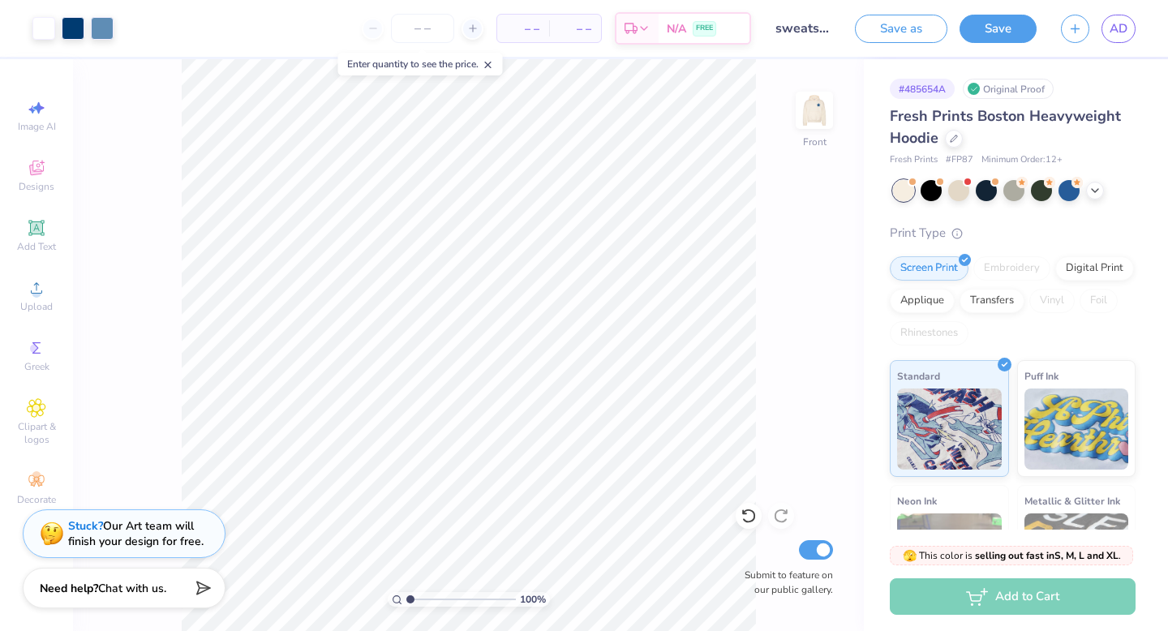
click at [660, 37] on div "Save as Save AD" at bounding box center [1011, 28] width 313 height 57
click at [660, 37] on link "AD" at bounding box center [1119, 29] width 34 height 28
click at [660, 31] on span "AD" at bounding box center [1119, 28] width 18 height 19
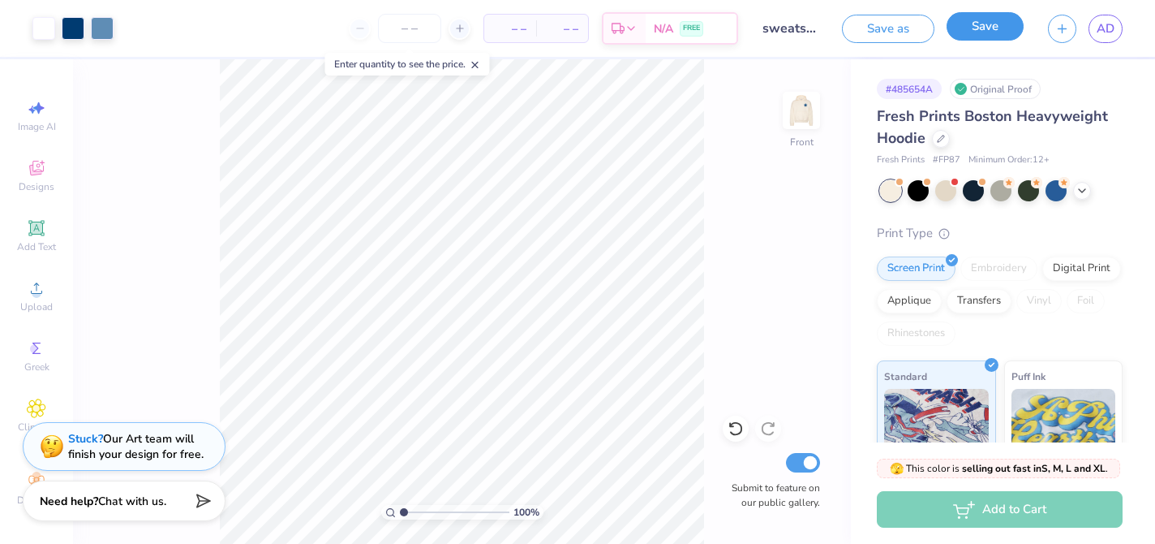
click at [660, 31] on button "Save" at bounding box center [985, 26] width 77 height 28
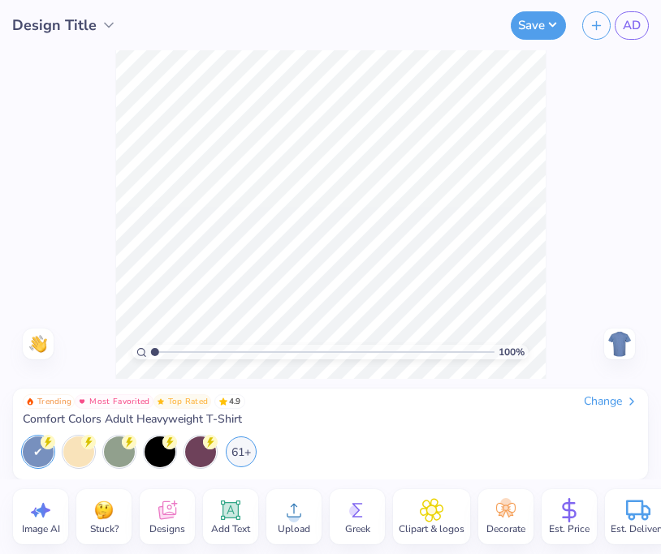
click at [600, 401] on div "Change" at bounding box center [610, 401] width 54 height 15
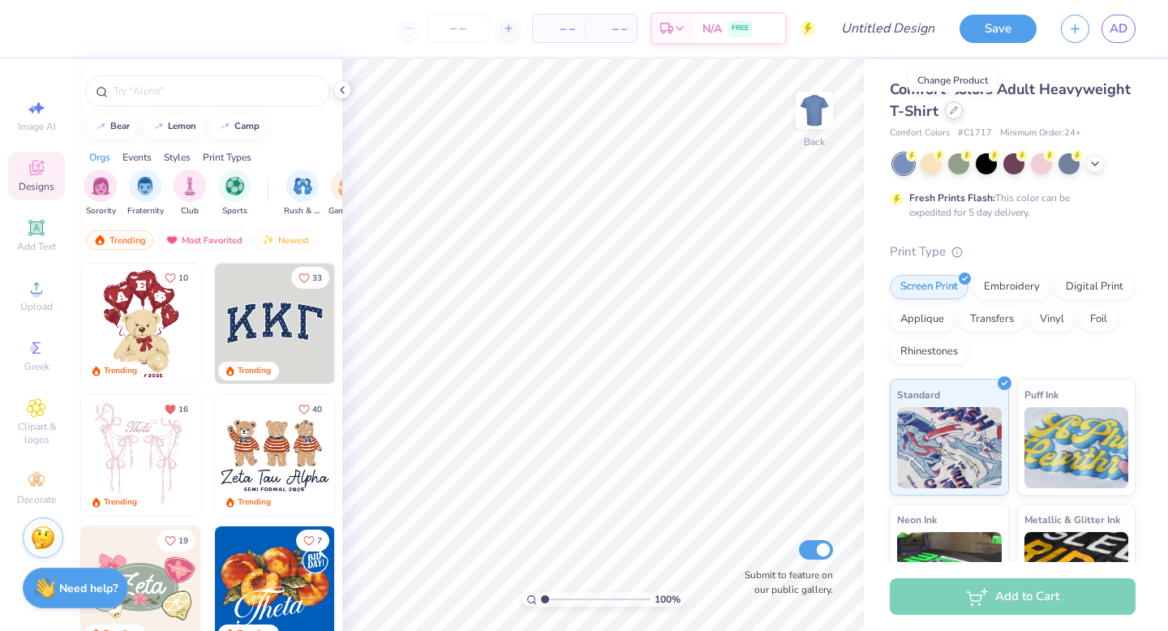
click at [952, 114] on div at bounding box center [954, 110] width 18 height 18
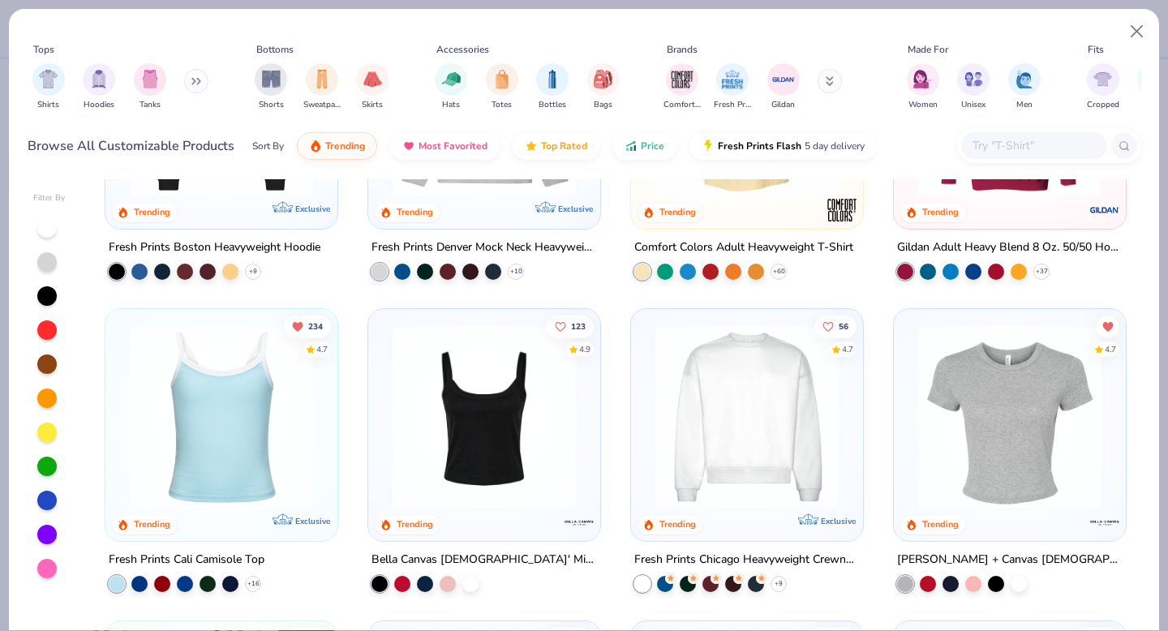
scroll to position [210, 0]
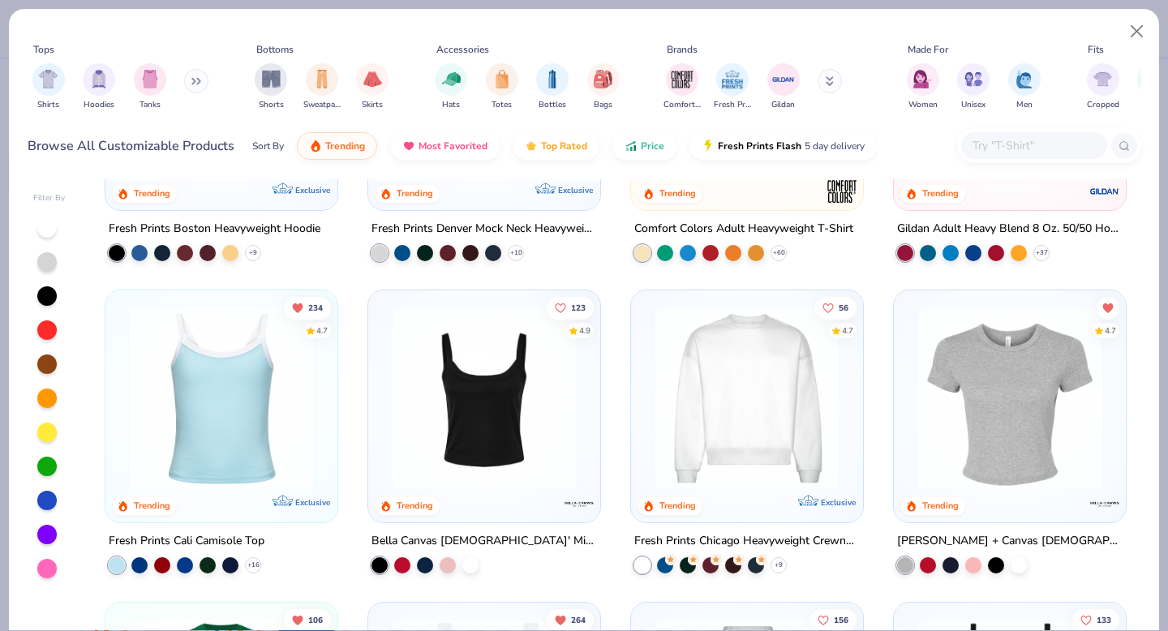
click at [28, 88] on div "Shirts Hoodies Tanks" at bounding box center [121, 87] width 187 height 60
click at [54, 87] on div "filter for Shirts" at bounding box center [48, 78] width 32 height 32
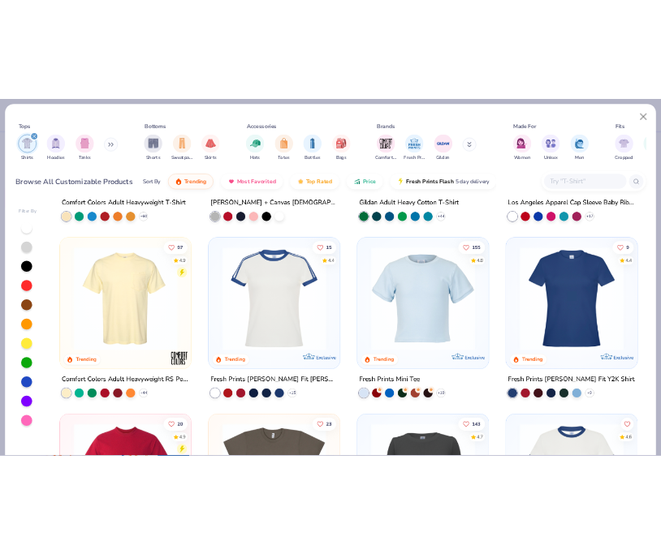
scroll to position [257, 0]
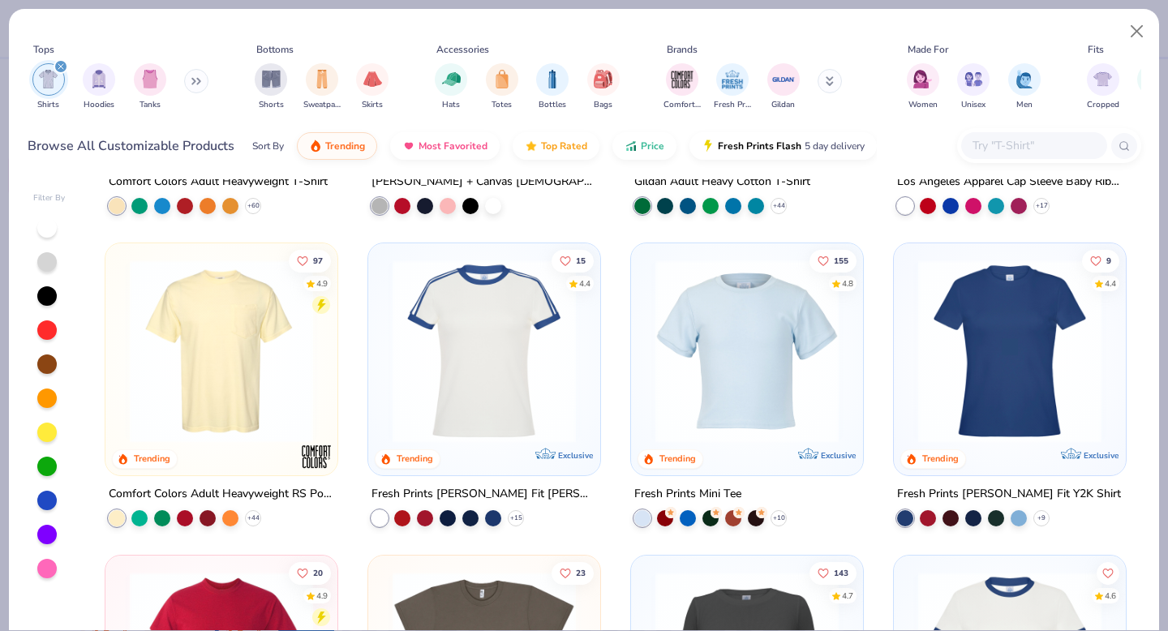
click at [406, 338] on img at bounding box center [485, 351] width 200 height 183
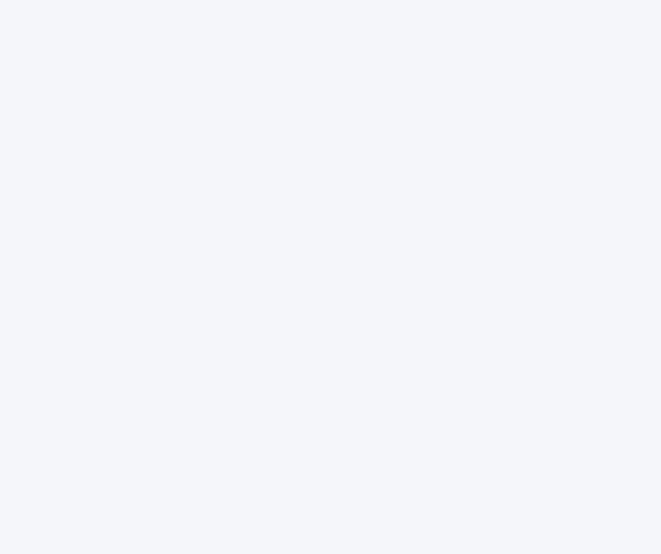
click at [562, 446] on div at bounding box center [330, 277] width 661 height 554
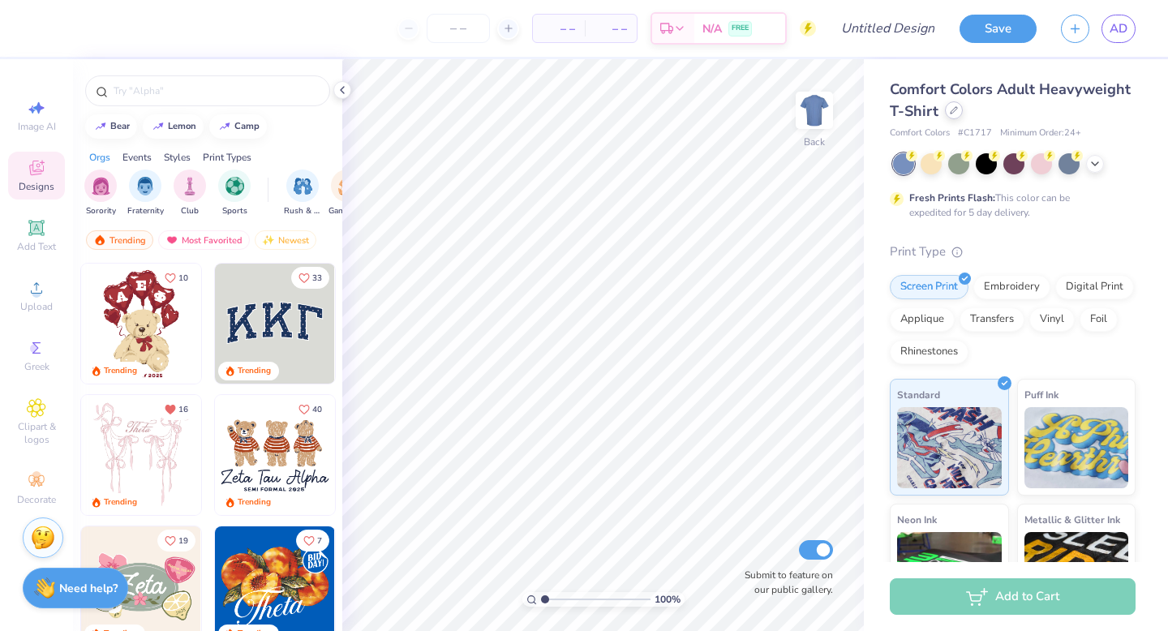
click at [945, 114] on div at bounding box center [954, 110] width 18 height 18
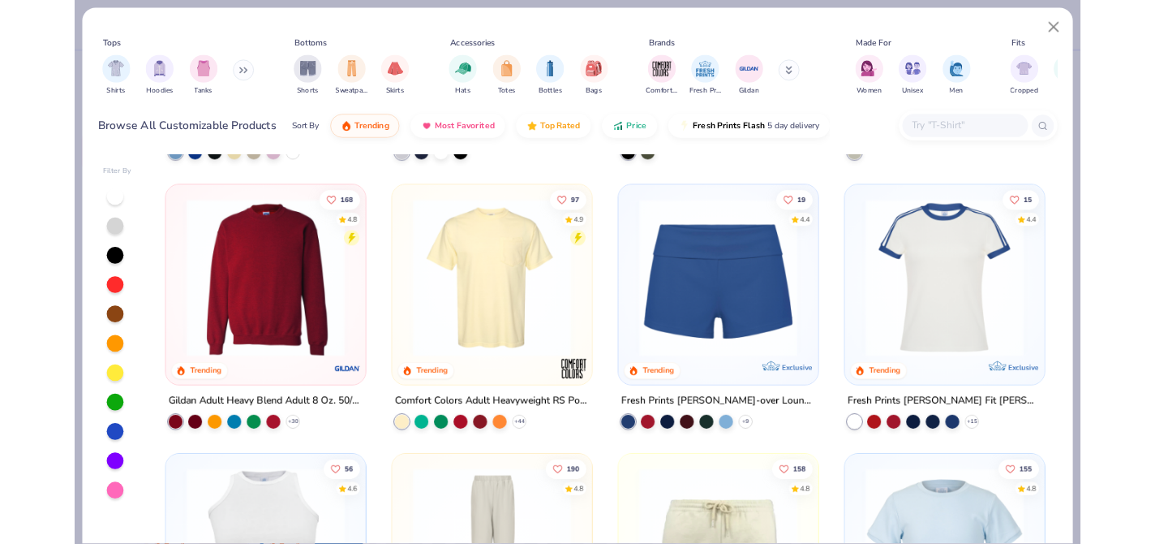
scroll to position [1579, 0]
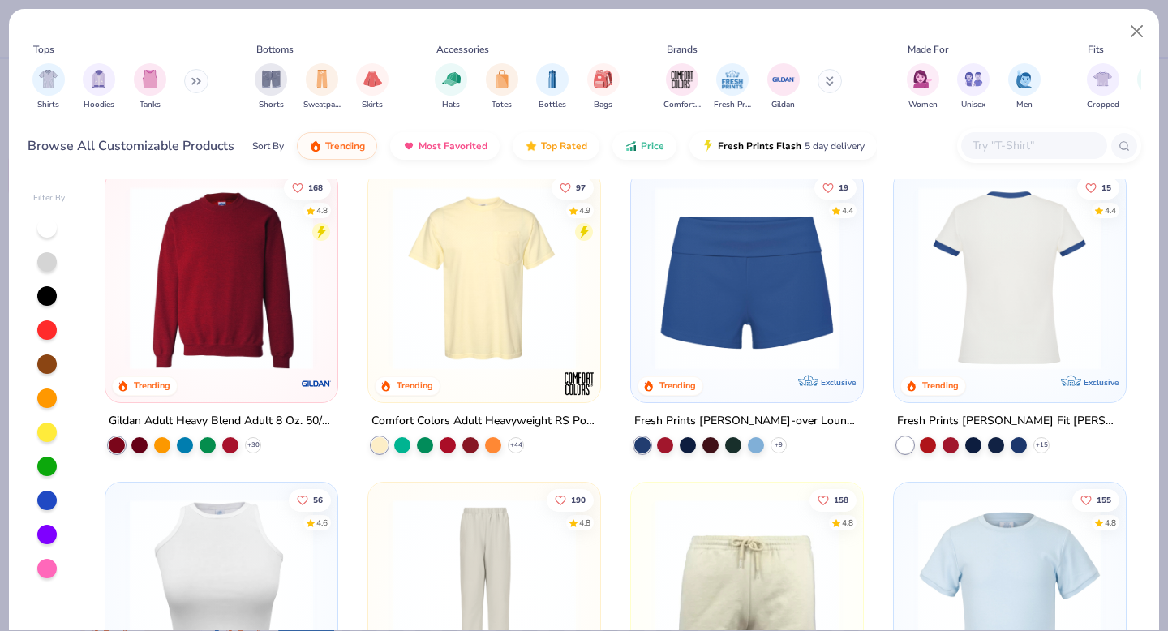
click at [1043, 260] on img at bounding box center [1010, 278] width 200 height 183
